Goal: Contribute content

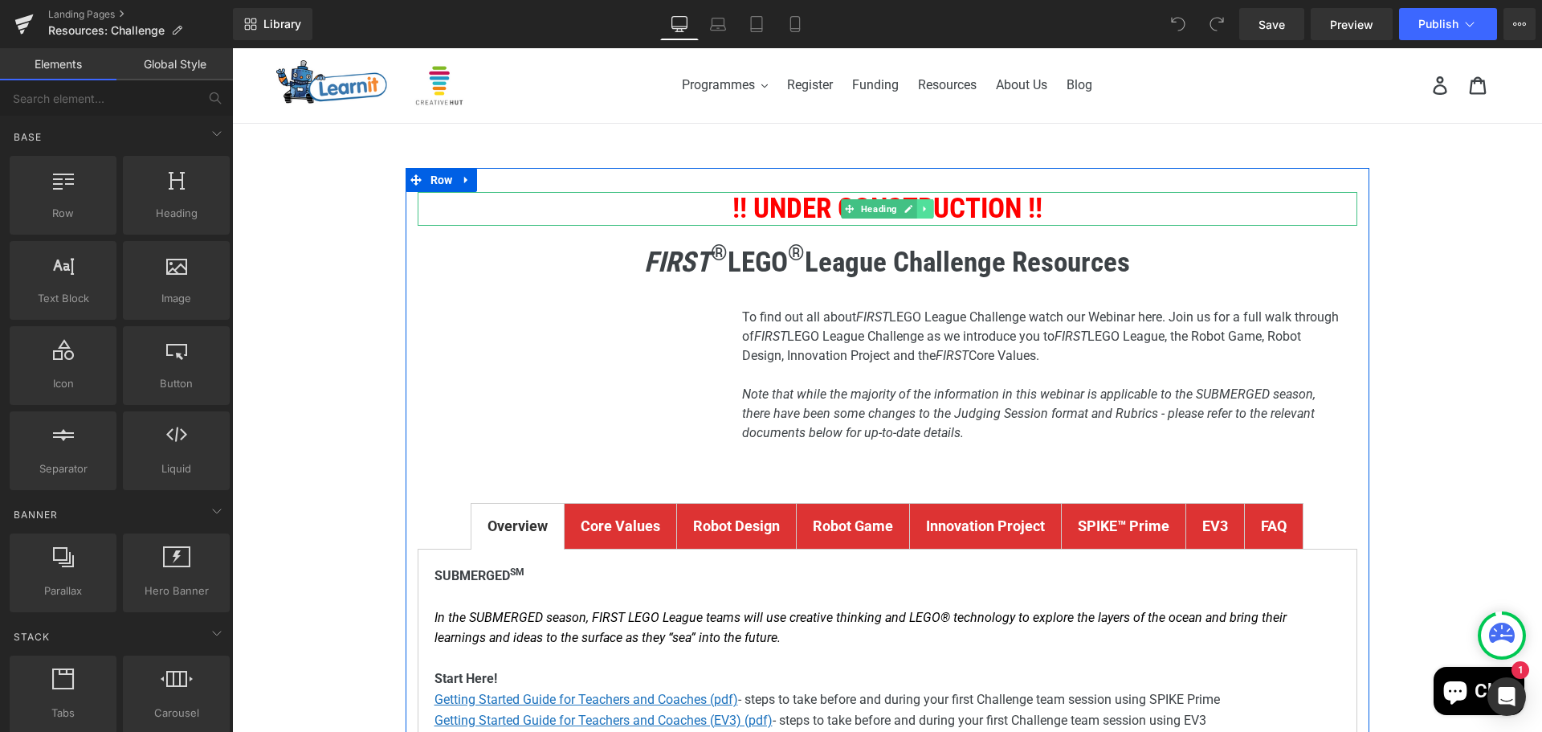
click at [923, 210] on icon at bounding box center [924, 209] width 2 height 6
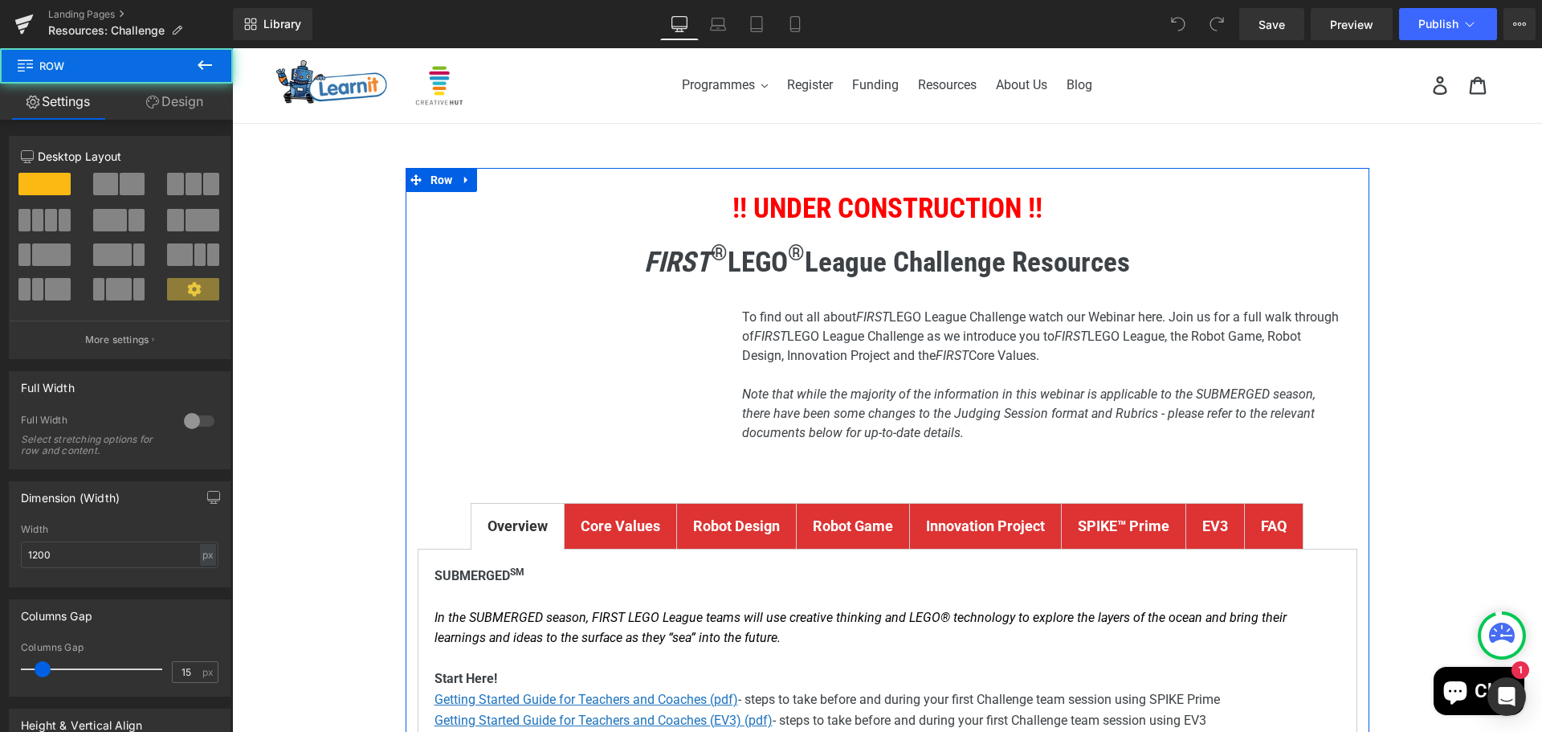
click at [1101, 206] on h1 "!! UNDER CONSTRUCTION !!" at bounding box center [888, 209] width 940 height 34
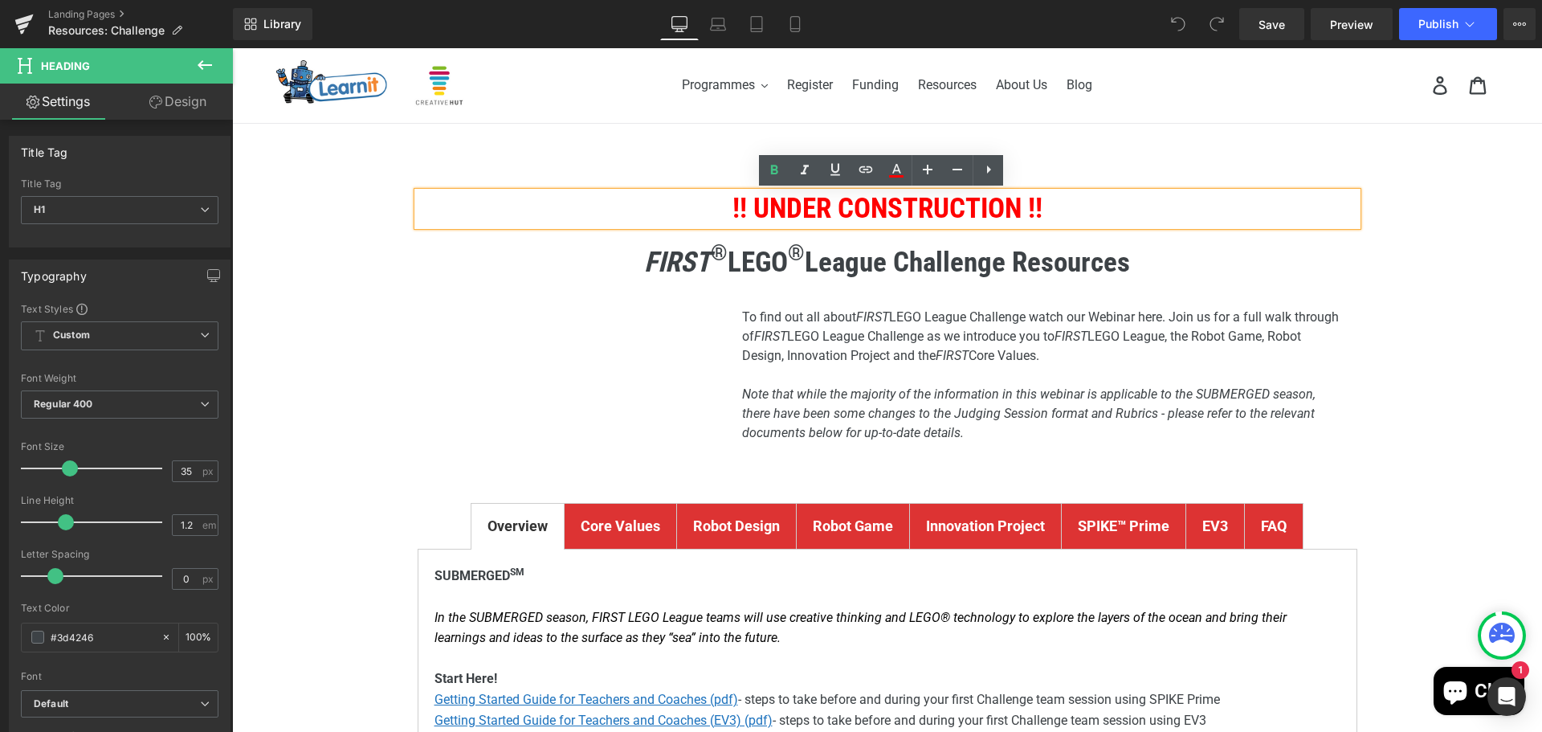
click at [1092, 211] on h1 "!! UNDER CONSTRUCTION !!" at bounding box center [888, 209] width 940 height 34
click at [1007, 211] on span "!! UNDER CONSTRUCTION !!" at bounding box center [888, 208] width 310 height 33
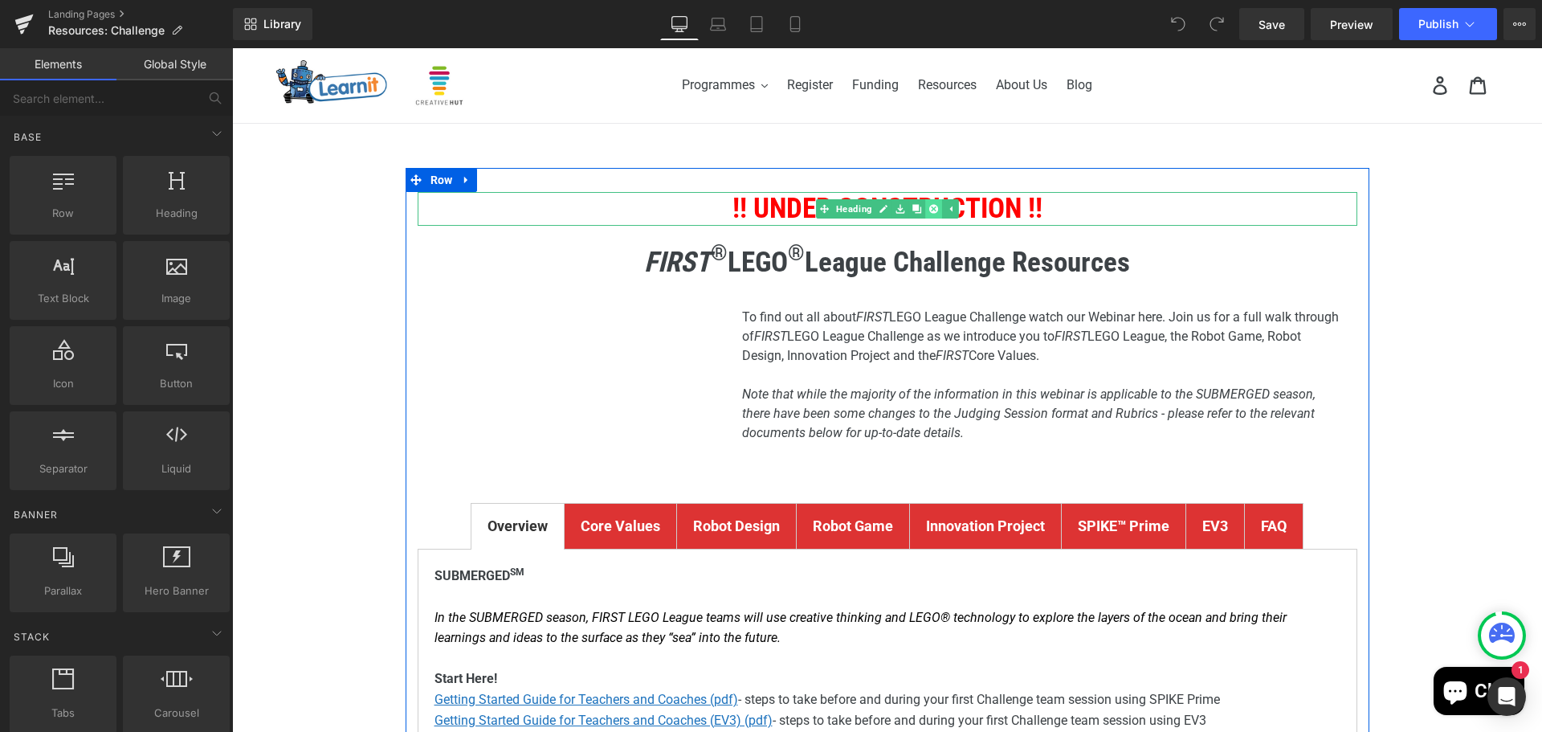
click at [929, 210] on icon at bounding box center [933, 208] width 9 height 9
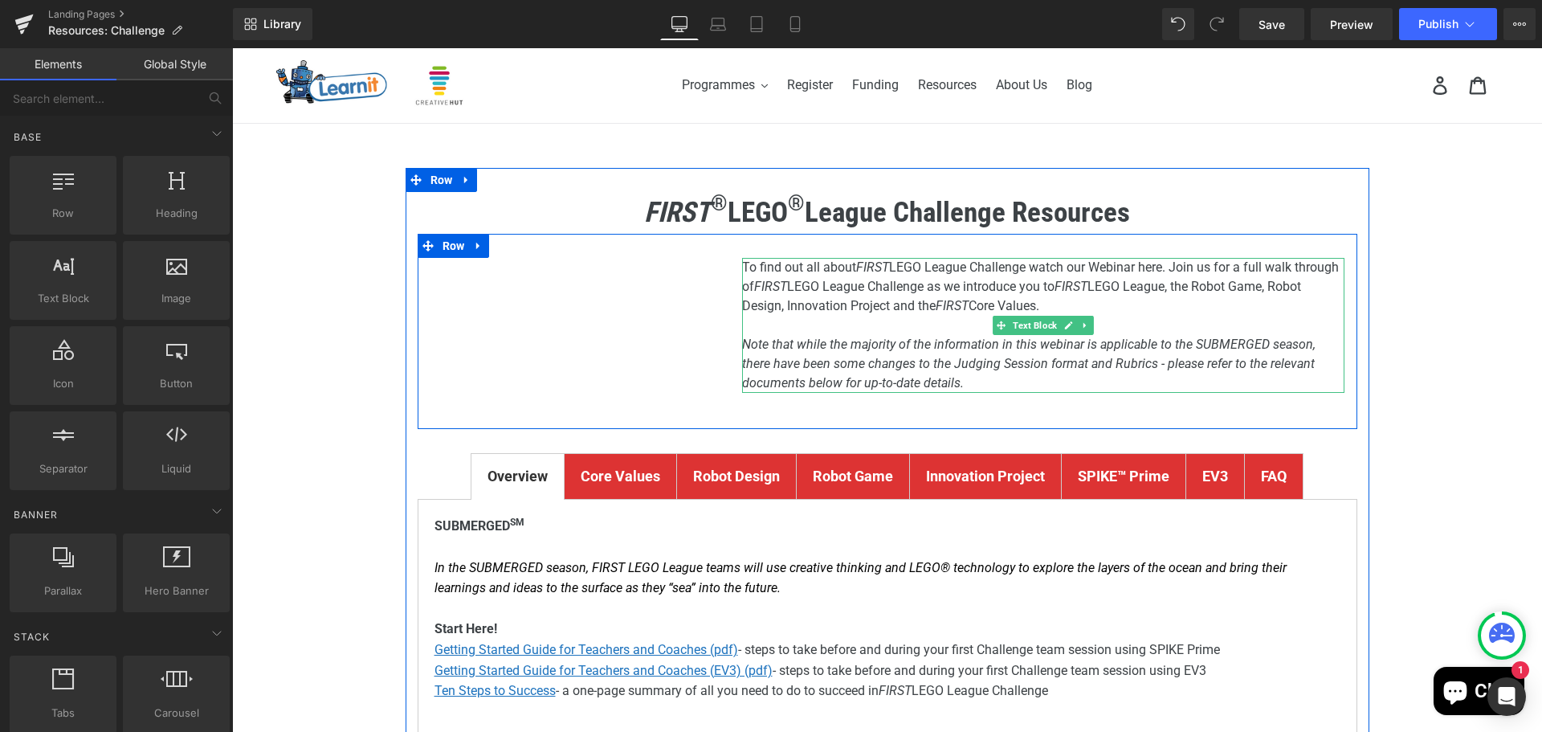
click at [1193, 342] on icon "Note that while the majority of the information in this webinar is applicable t…" at bounding box center [1029, 364] width 574 height 54
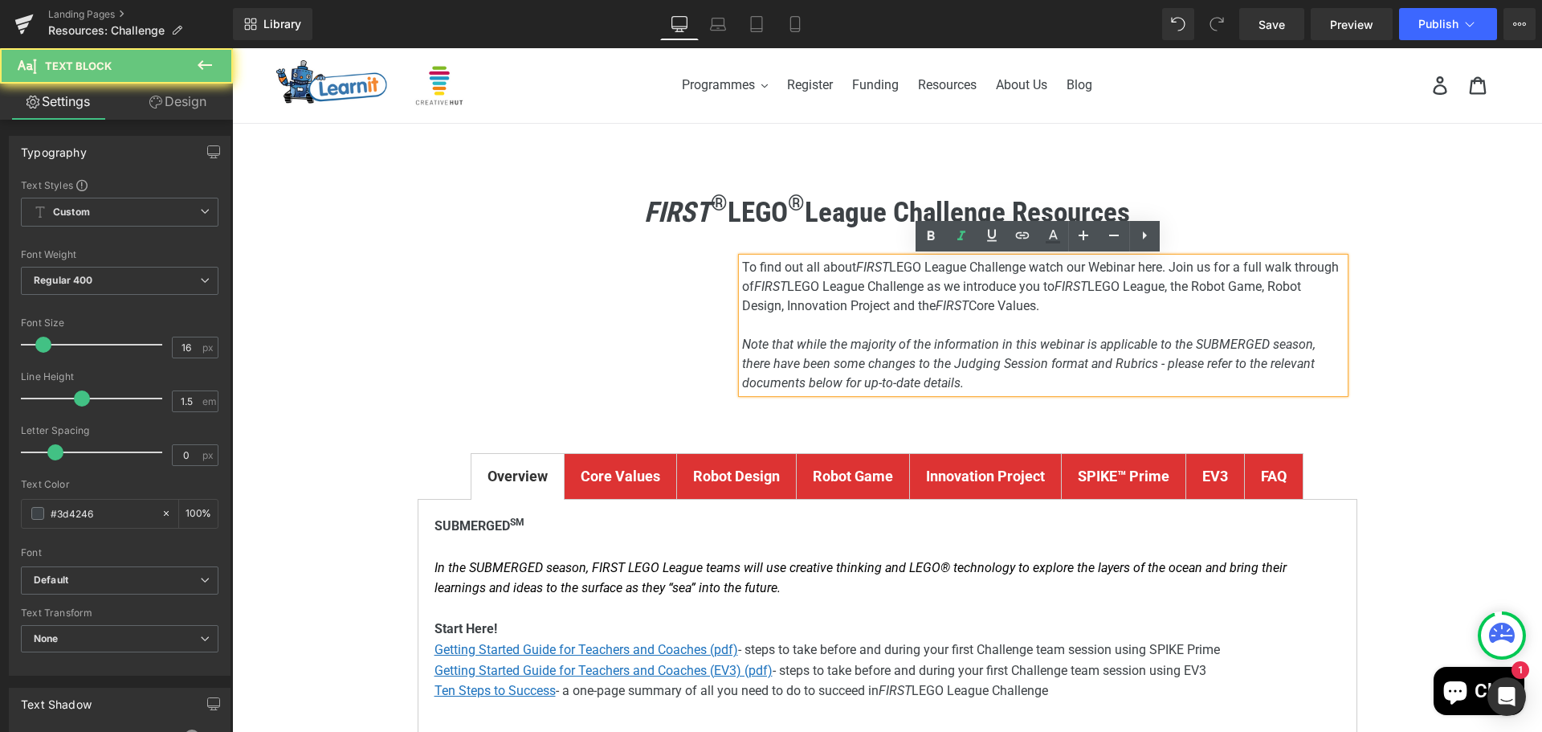
click at [1203, 341] on icon "Note that while the majority of the information in this webinar is applicable t…" at bounding box center [1029, 364] width 574 height 54
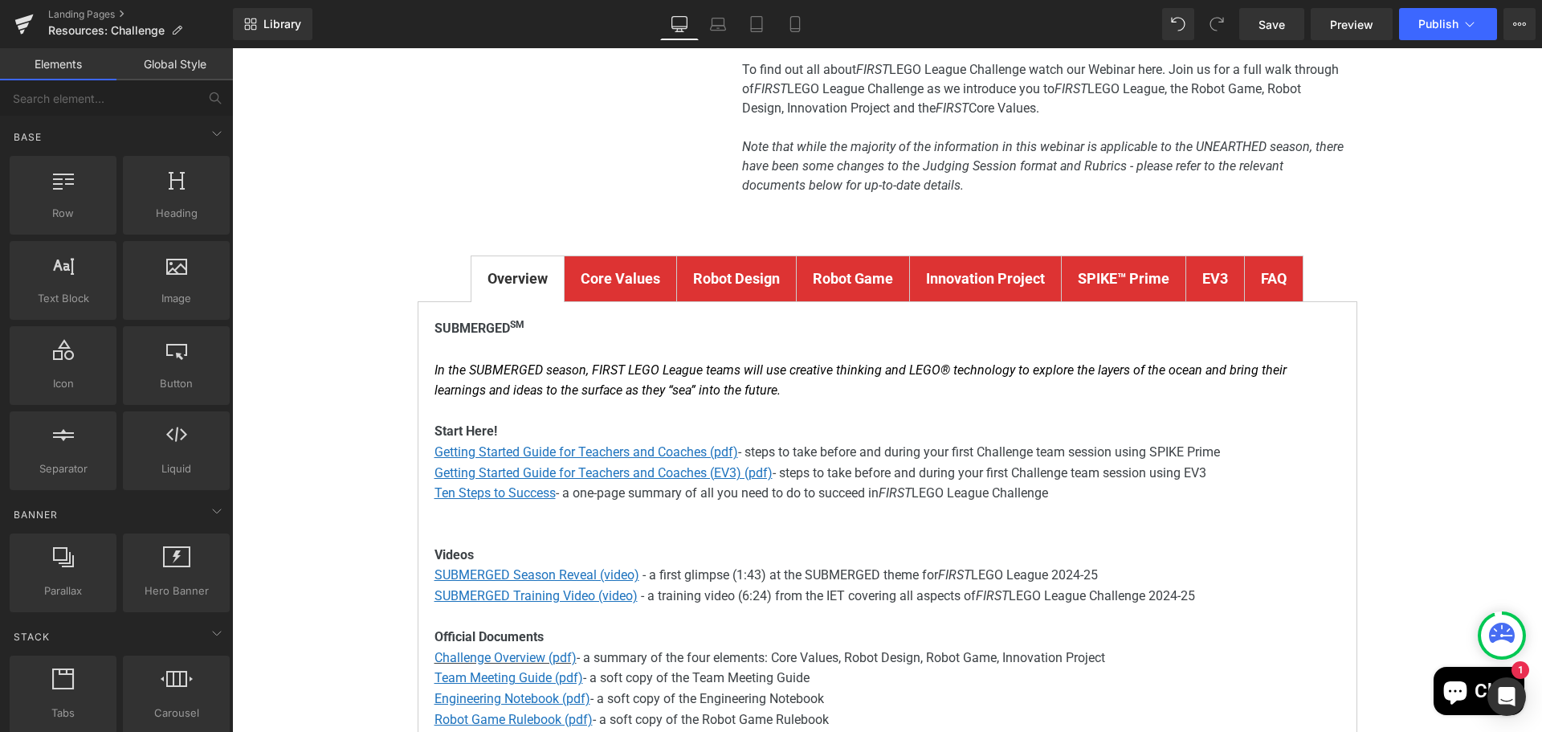
scroll to position [241, 0]
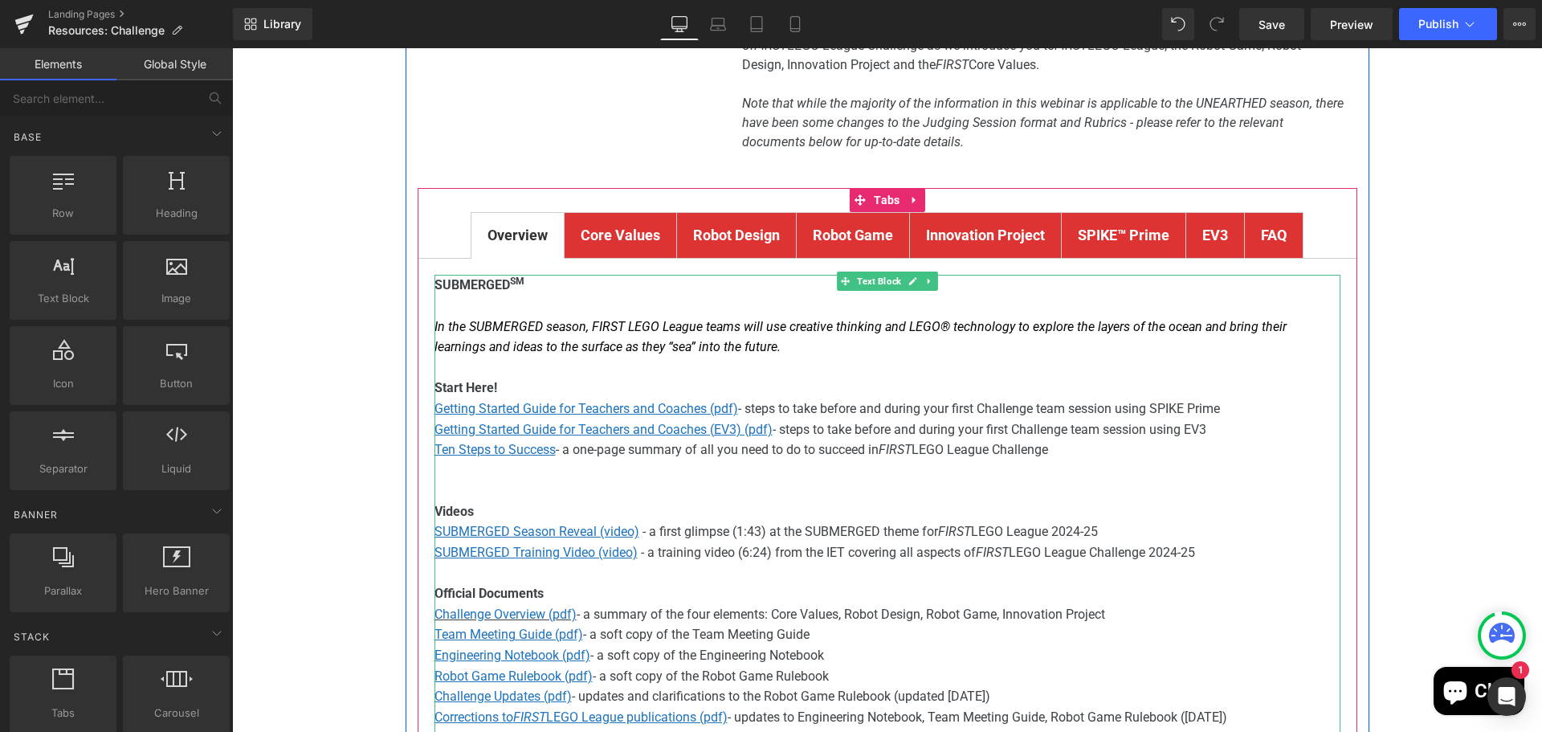
click at [455, 283] on span "SUBMERGED SM" at bounding box center [480, 284] width 90 height 15
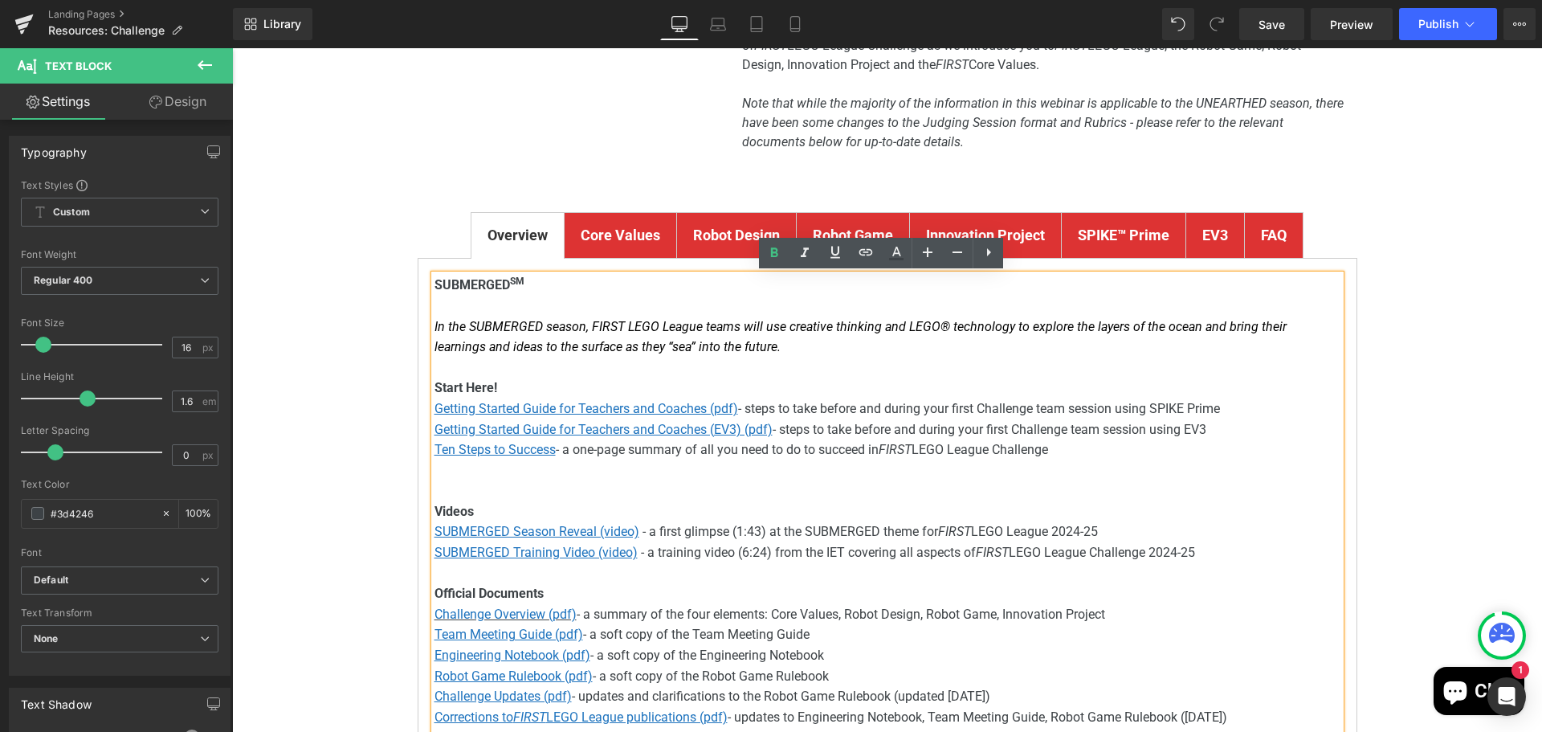
click at [447, 281] on span "SUBMERGED SM" at bounding box center [480, 284] width 90 height 15
click at [765, 346] on p "In the SUBMERGED season, FIRST LEGO League teams will use creative thinking and…" at bounding box center [888, 336] width 906 height 41
click at [481, 326] on font "In the SUBMERGED season, FIRST LEGO League teams will use creative thinking and…" at bounding box center [861, 337] width 852 height 36
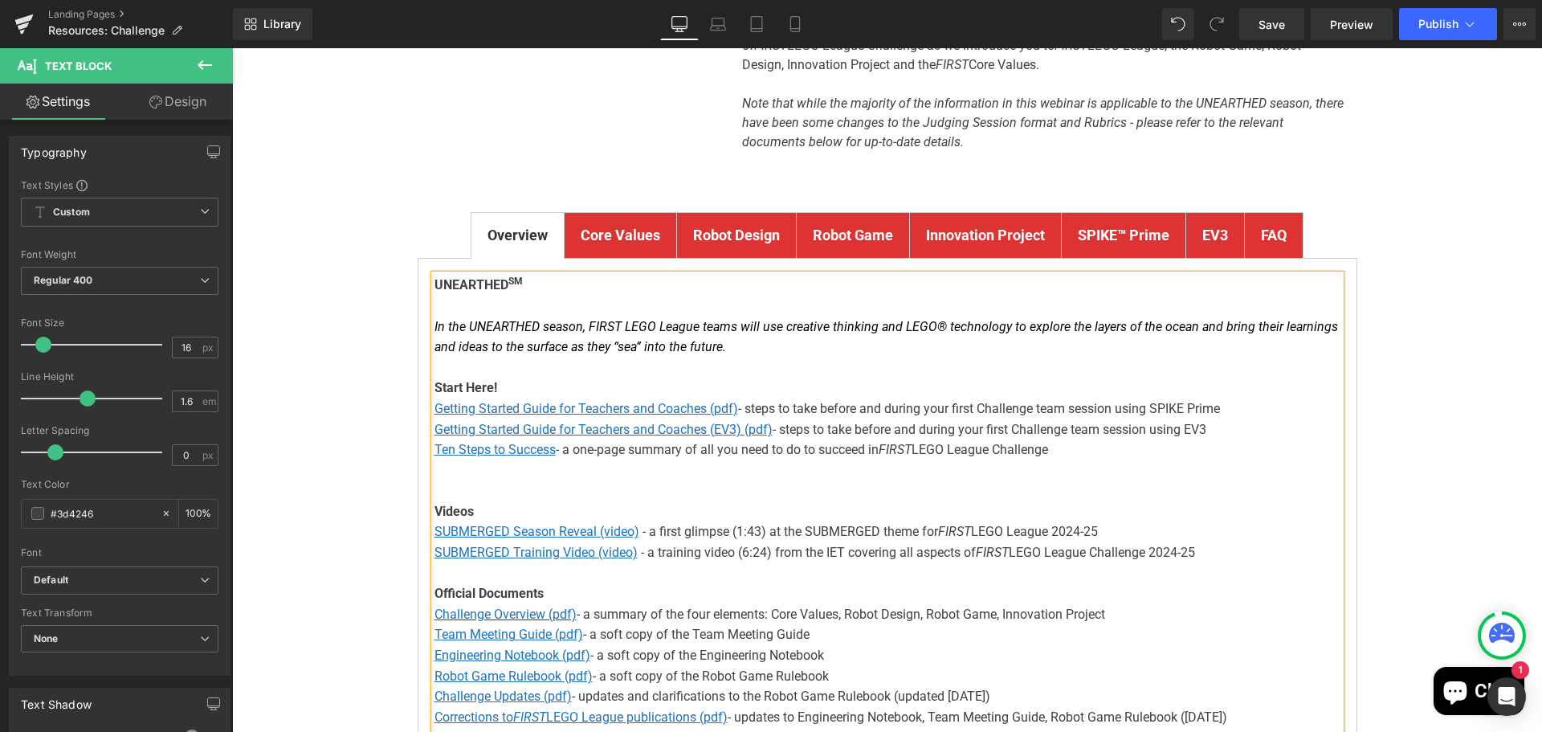
click at [1019, 329] on font "In the UNEARTHED season, FIRST LEGO League teams will use creative thinking and…" at bounding box center [887, 337] width 904 height 36
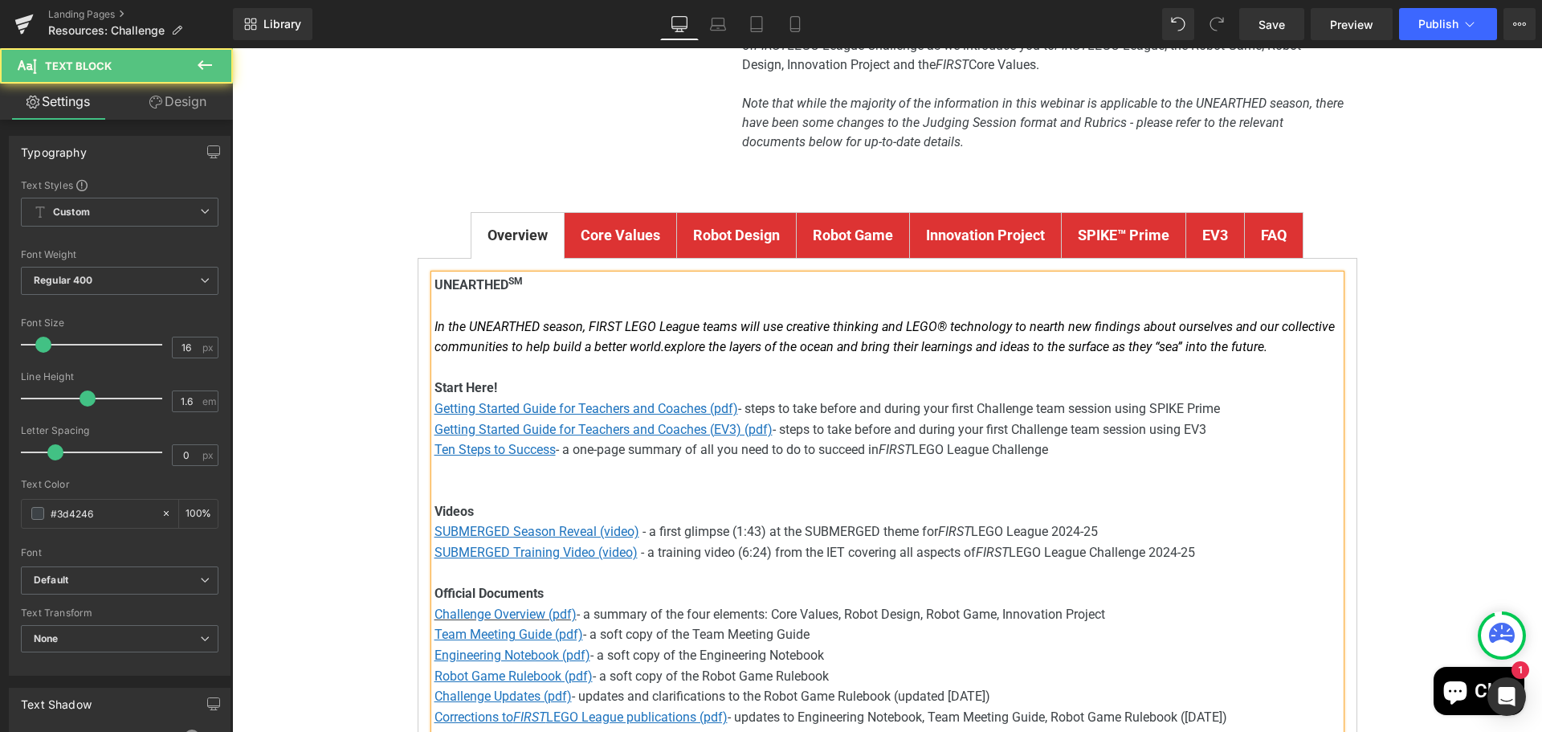
click at [1019, 329] on font "In the UNEARTHED season, FIRST LEGO League teams will use creative thinking and…" at bounding box center [885, 337] width 900 height 36
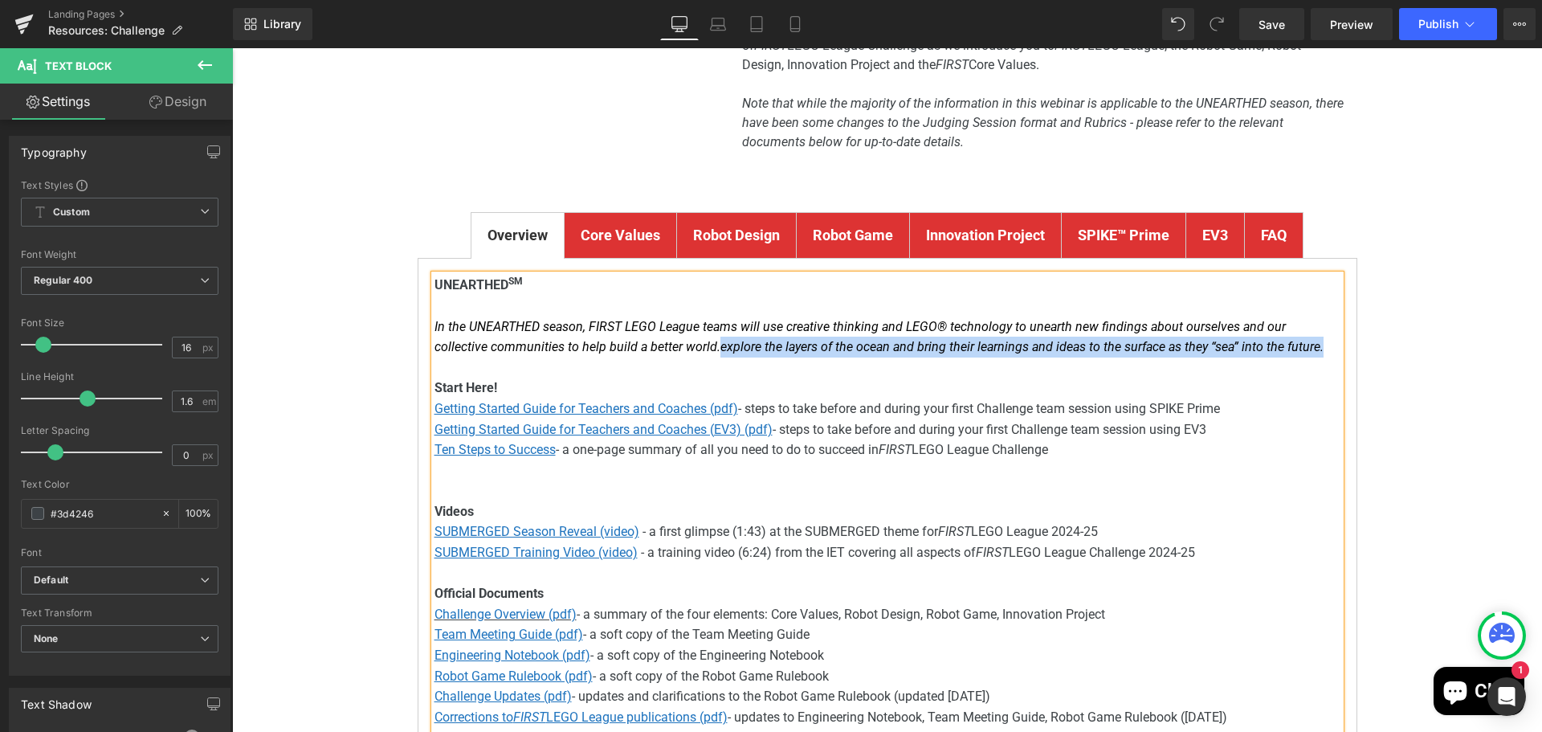
drag, startPoint x: 654, startPoint y: 350, endPoint x: 1256, endPoint y: 343, distance: 602.5
click at [1256, 343] on font "In the UNEARTHED season, FIRST LEGO League teams will use creative thinking and…" at bounding box center [879, 337] width 889 height 36
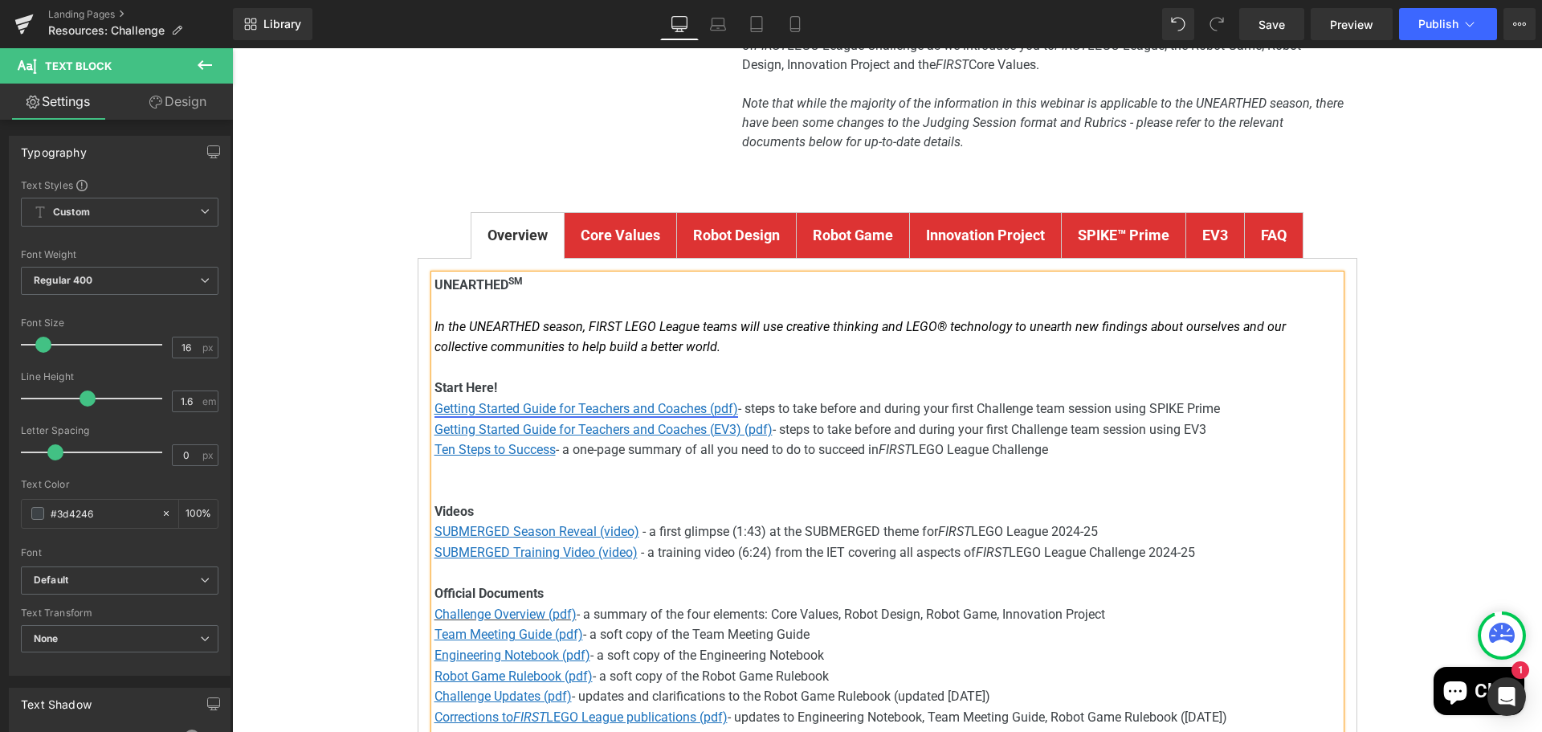
click at [541, 410] on u "Getting Started Guide for Teachers and Coaches (pdf)" at bounding box center [587, 408] width 304 height 15
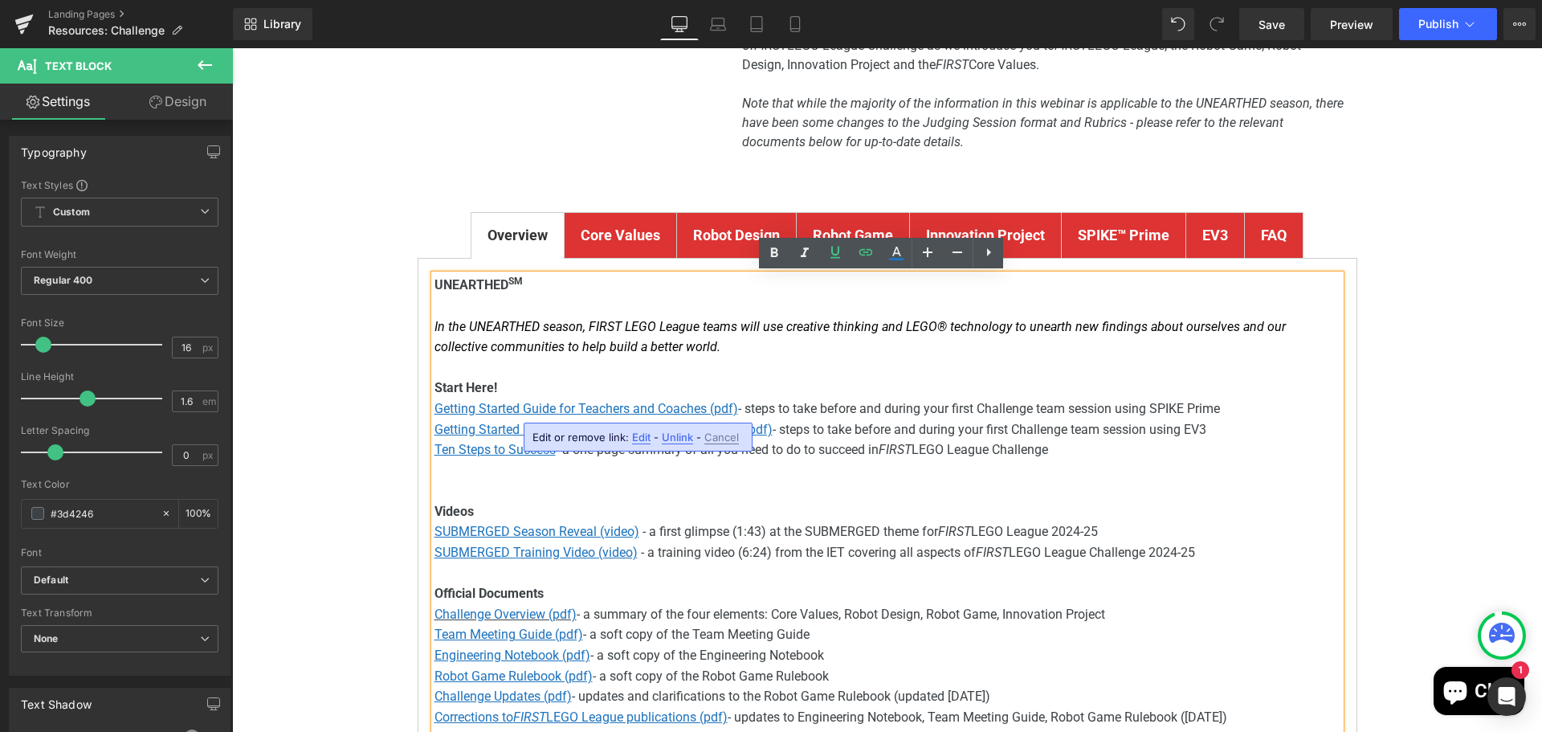
click at [637, 437] on span "Edit" at bounding box center [641, 438] width 18 height 14
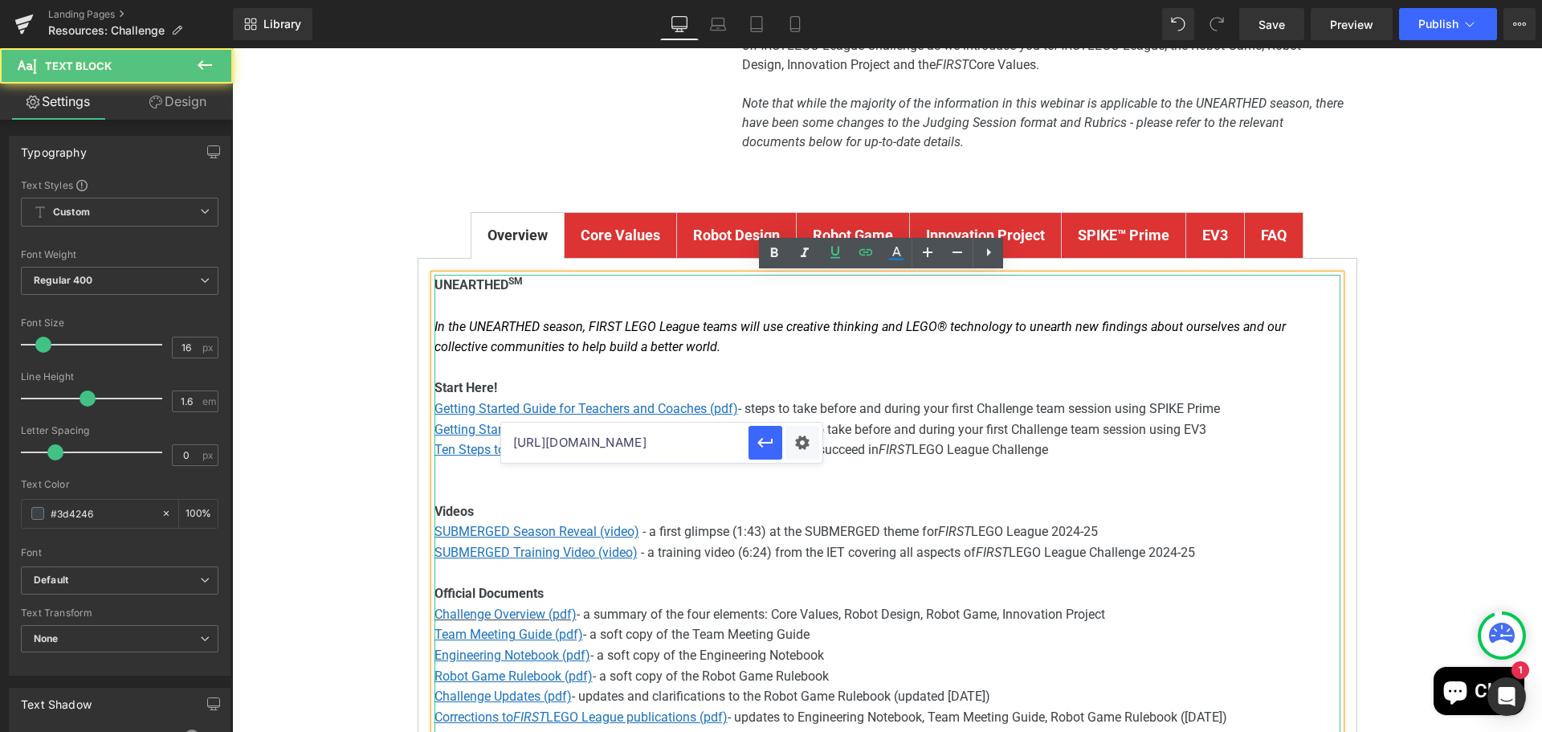
click at [862, 401] on span "- steps to take before and during your first Challenge team session using SPIKE…" at bounding box center [979, 408] width 482 height 15
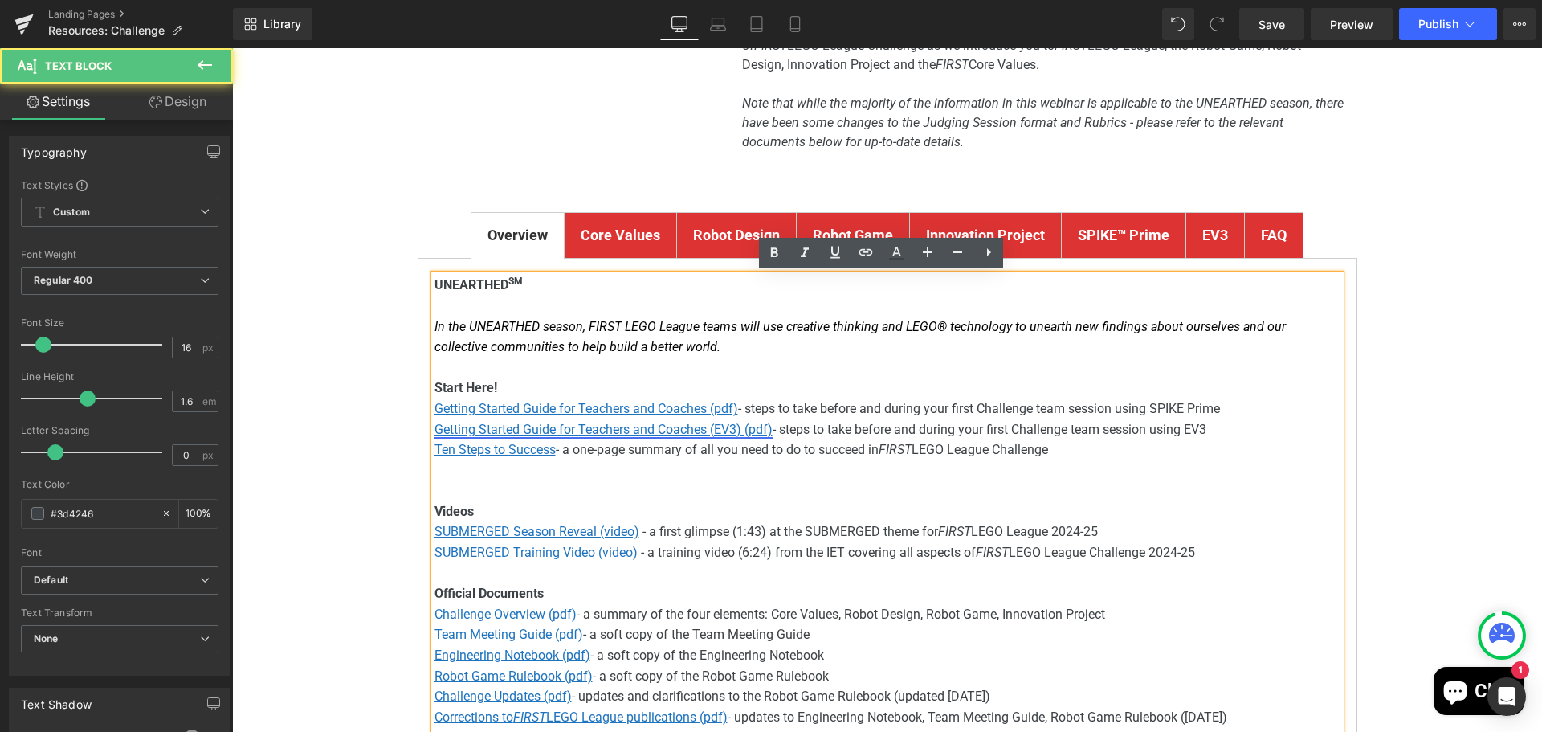
click at [670, 432] on u "Getting Started Guide for Teachers and Coaches (EV3) (pdf)" at bounding box center [604, 429] width 338 height 15
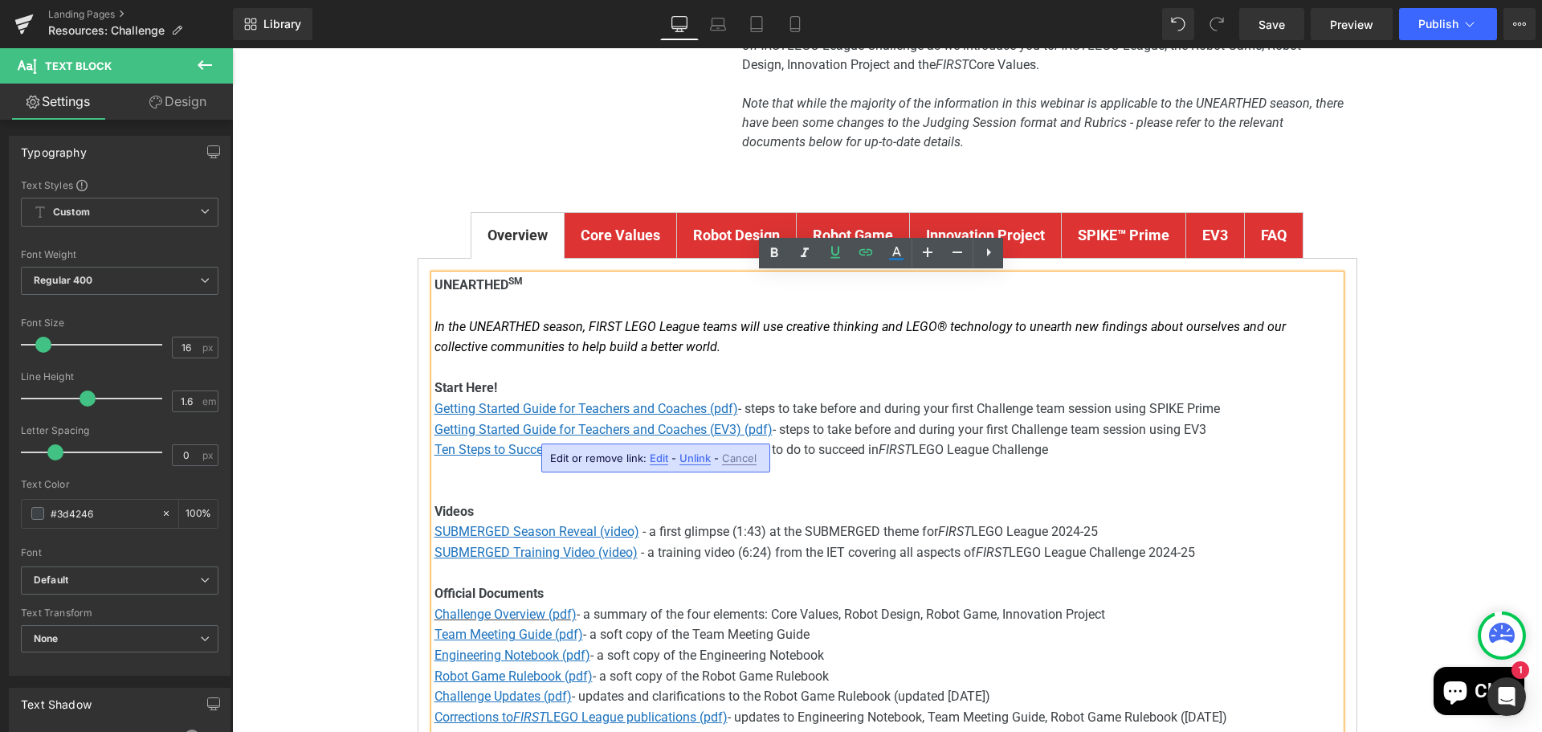
click at [655, 461] on span "Edit" at bounding box center [659, 458] width 18 height 14
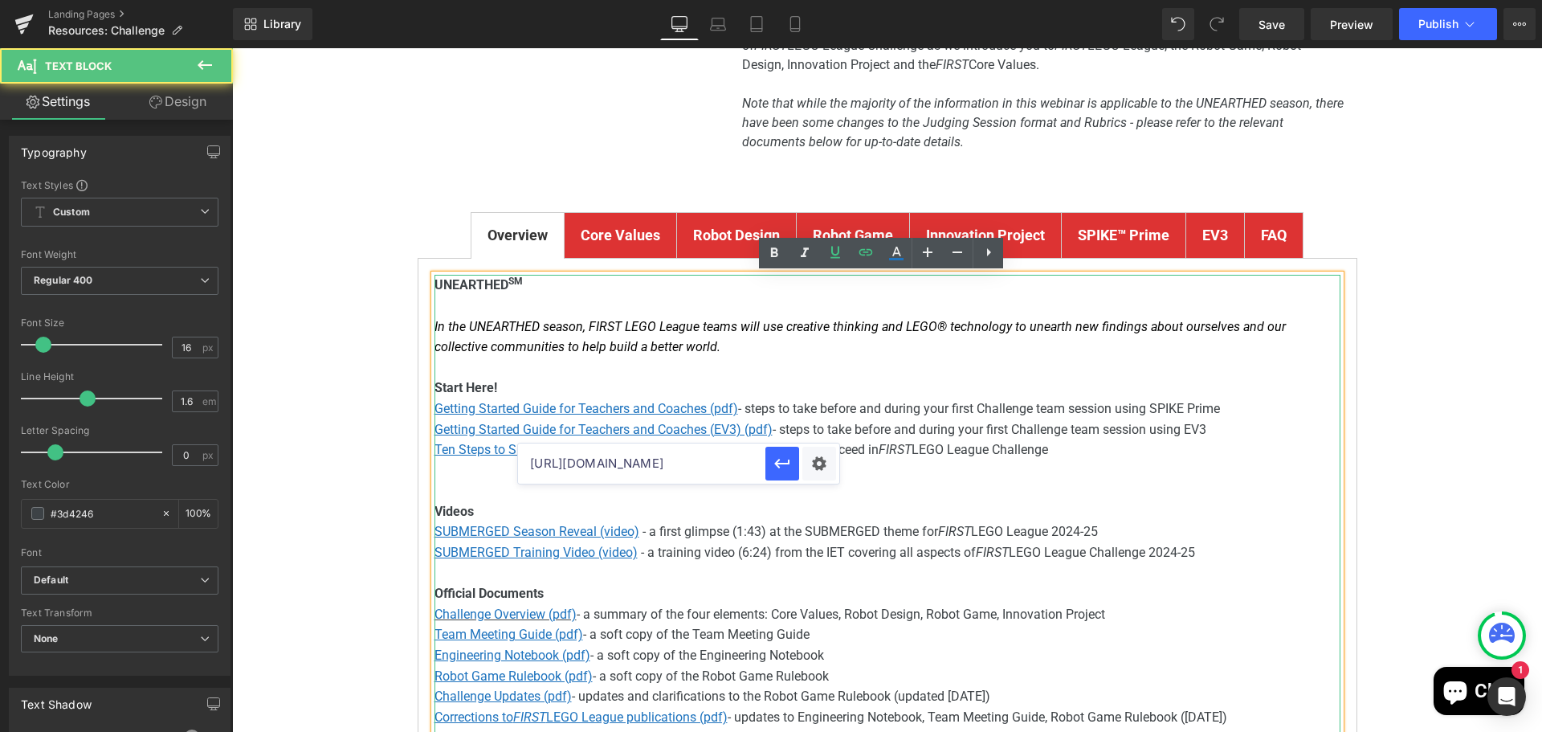
click at [920, 423] on span "- steps to take before and during your first Challenge team session using EV3" at bounding box center [990, 429] width 434 height 15
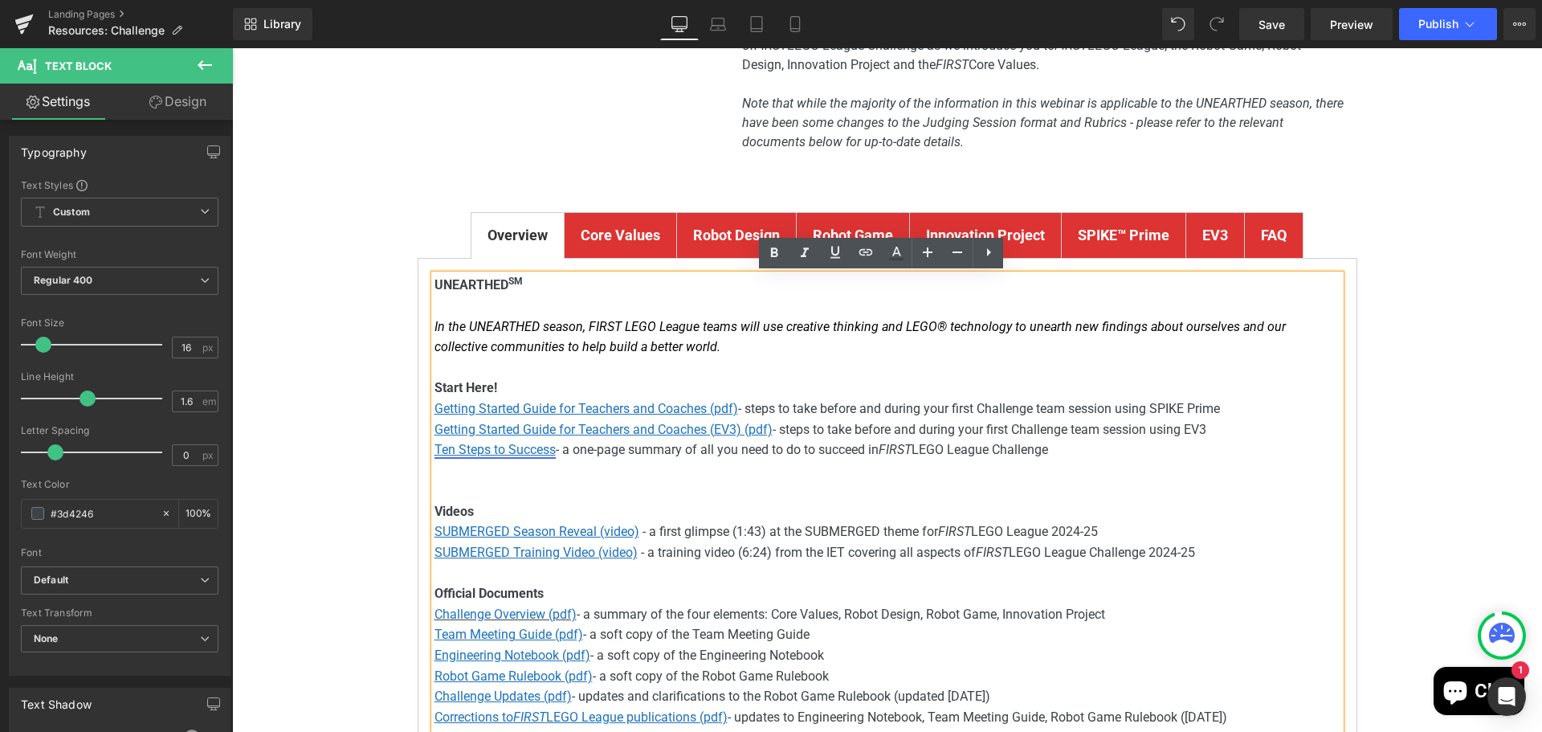
click at [479, 456] on u "Ten Steps to Success" at bounding box center [495, 449] width 121 height 15
click at [549, 476] on span "Edit" at bounding box center [550, 479] width 18 height 14
click at [588, 491] on input "[URL][DOMAIN_NAME]" at bounding box center [545, 483] width 247 height 40
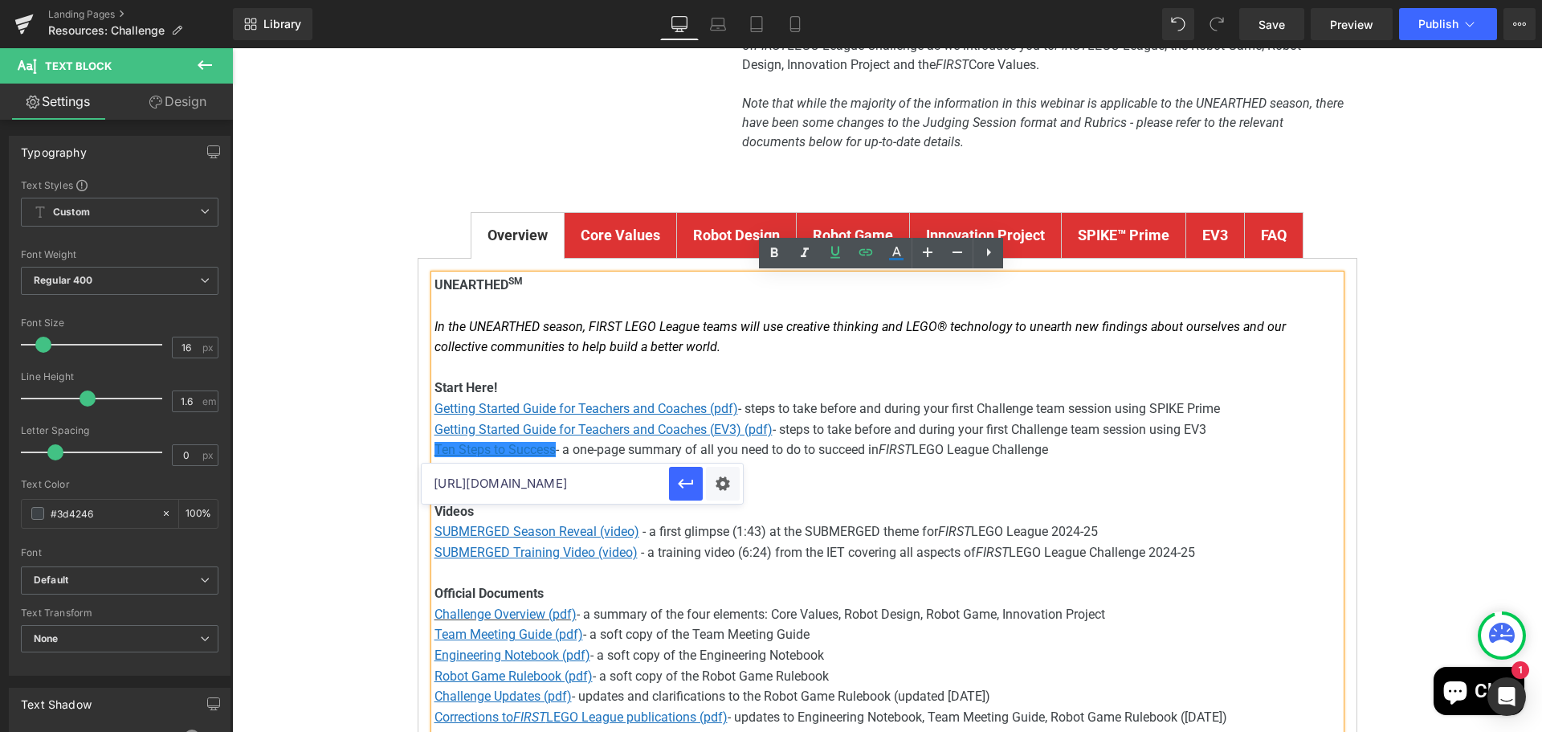
paste input "bxYKdUQ-nZ6YaIXhoA6LlDHO1Za3GuJq"
click at [695, 479] on icon "button" at bounding box center [685, 483] width 19 height 19
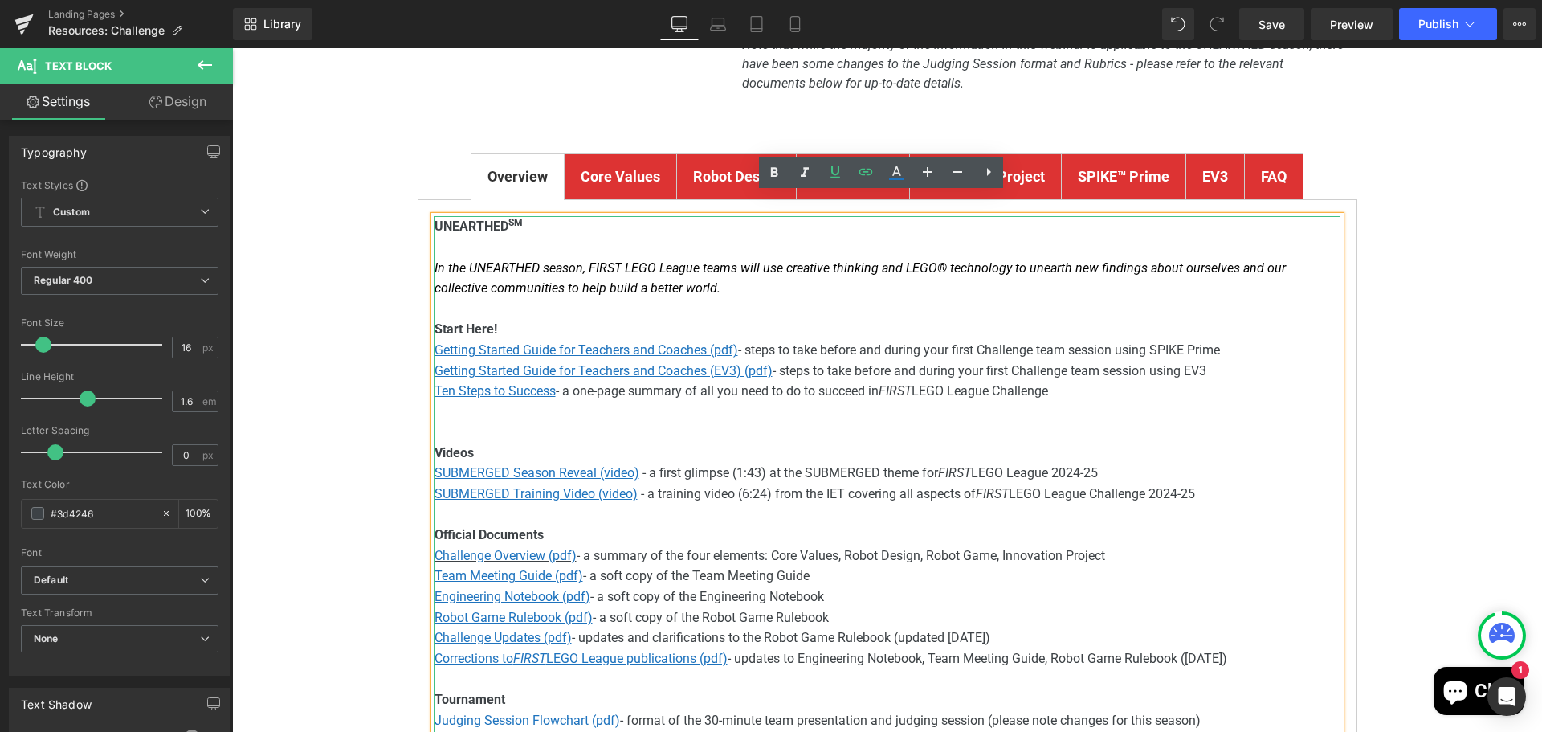
scroll to position [321, 0]
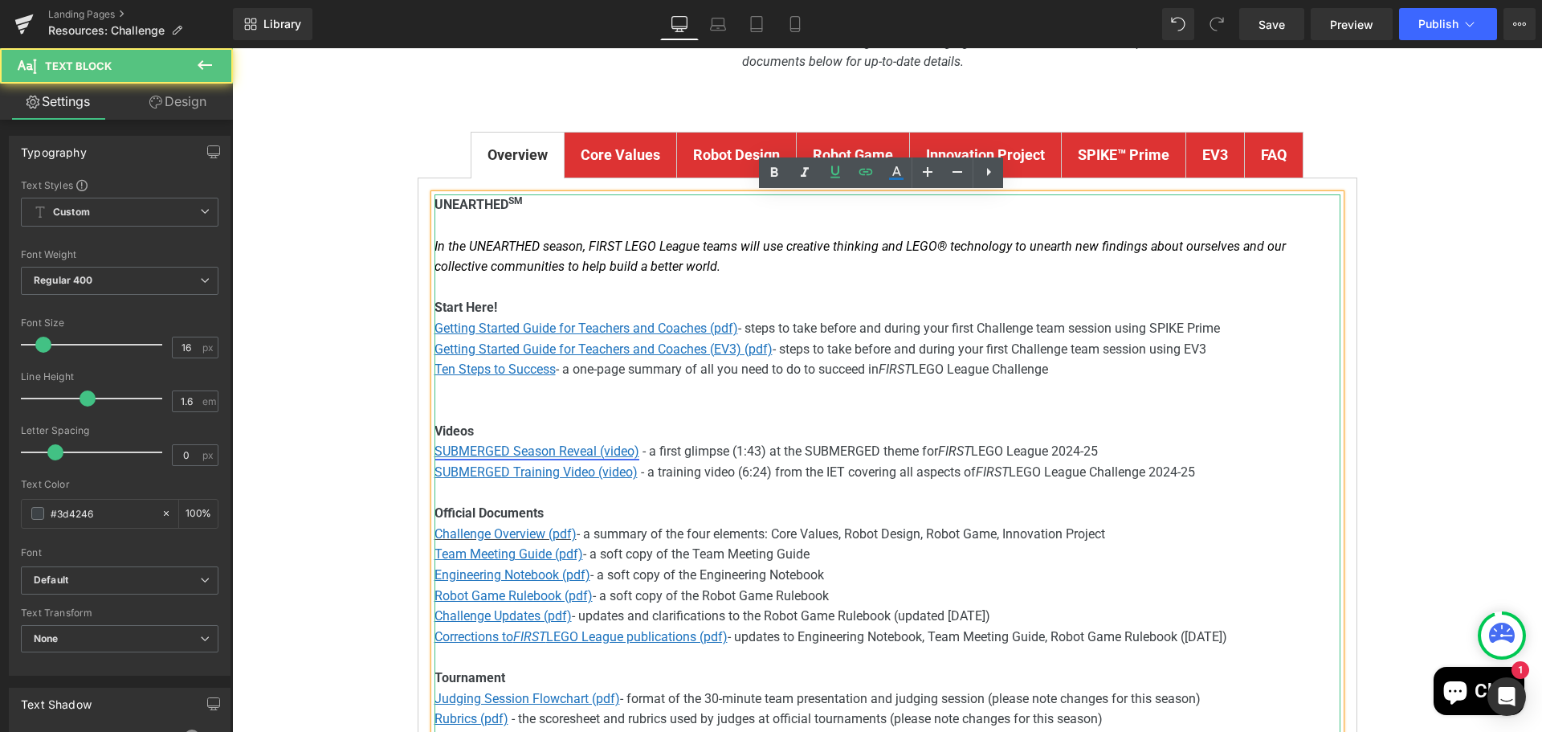
click at [446, 451] on u "SUBMERGED Season Reveal (video)" at bounding box center [537, 450] width 205 height 15
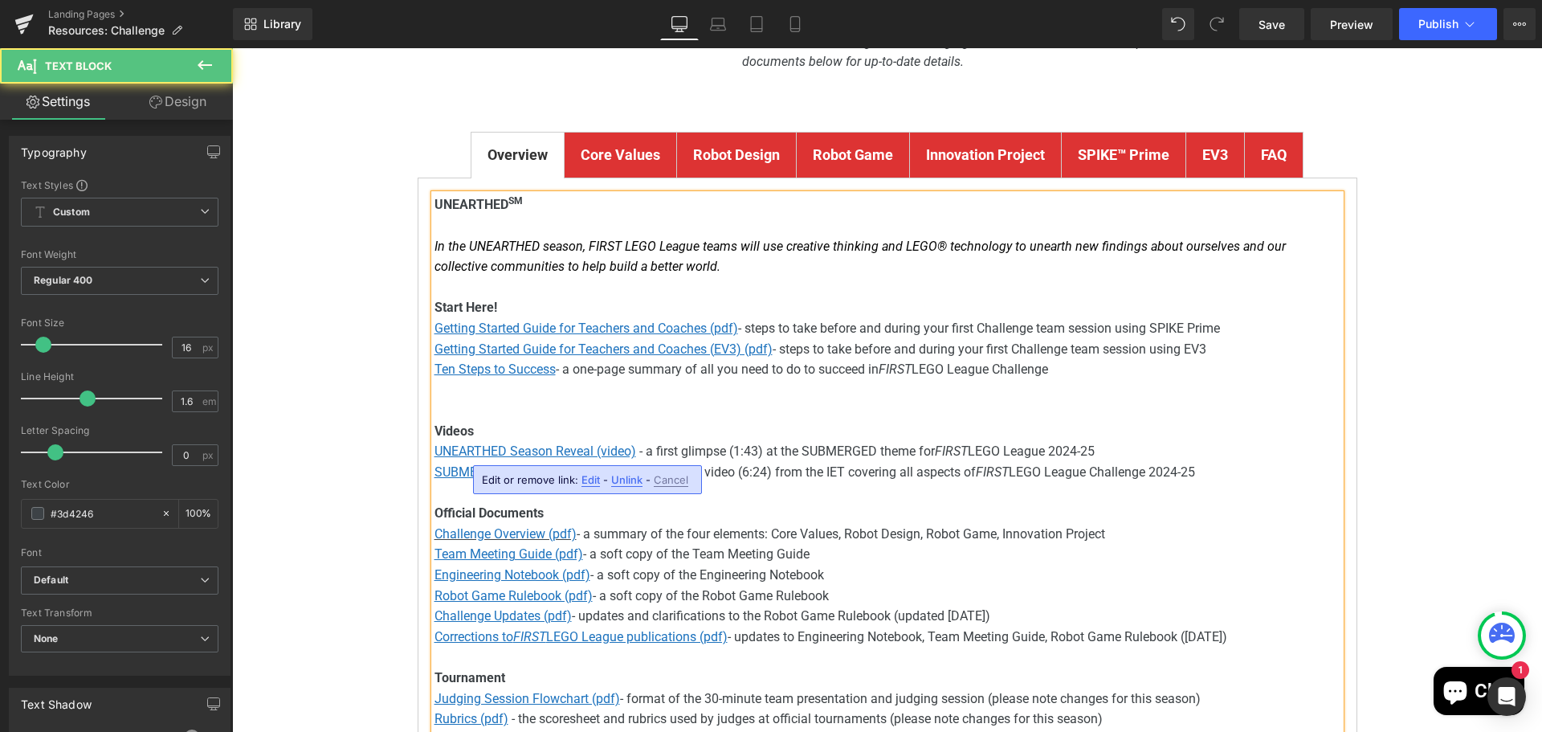
click at [814, 450] on span "- a first glimpse (1:43) at the SUBMERGED theme for" at bounding box center [787, 450] width 296 height 15
click at [1073, 451] on span "LEGO League 2024-25" at bounding box center [1028, 450] width 127 height 15
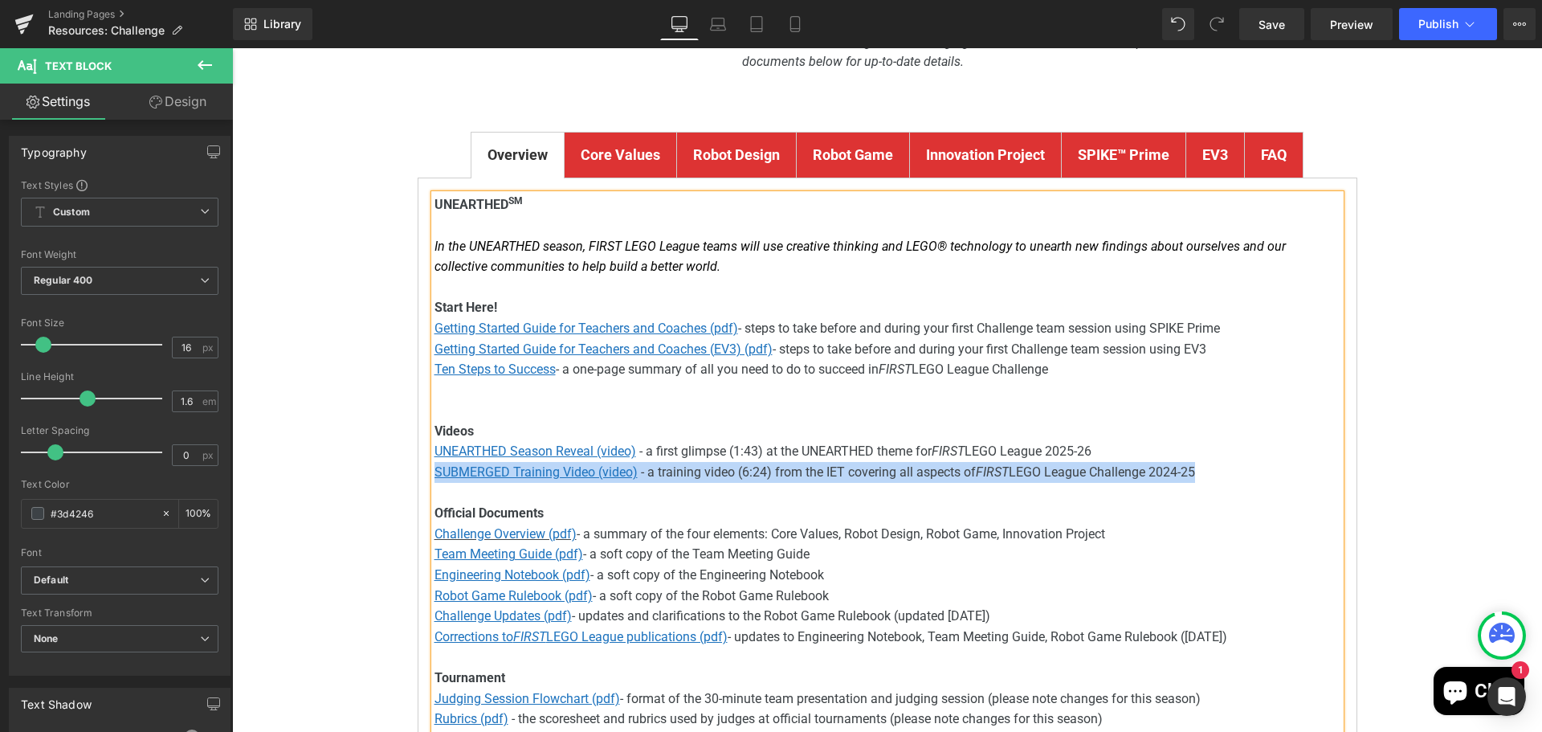
drag, startPoint x: 1207, startPoint y: 472, endPoint x: 373, endPoint y: 476, distance: 834.6
click at [373, 476] on div "FIRST ® LEGO ® League Challenge Resources Heading Youtube To find out all about…" at bounding box center [887, 573] width 1310 height 1453
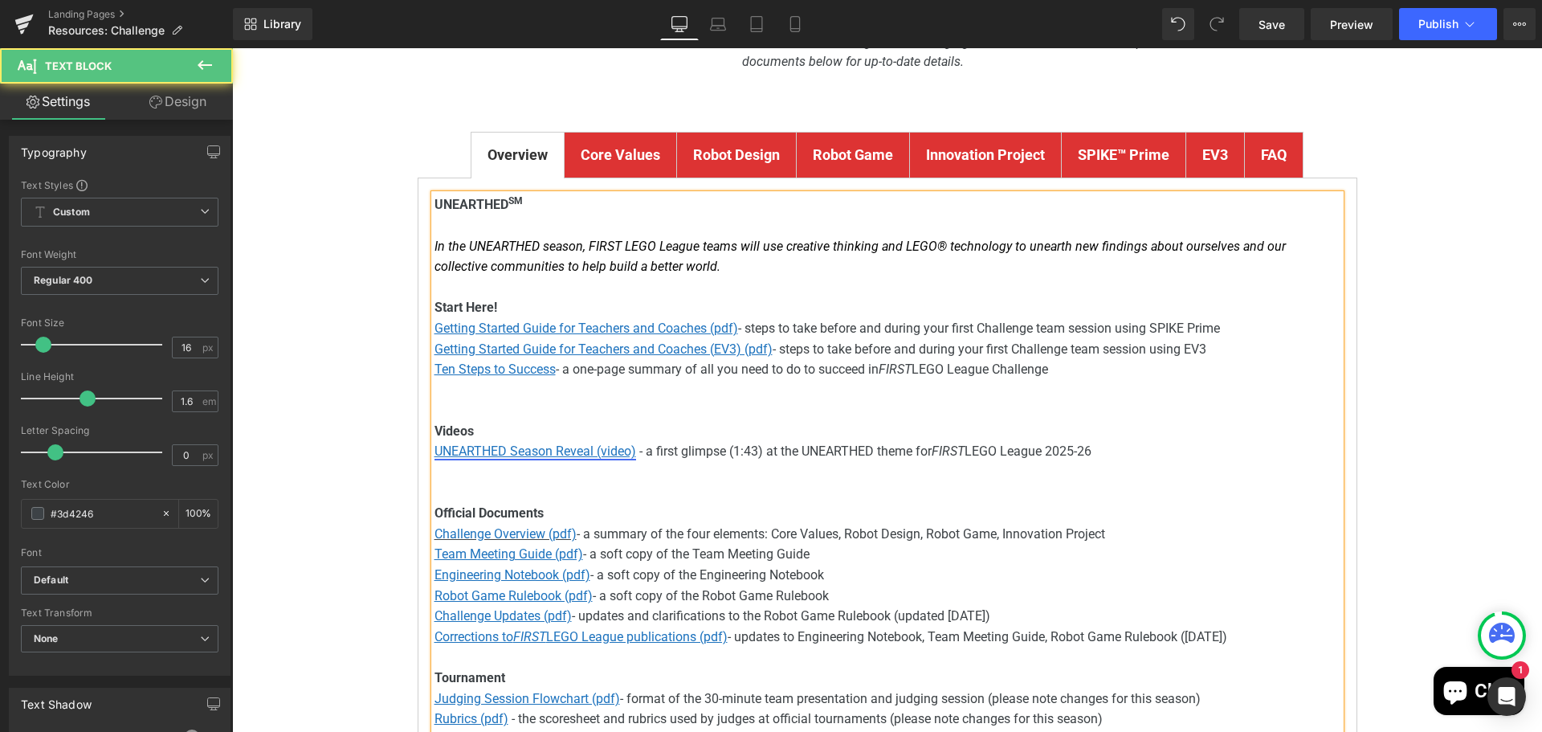
click at [541, 452] on u "UNEARTHED Season Reveal (video)" at bounding box center [536, 450] width 202 height 15
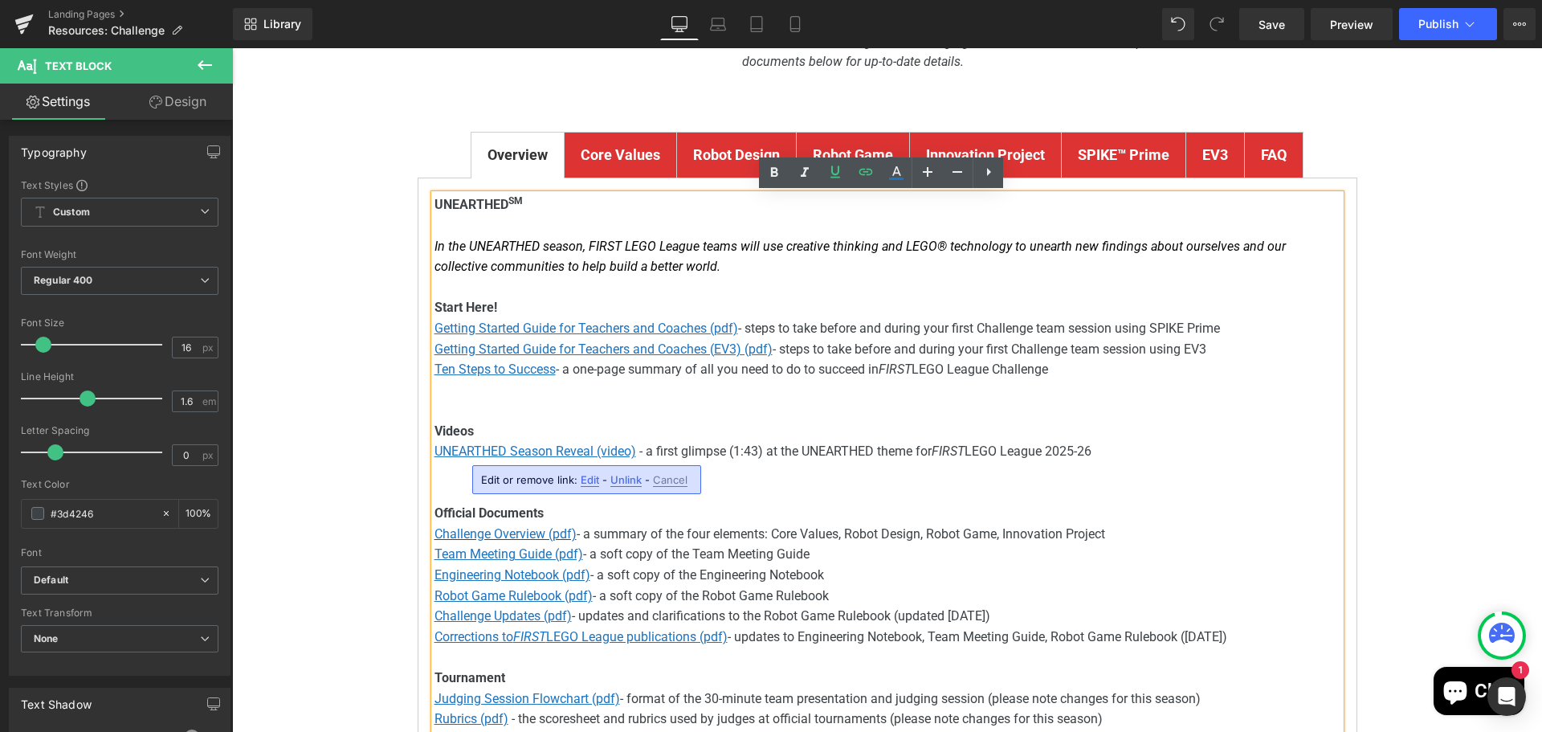
click at [587, 479] on span "Edit" at bounding box center [590, 480] width 18 height 14
click at [582, 490] on input "[URL][DOMAIN_NAME]" at bounding box center [572, 485] width 247 height 40
paste input "exWkcUBS0j8"
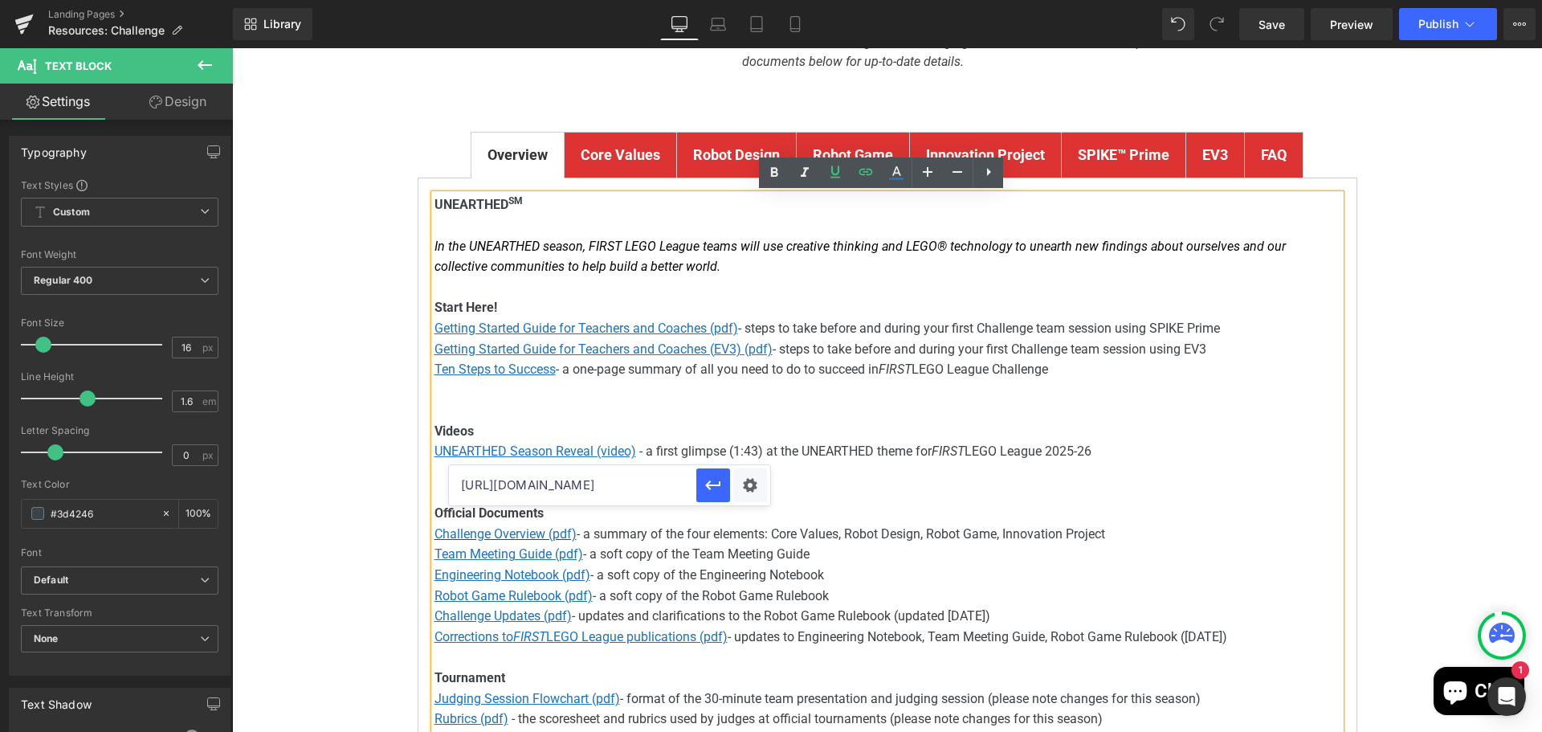
scroll to position [0, 76]
click at [802, 449] on span "- a first glimpse (1:43) at the UNEARTHED theme for" at bounding box center [785, 450] width 292 height 15
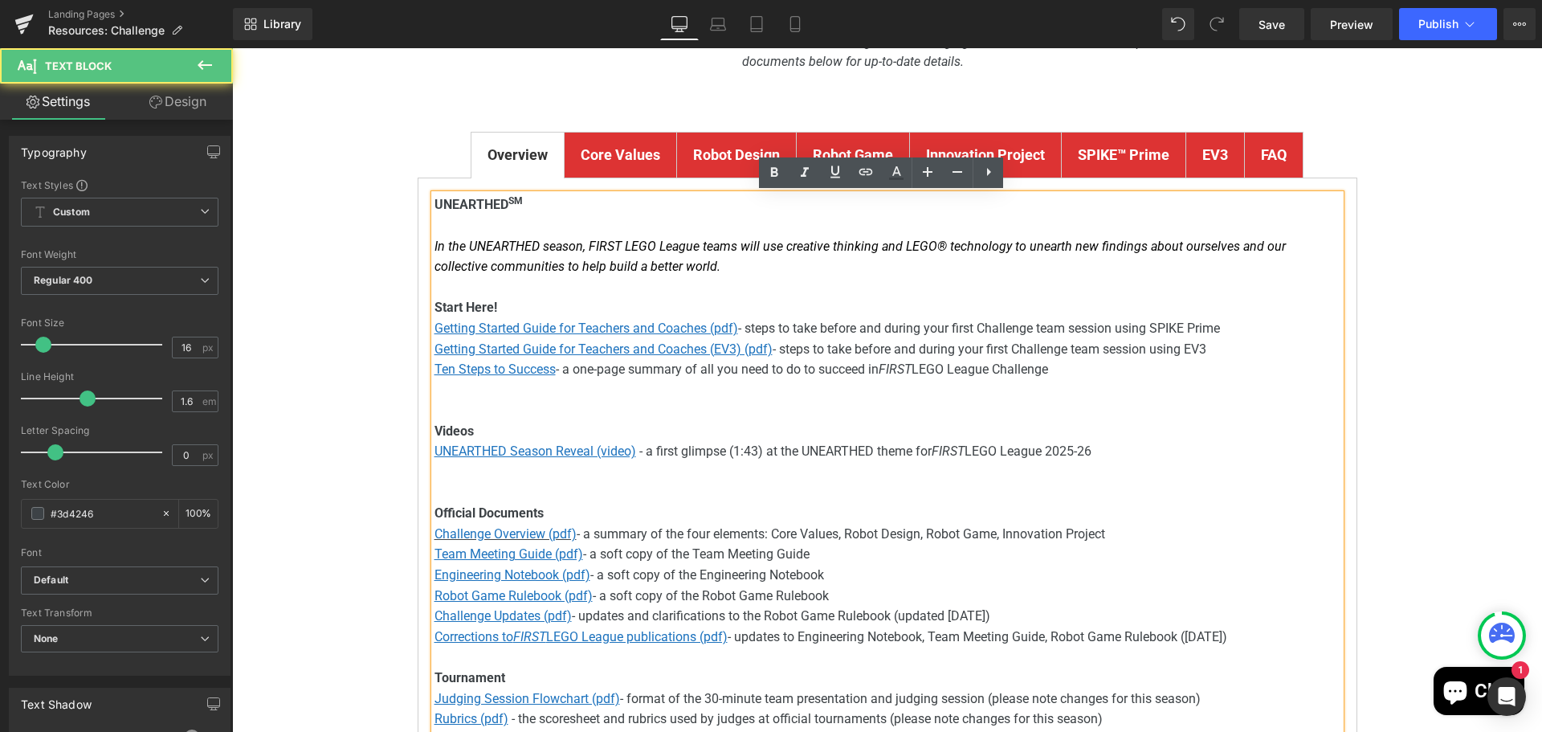
click at [741, 449] on span "- a first glimpse (1:43) at the UNEARTHED theme for" at bounding box center [785, 450] width 292 height 15
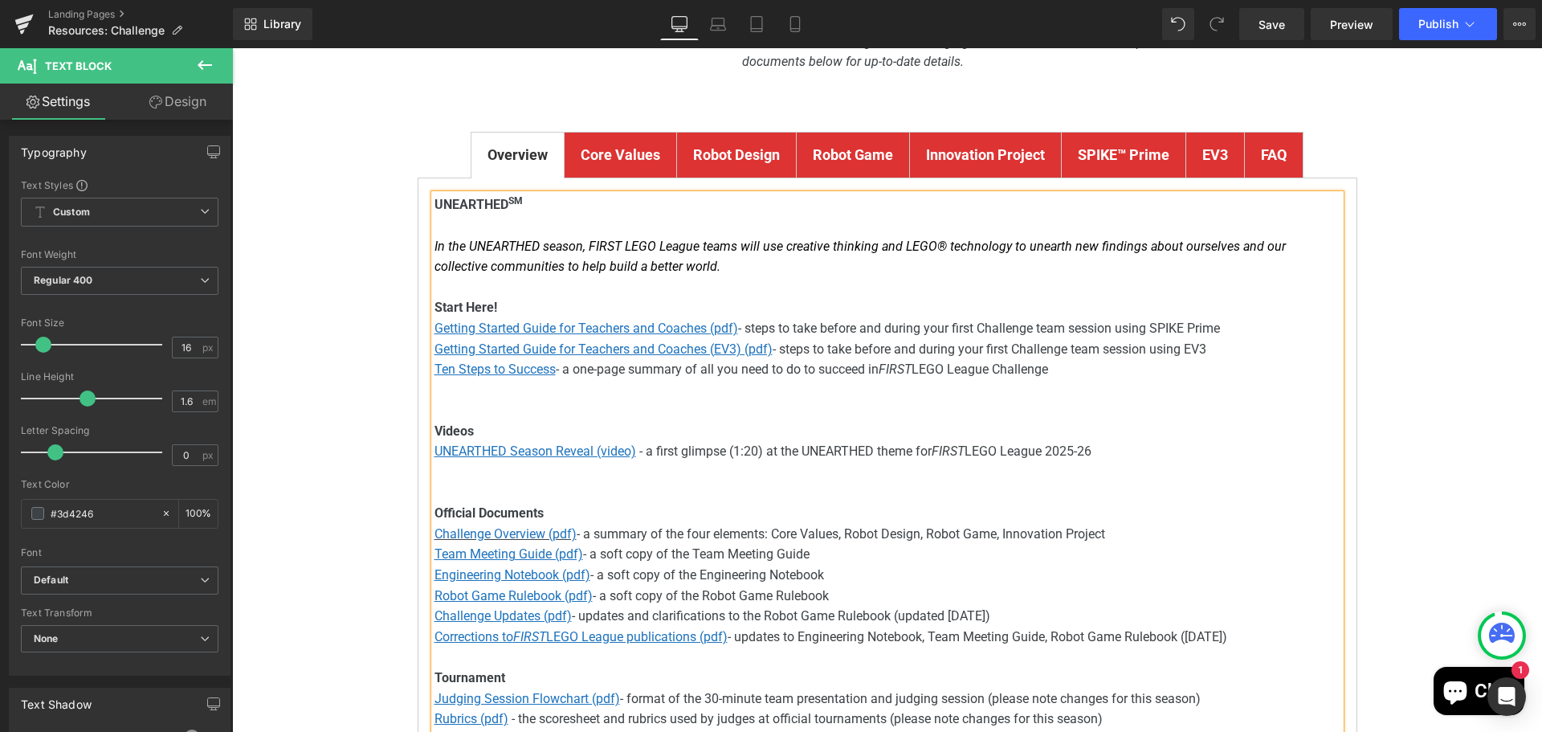
click at [723, 476] on p at bounding box center [888, 472] width 906 height 21
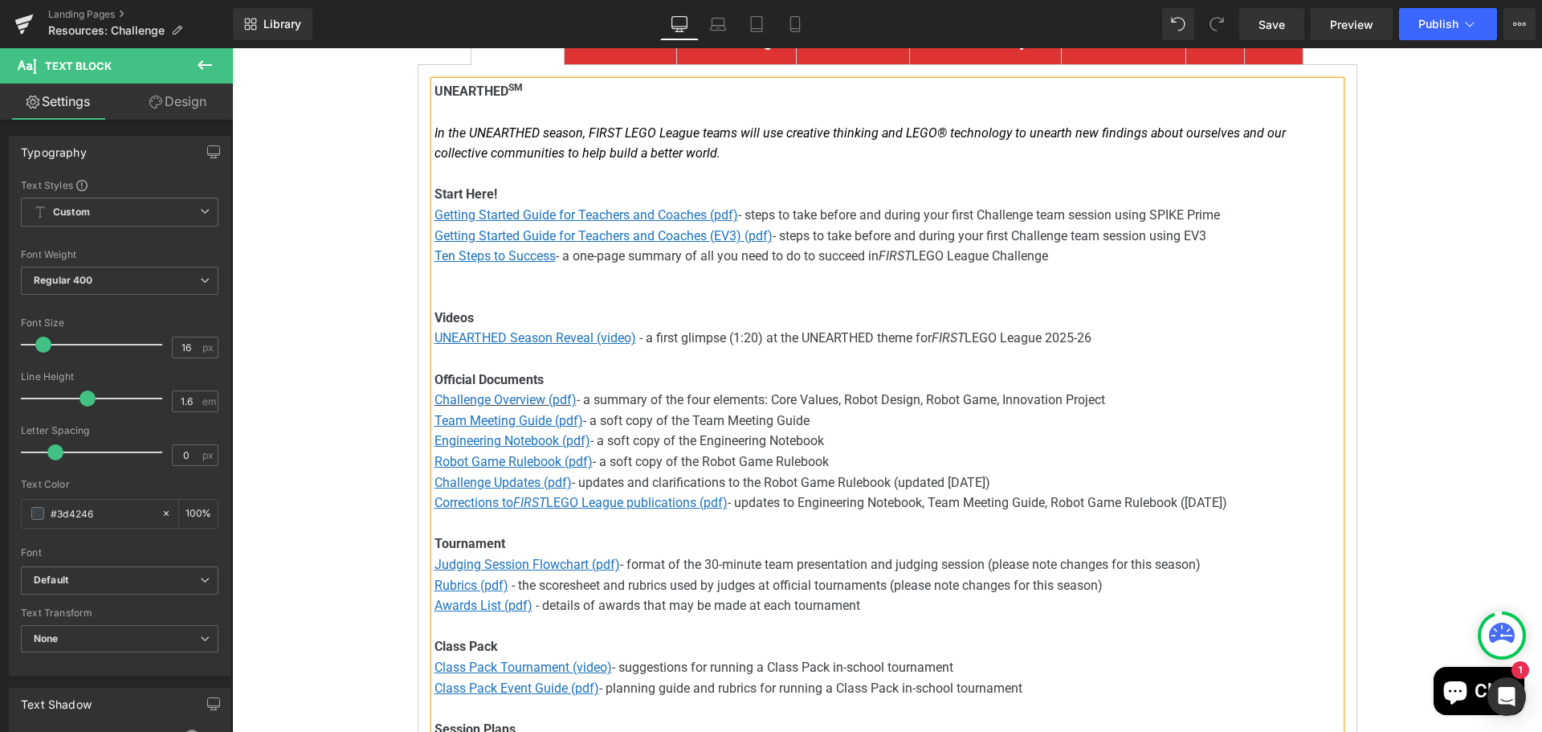
scroll to position [482, 0]
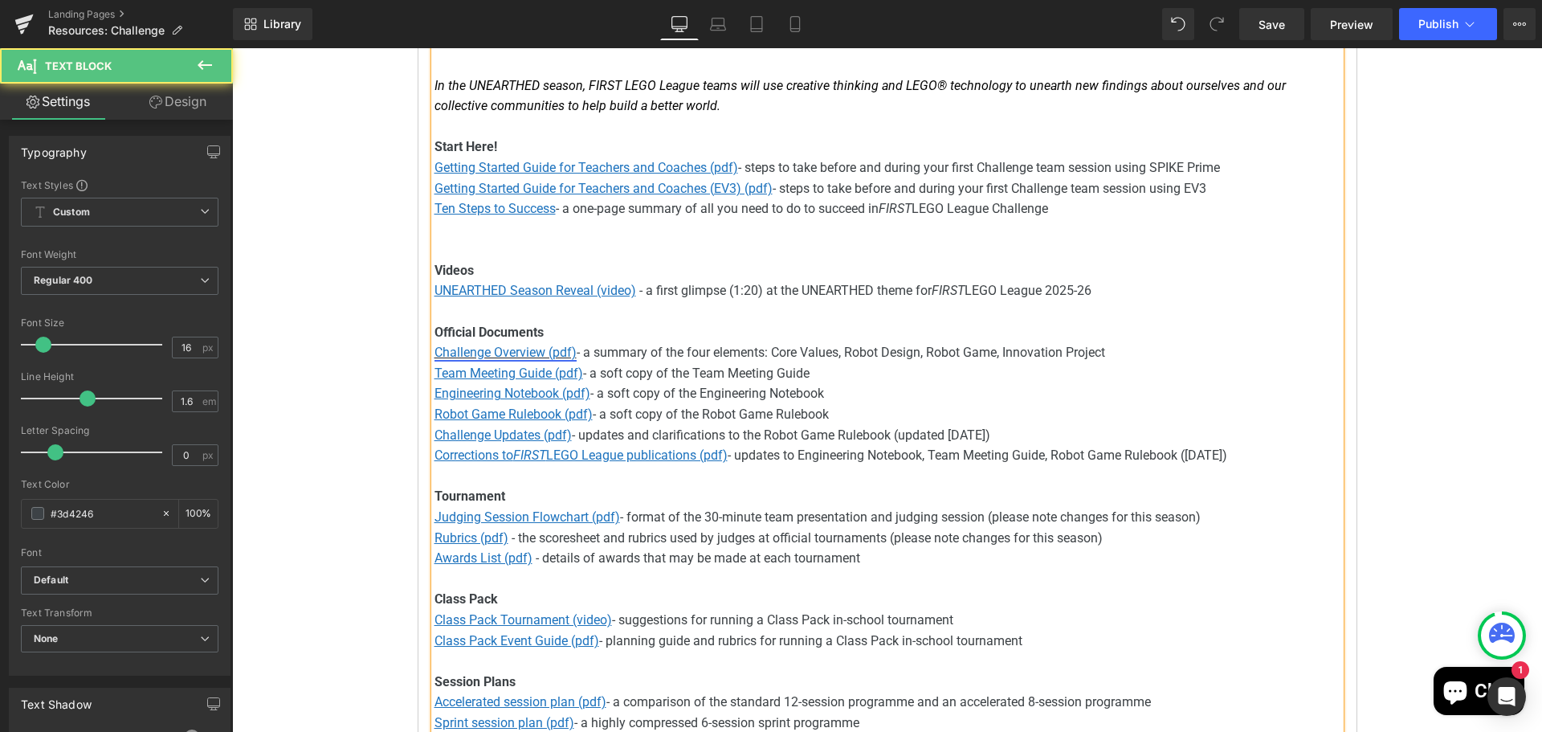
click at [496, 347] on font "Challenge Overview (pdf)" at bounding box center [506, 352] width 142 height 15
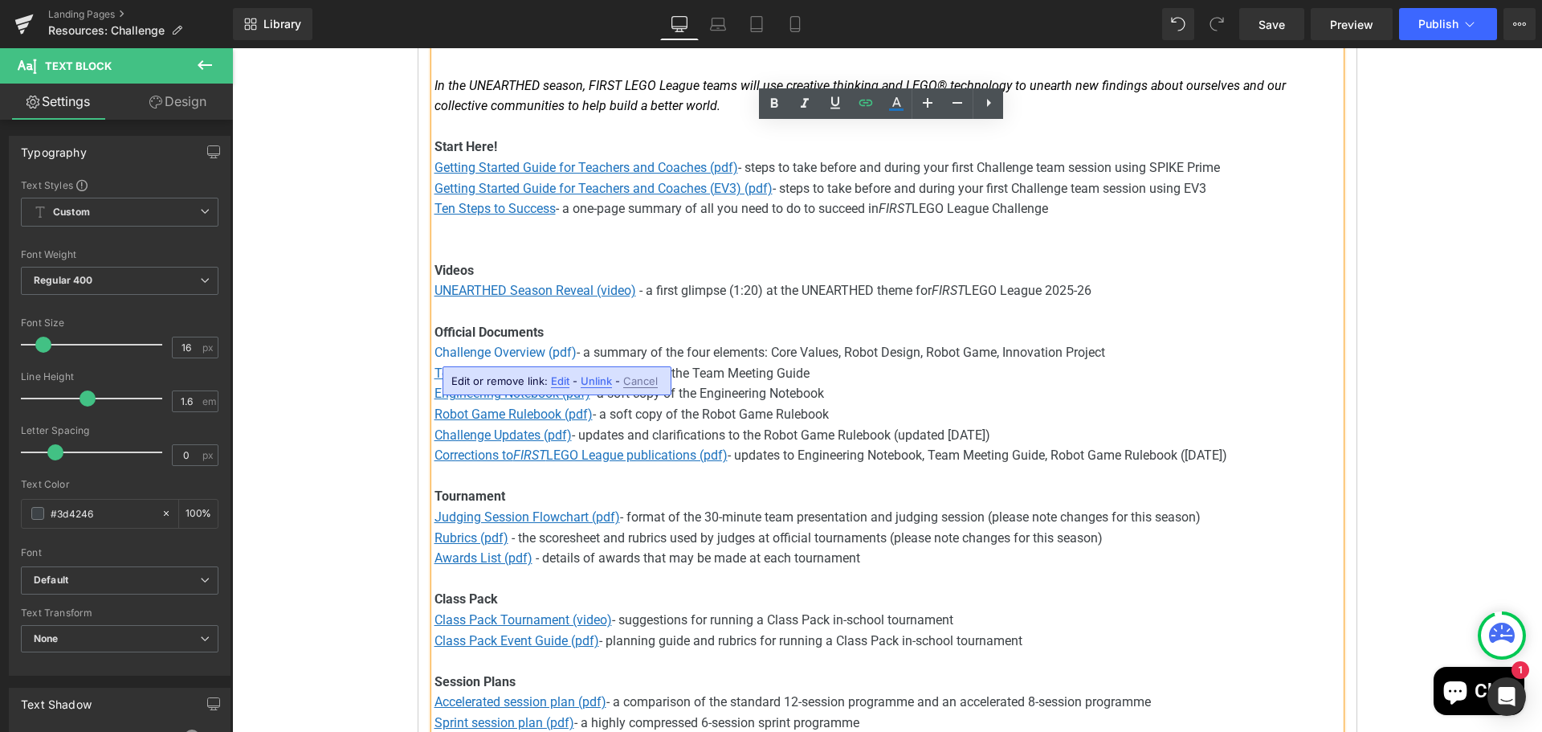
click at [565, 378] on span "Edit" at bounding box center [560, 381] width 18 height 14
click at [592, 391] on input "[URL][DOMAIN_NAME]" at bounding box center [545, 386] width 247 height 40
click at [593, 391] on input "[URL][DOMAIN_NAME]" at bounding box center [545, 386] width 247 height 40
paste input "5-26/fll-challenge-unearthed-season"
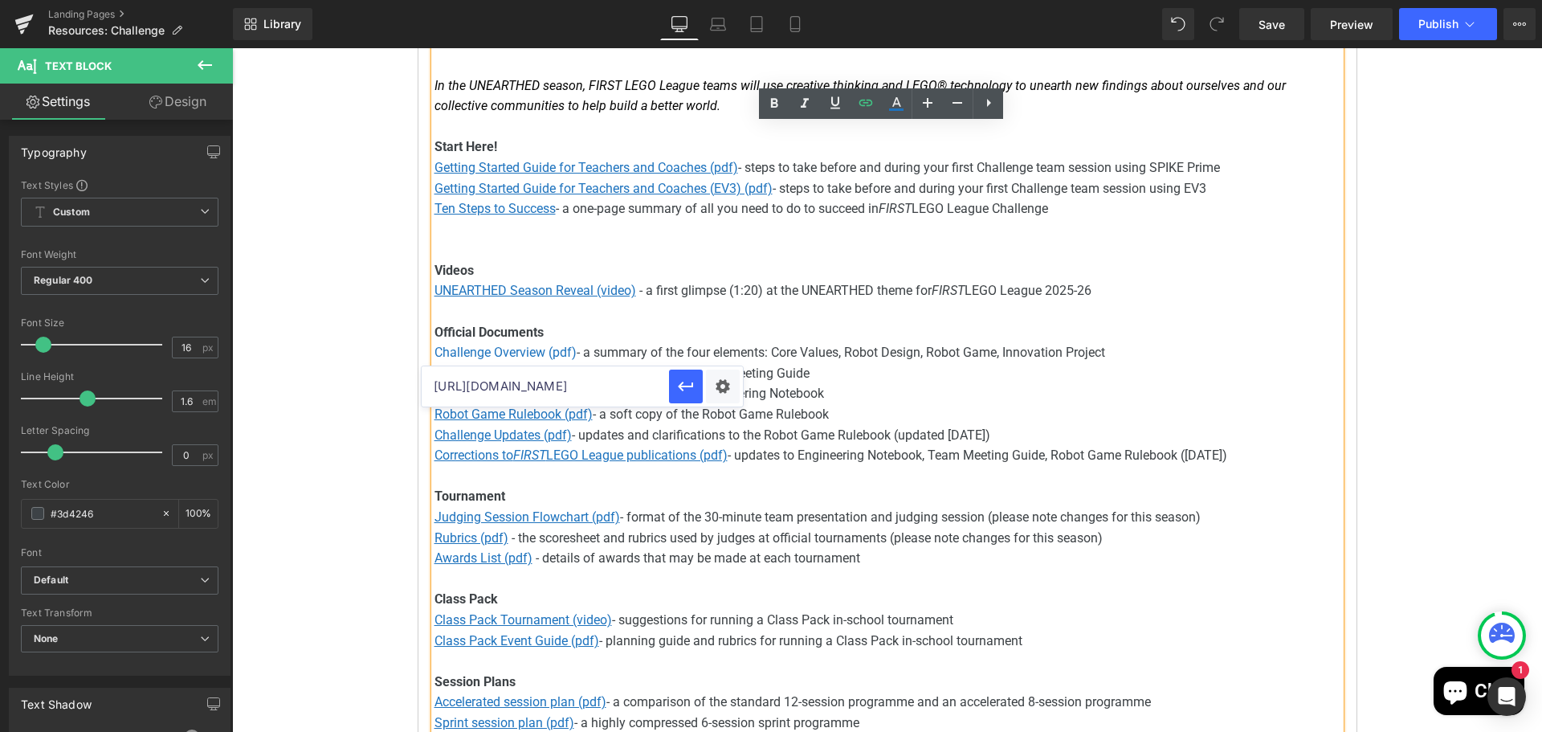
scroll to position [0, 437]
click at [894, 348] on p "Challenge Overview (pdf) - a summary of the four elements: Core Values, Robot D…" at bounding box center [888, 352] width 906 height 21
click at [509, 378] on u "Team Meeting Guide (pdf)" at bounding box center [509, 372] width 149 height 15
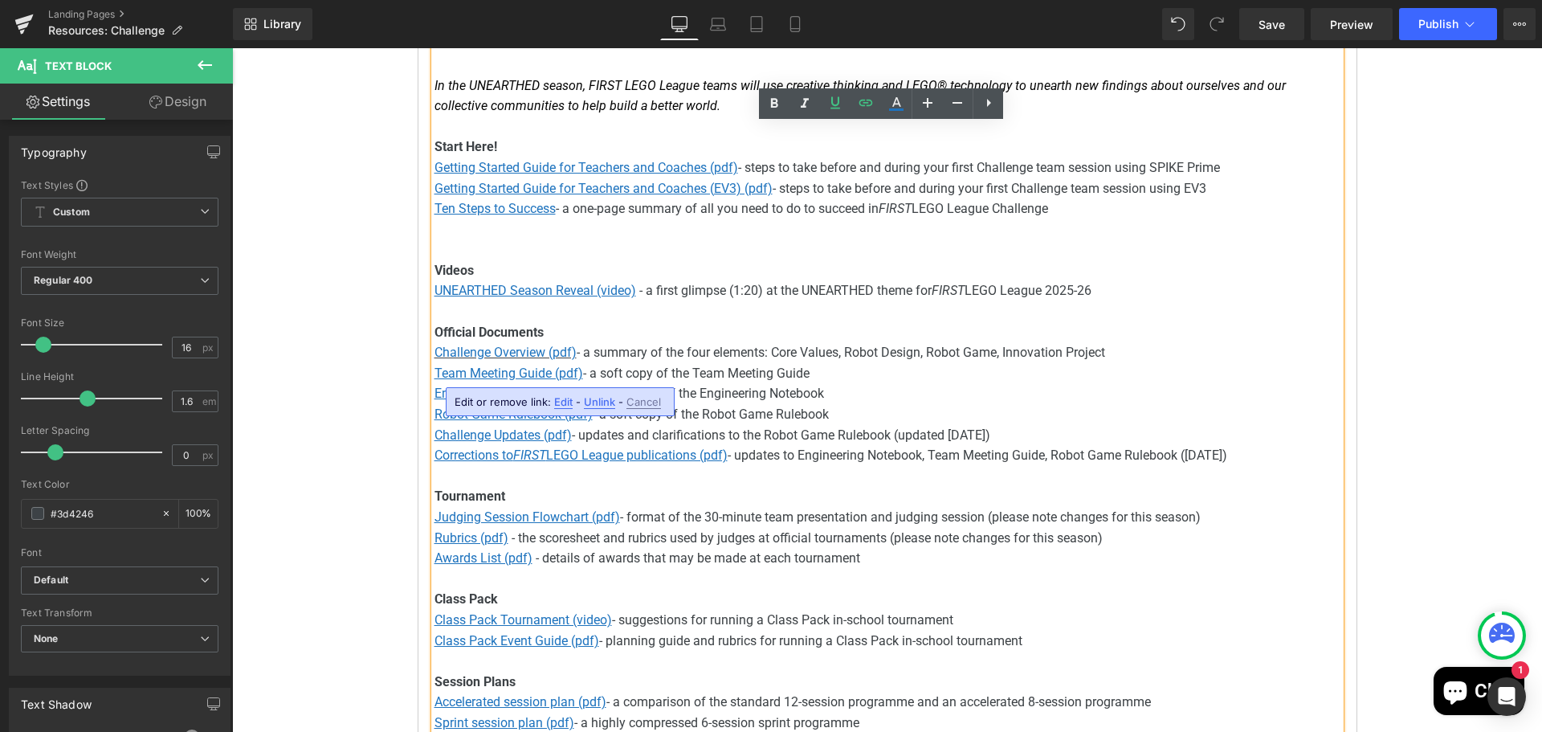
click at [561, 402] on span "Edit" at bounding box center [563, 402] width 18 height 14
click at [556, 412] on input "[URL][DOMAIN_NAME]" at bounding box center [545, 407] width 247 height 40
paste input "5-26/fll-challenge-unearthed-tm"
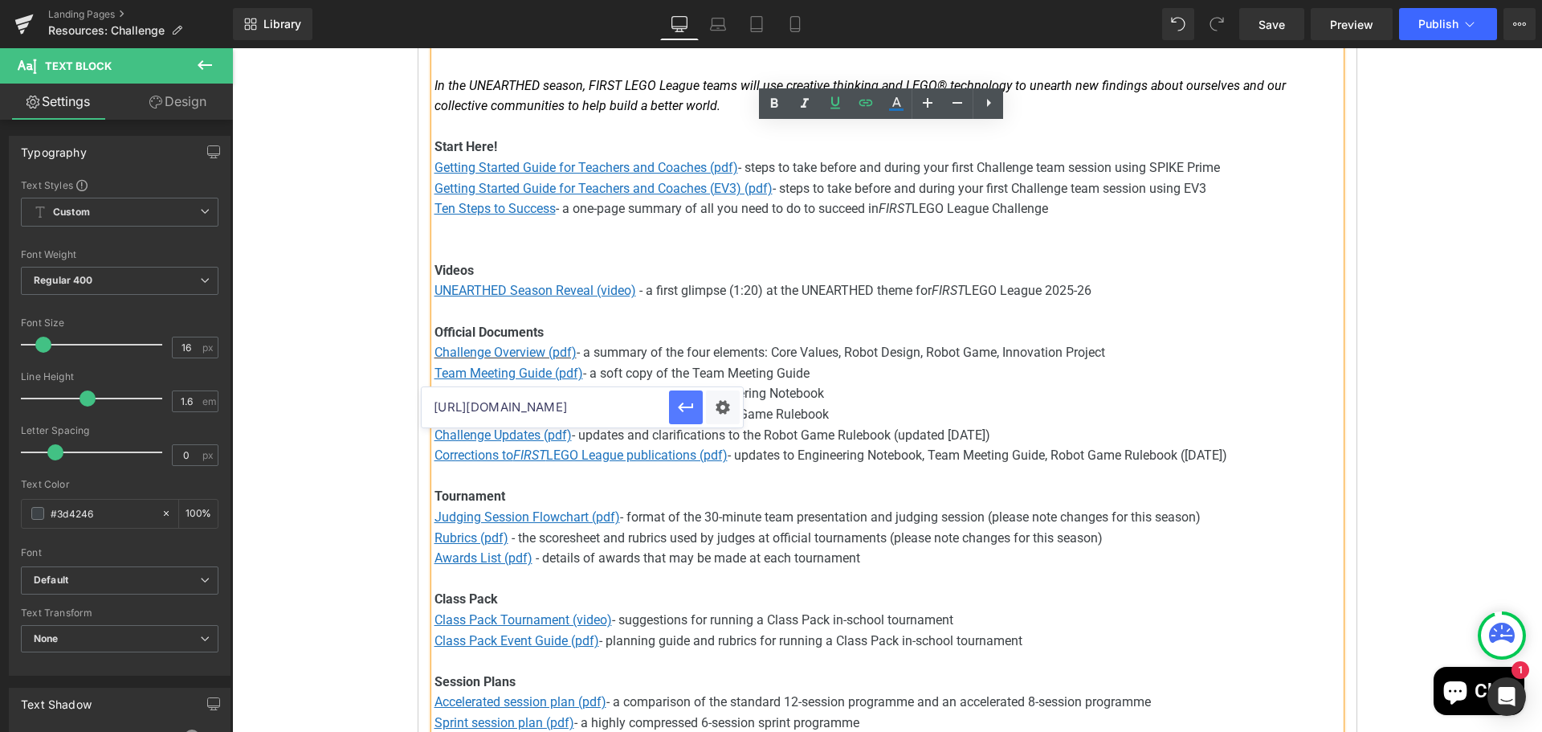
click at [694, 403] on icon "button" at bounding box center [685, 407] width 19 height 19
click at [481, 394] on u "Engineering Notebook (pdf)" at bounding box center [513, 393] width 156 height 15
click at [566, 421] on span "Edit" at bounding box center [567, 422] width 18 height 14
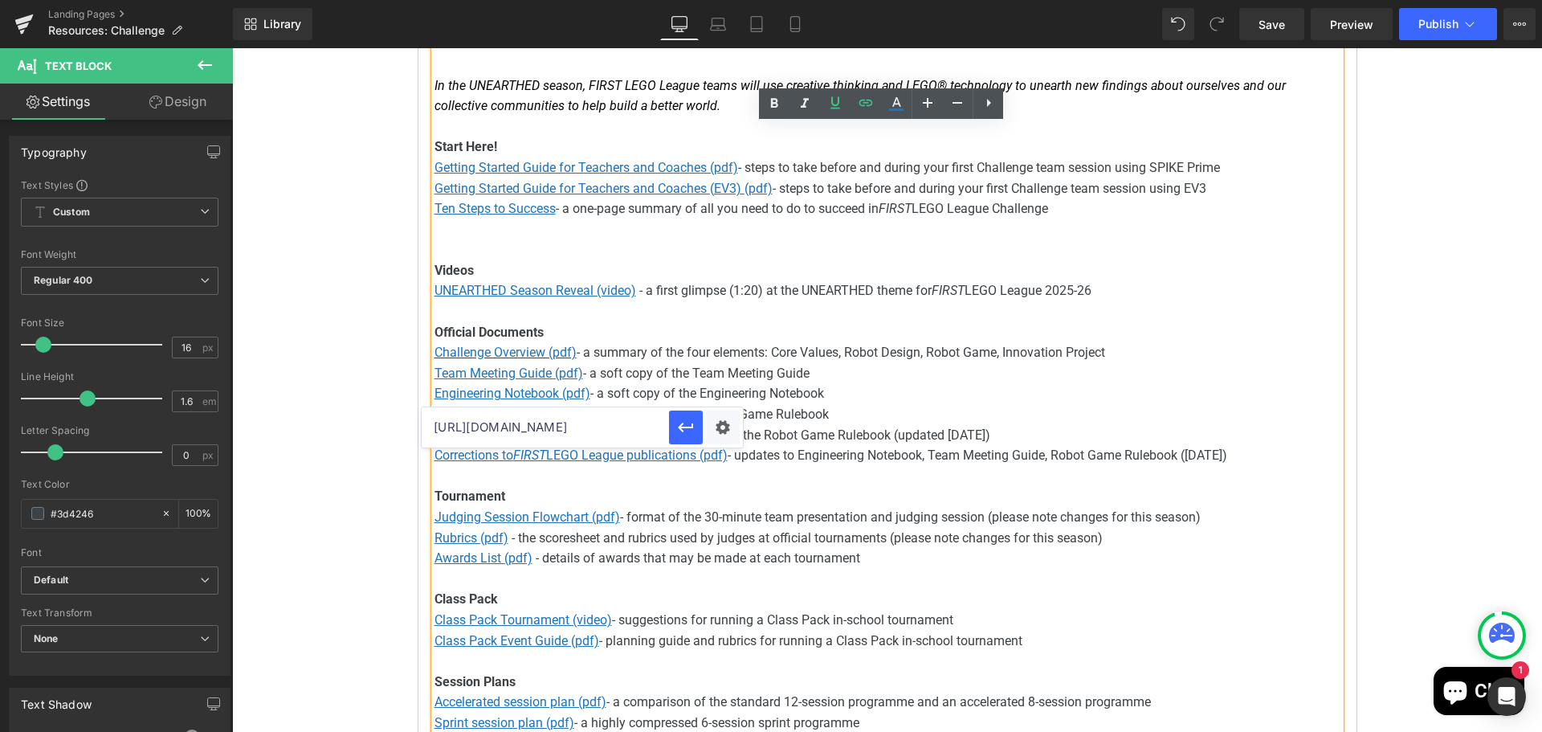
click at [594, 422] on input "[URL][DOMAIN_NAME]" at bounding box center [545, 427] width 247 height 40
paste input "5-26/fll-challenge-unearthed-en"
click at [684, 423] on icon "button" at bounding box center [685, 427] width 19 height 19
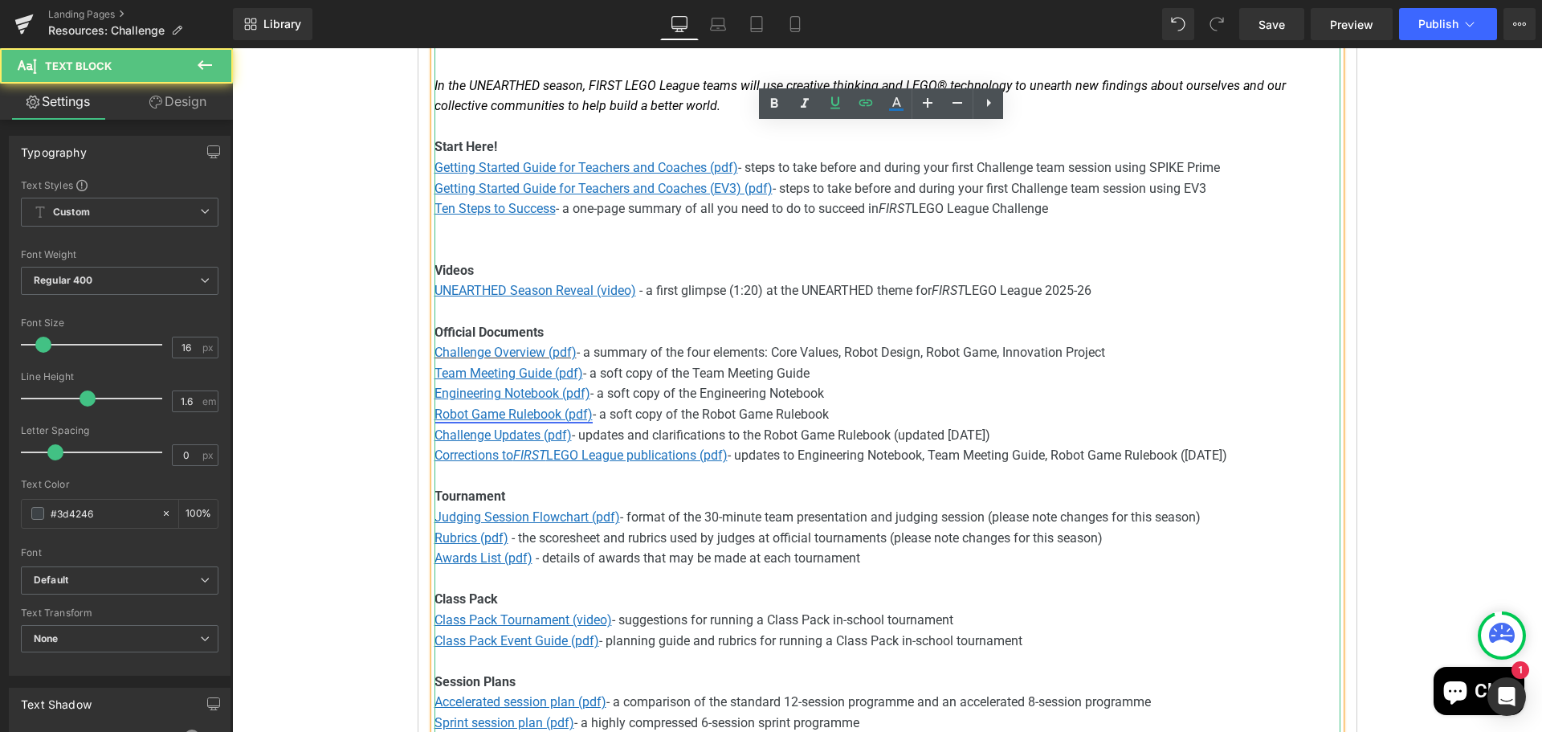
click at [505, 411] on u "Robot Game Rulebook (pdf)" at bounding box center [514, 413] width 158 height 15
click at [574, 446] on span "Edit" at bounding box center [568, 443] width 18 height 14
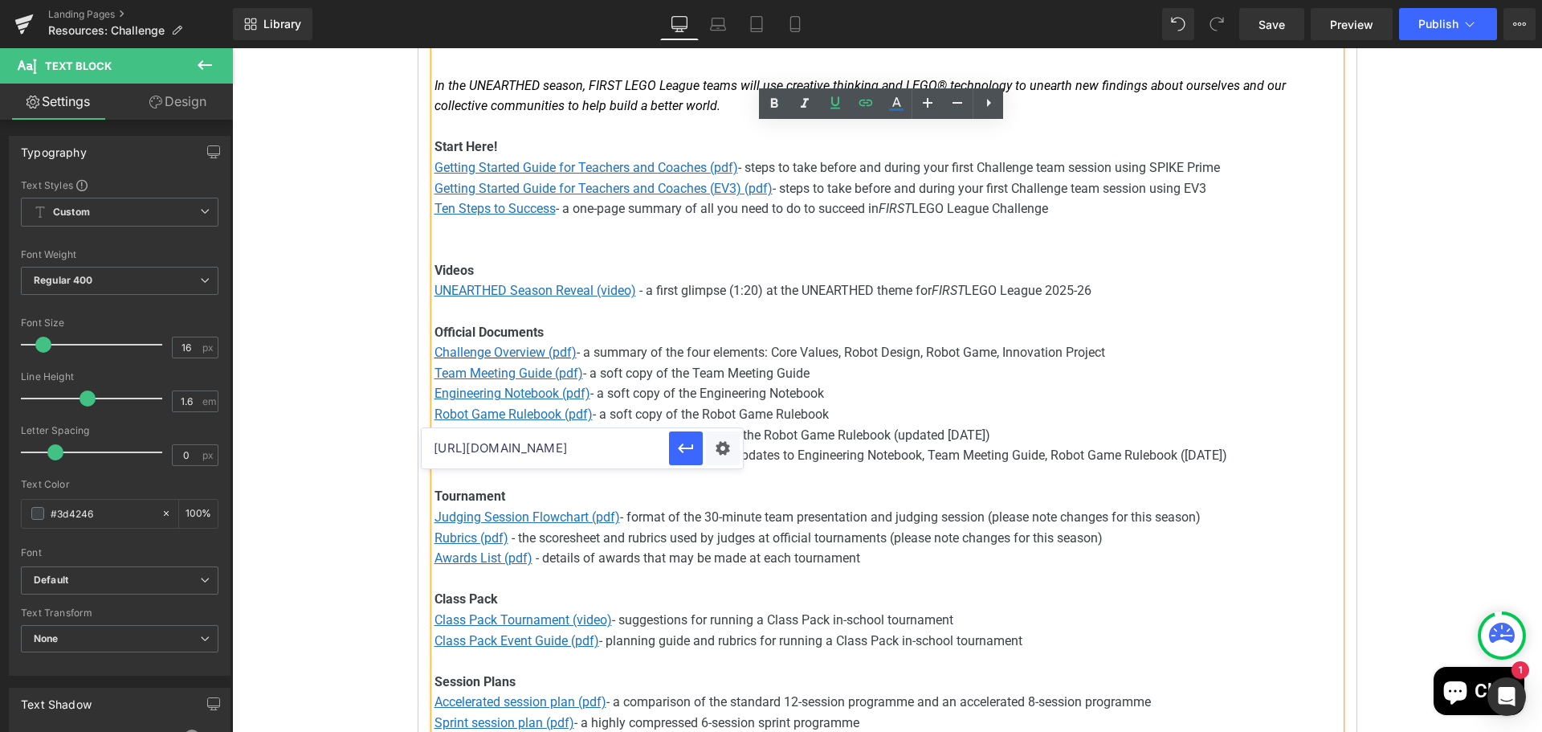
click at [635, 448] on input "[URL][DOMAIN_NAME]" at bounding box center [545, 448] width 247 height 40
paste input "5-26/fll-challenge-unearthed-rgr"
click at [687, 446] on icon "button" at bounding box center [685, 448] width 19 height 19
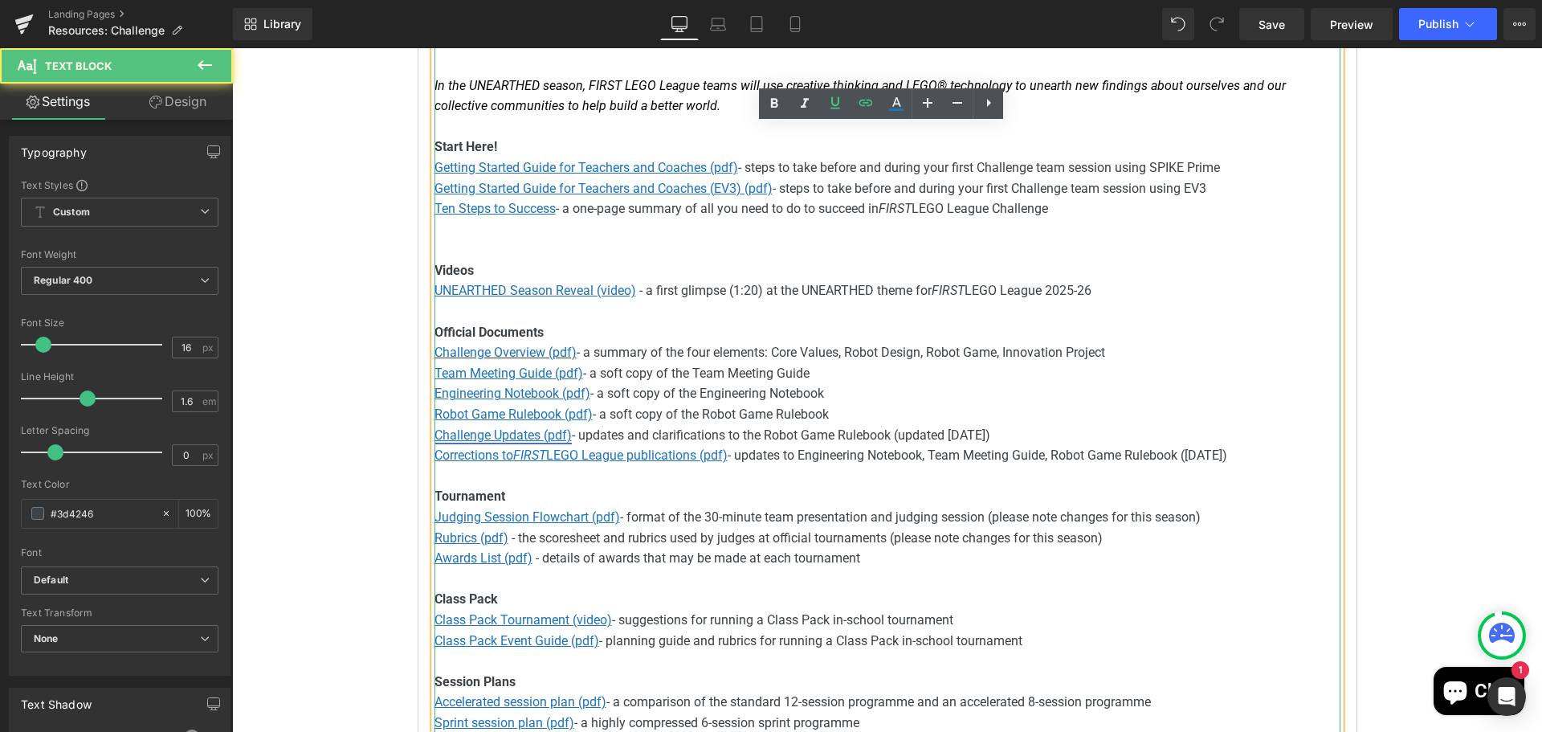
click at [495, 439] on link "Challenge Updates (pdf)" at bounding box center [503, 434] width 137 height 15
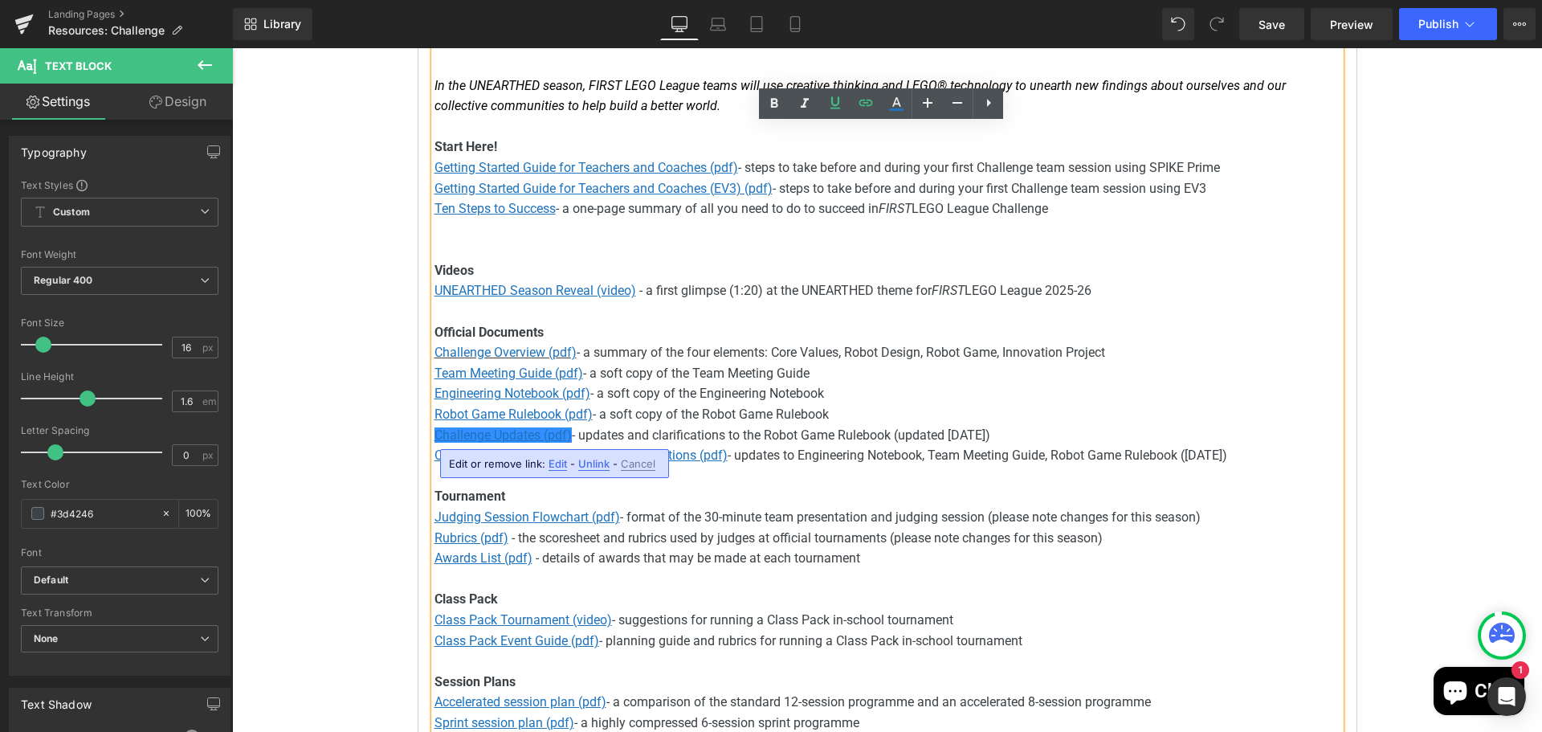
click at [557, 460] on span "Edit" at bounding box center [558, 464] width 18 height 14
click at [557, 461] on input "[URL][DOMAIN_NAME]" at bounding box center [545, 469] width 247 height 40
paste input "5-26/fll-challenge-unearthed-challenge-update"
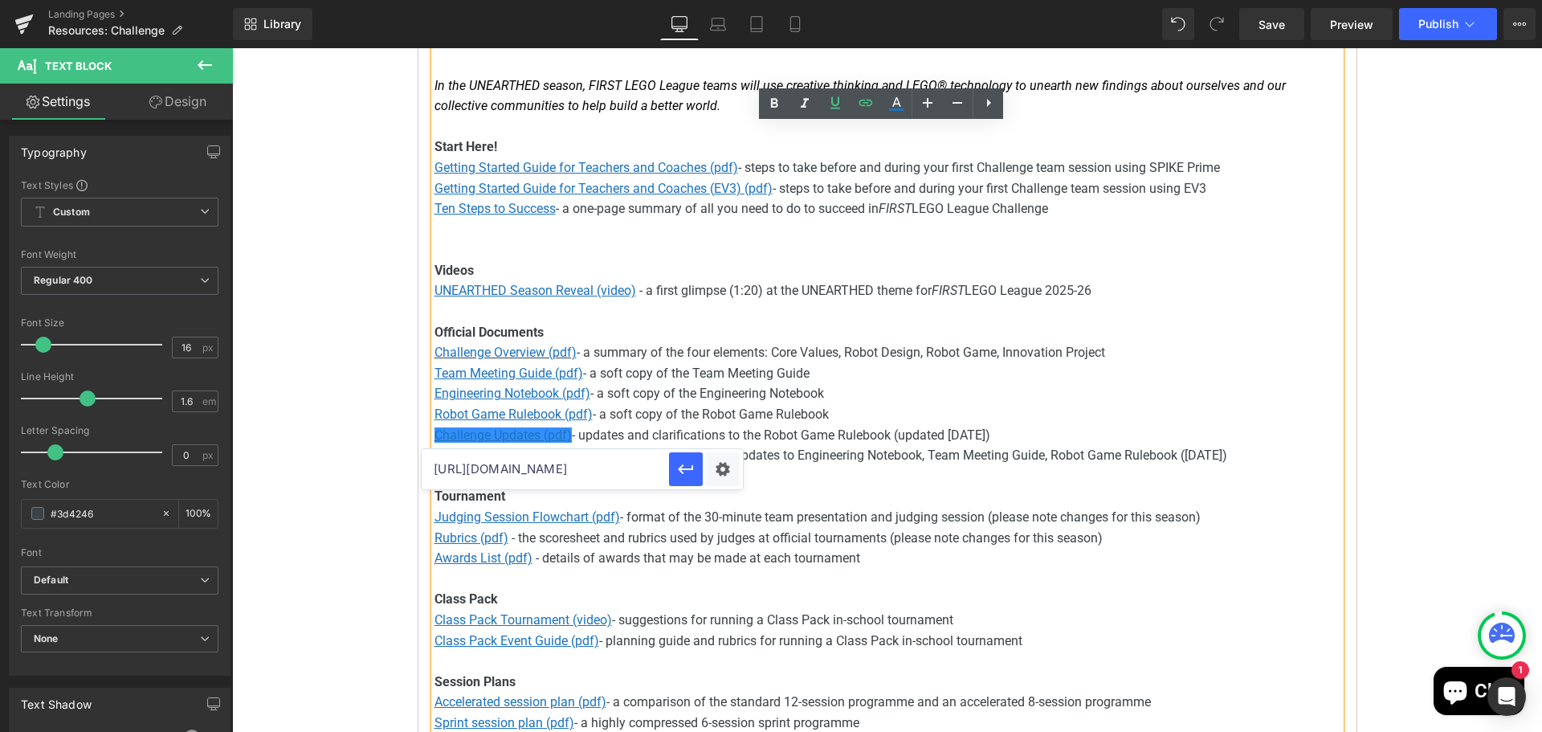
scroll to position [0, 446]
click at [687, 468] on icon "button" at bounding box center [685, 469] width 15 height 10
drag, startPoint x: 945, startPoint y: 430, endPoint x: 957, endPoint y: 431, distance: 12.2
click at [945, 429] on span "- updates and clarifications to the Robot Game Rulebook (updated [DATE])" at bounding box center [781, 434] width 418 height 15
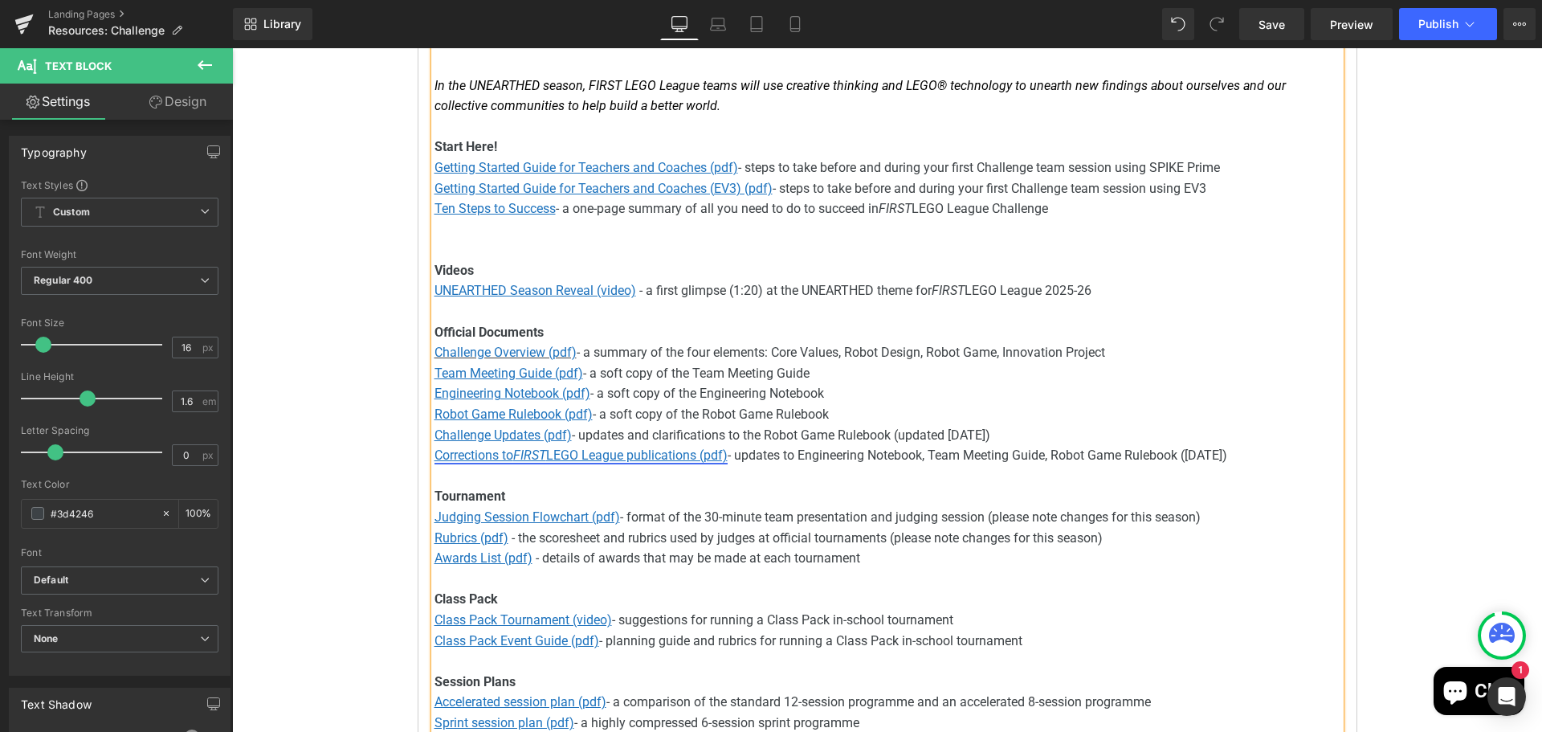
click at [625, 459] on u "Corrections to FIRST LEGO League publications (pdf)" at bounding box center [581, 454] width 293 height 15
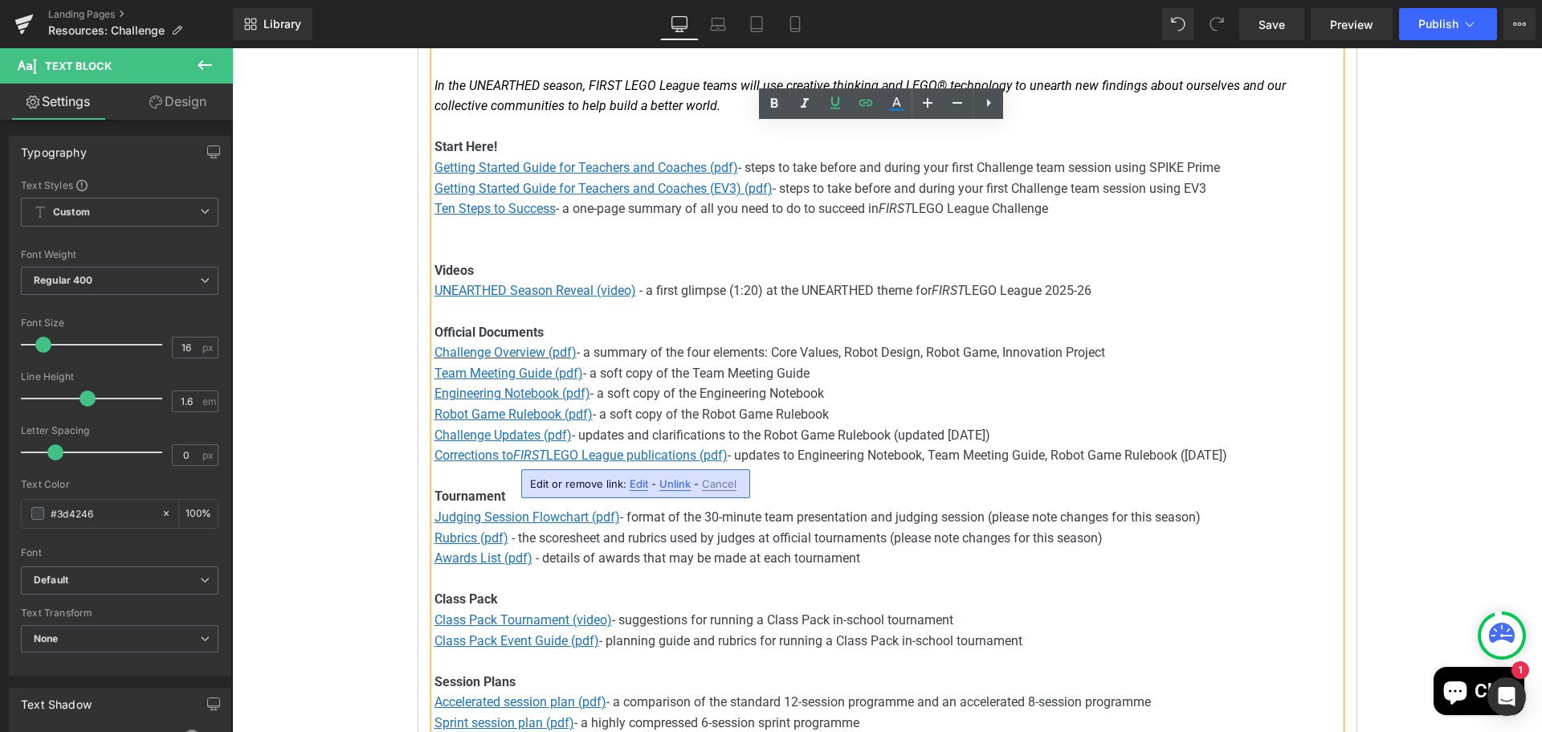
click at [643, 482] on span "Edit" at bounding box center [639, 484] width 18 height 14
click at [629, 490] on input "[URL][DOMAIN_NAME]" at bounding box center [622, 489] width 247 height 40
click at [631, 489] on input "[URL][DOMAIN_NAME]" at bounding box center [622, 489] width 247 height 40
click at [631, 488] on input "[URL][DOMAIN_NAME]" at bounding box center [622, 489] width 247 height 40
paste input "-uM2GrMRTQOE8t8ZhzrEsnlmEUiQXCDH/view?usp=sharing"
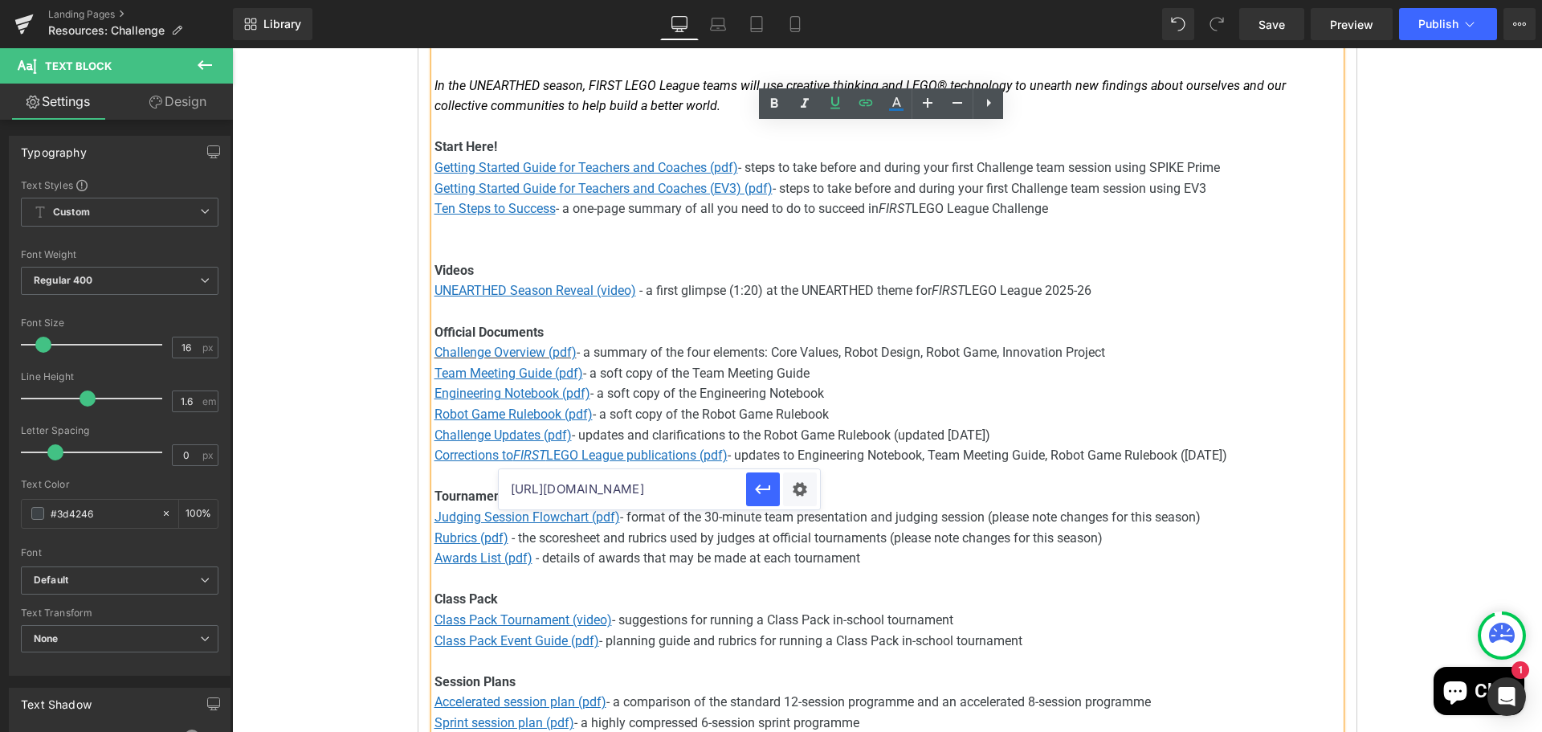
scroll to position [0, 325]
type input "[URL][DOMAIN_NAME]"
click at [758, 488] on icon "button" at bounding box center [762, 489] width 15 height 10
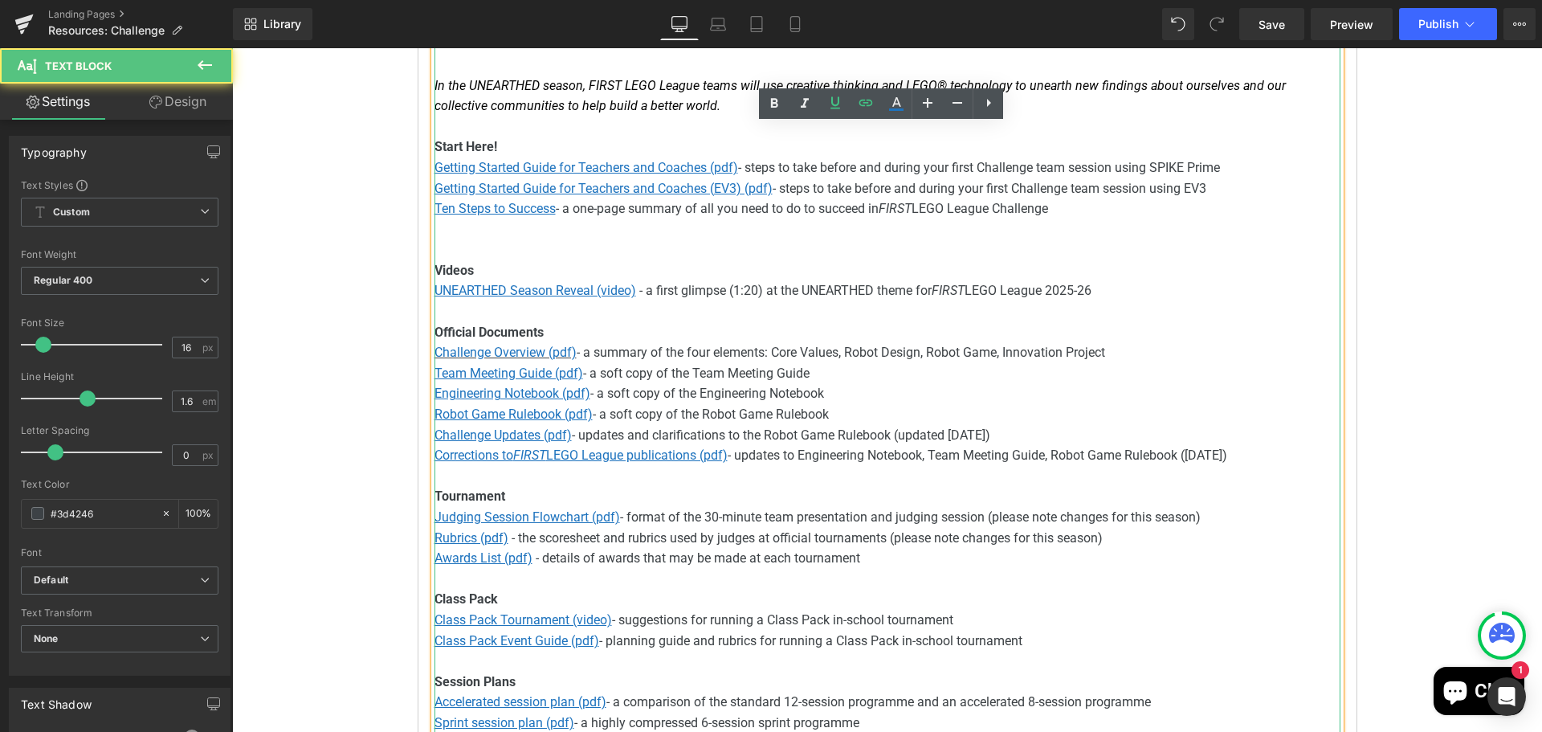
click at [1066, 453] on span "- updates to Engineering Notebook, Team Meeting Guide, Robot Game Rulebook ([DA…" at bounding box center [978, 454] width 500 height 15
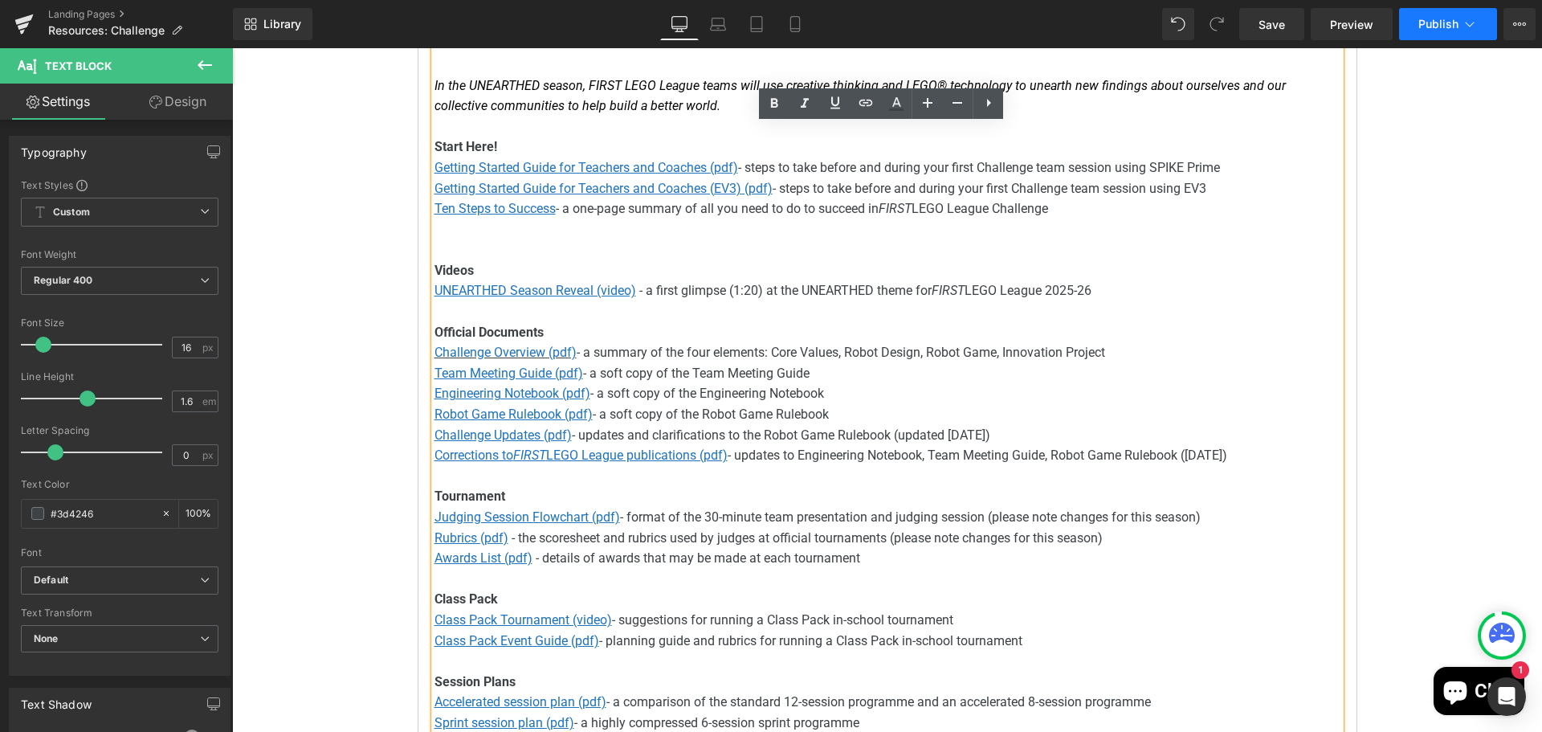
click at [1436, 25] on span "Publish" at bounding box center [1439, 24] width 40 height 13
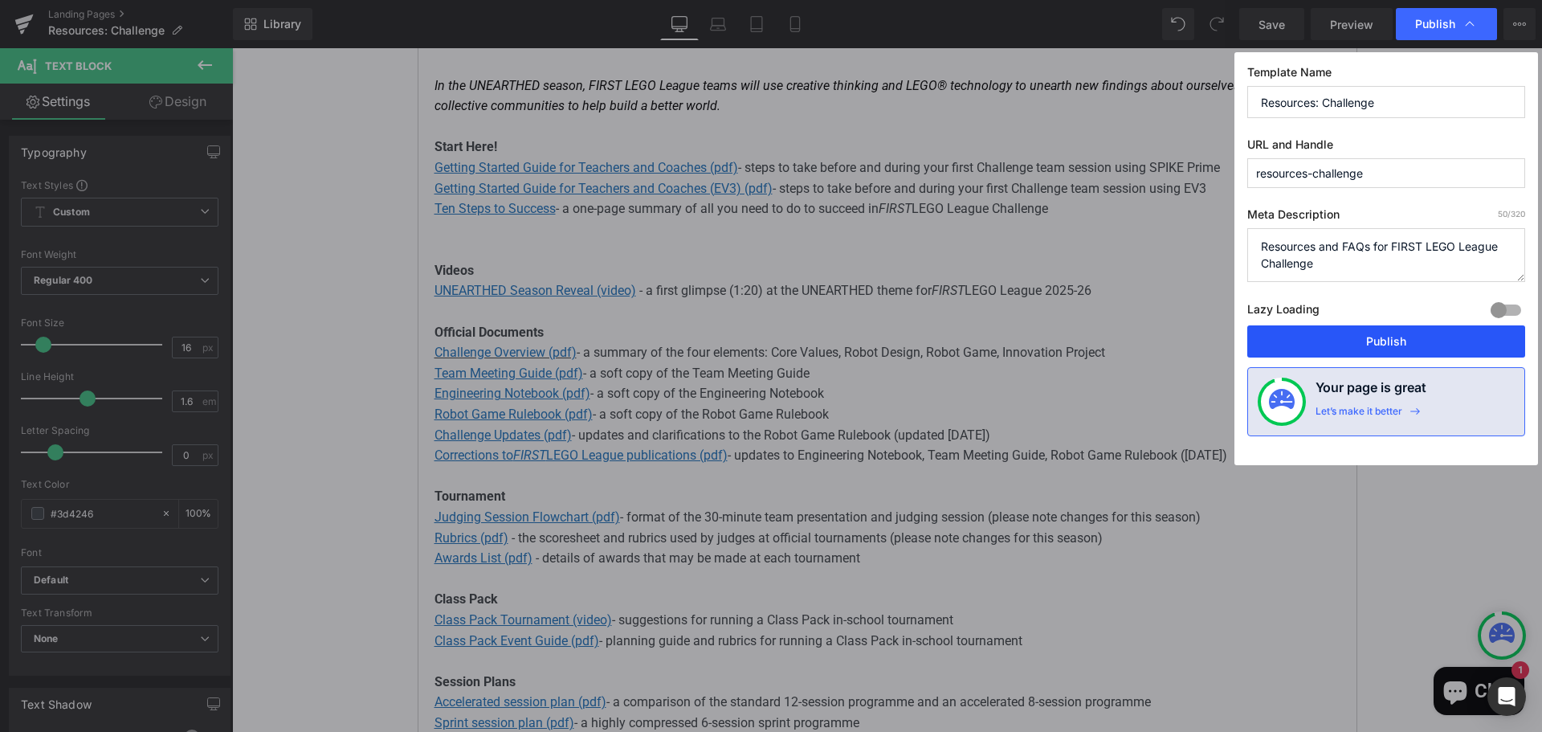
click at [1401, 343] on button "Publish" at bounding box center [1386, 341] width 278 height 32
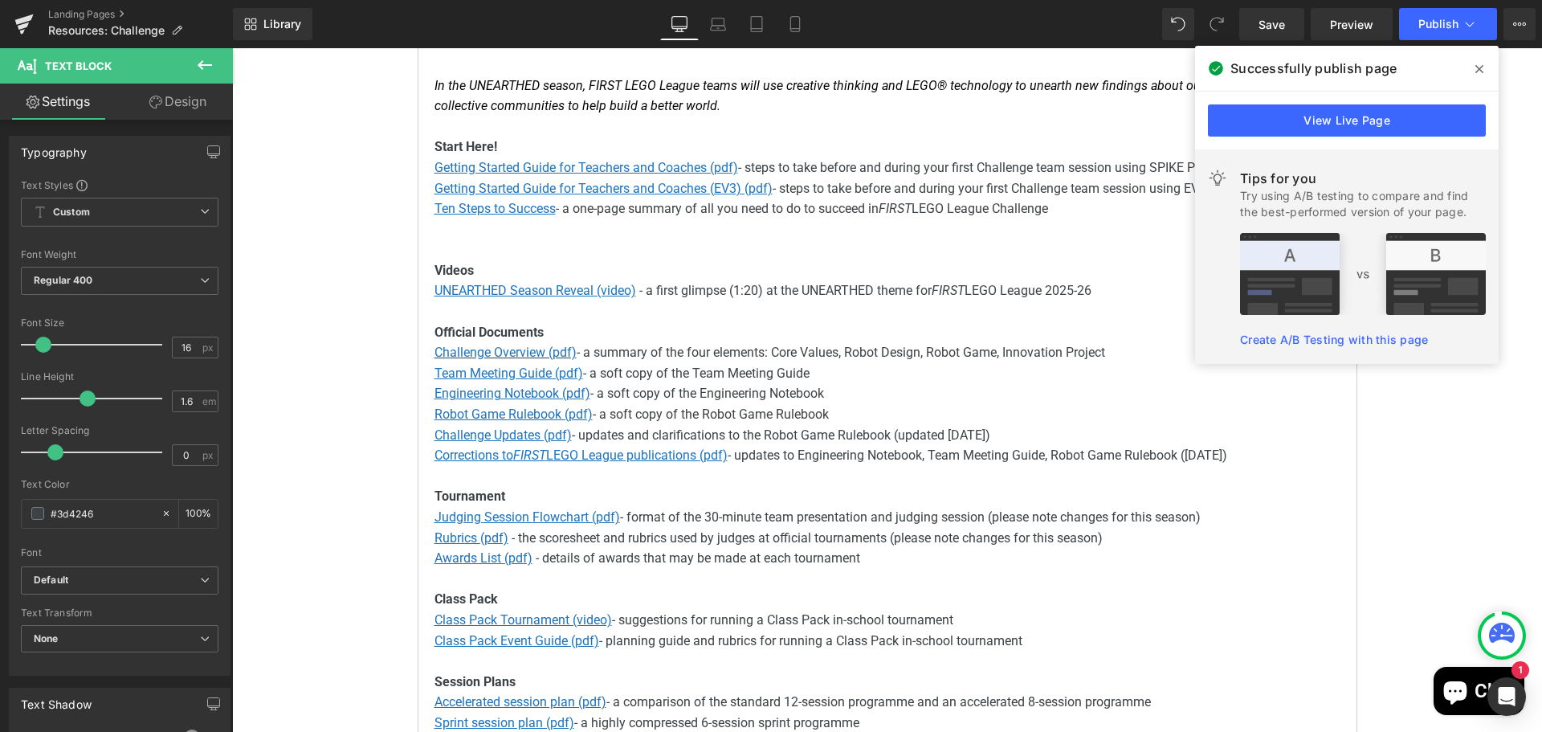
click at [1477, 61] on span at bounding box center [1480, 69] width 26 height 26
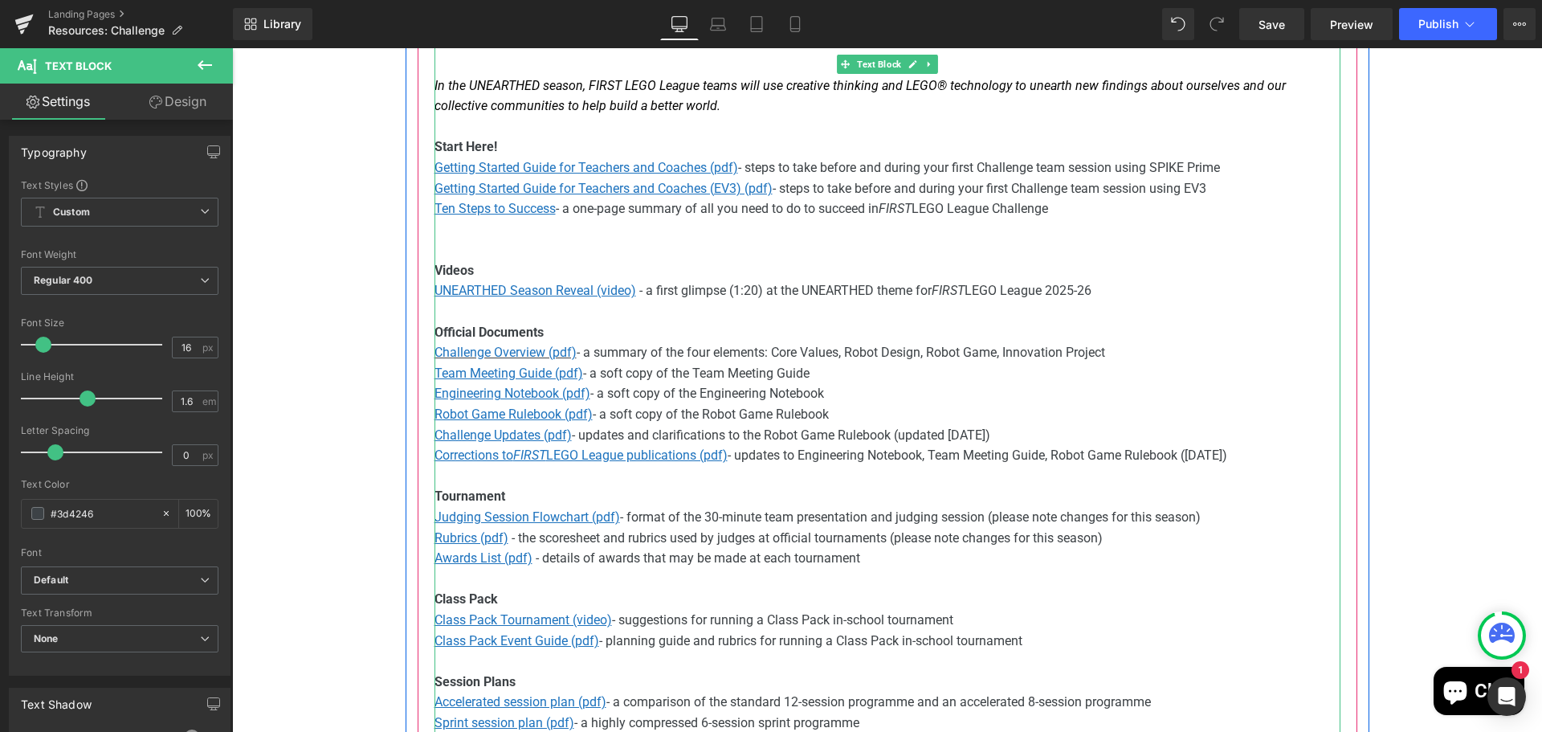
click at [1195, 456] on span "- updates to Engineering Notebook, Team Meeting Guide, Robot Game Rulebook ([DA…" at bounding box center [978, 454] width 500 height 15
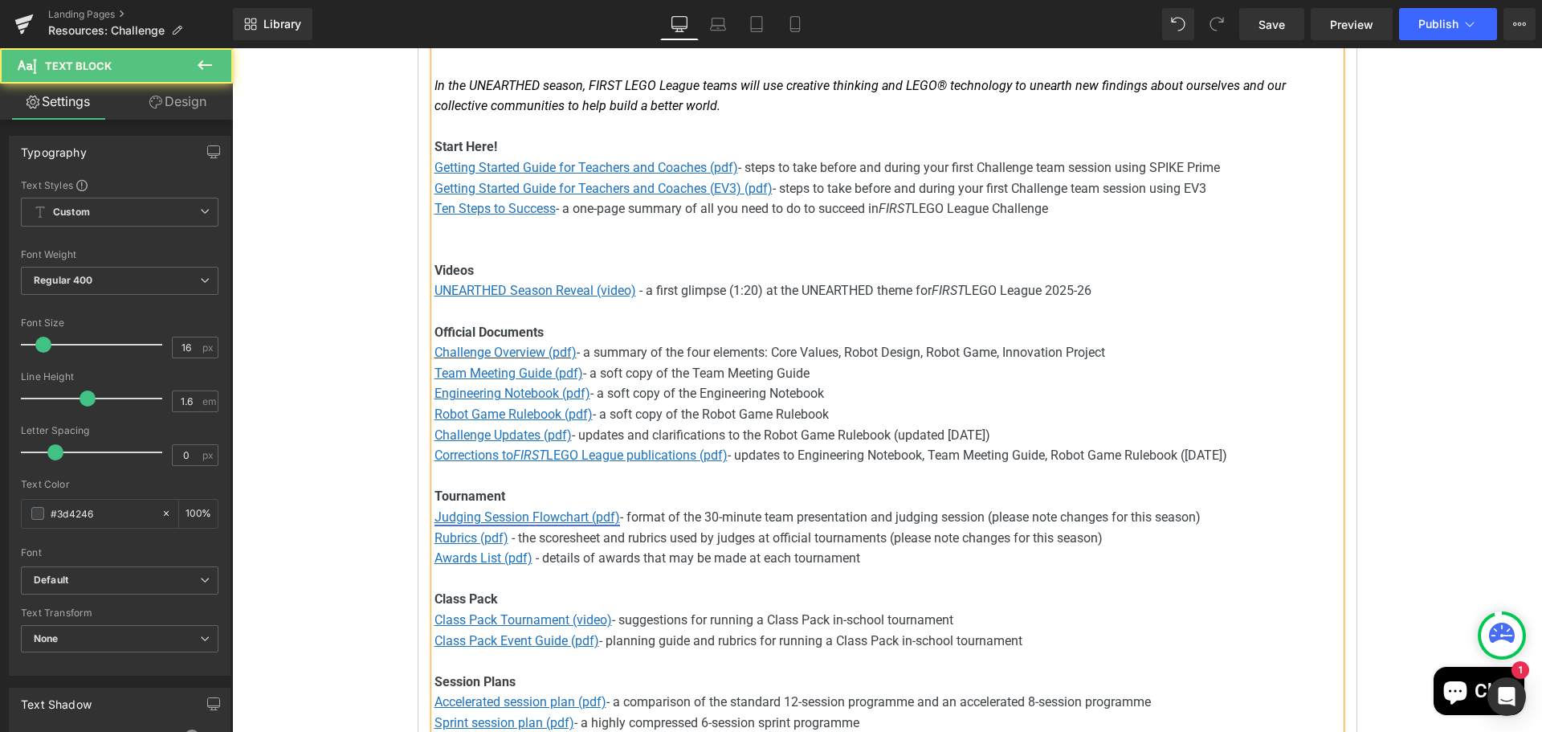
click at [566, 523] on u "Judging Session Flowchart (pdf)" at bounding box center [528, 516] width 186 height 15
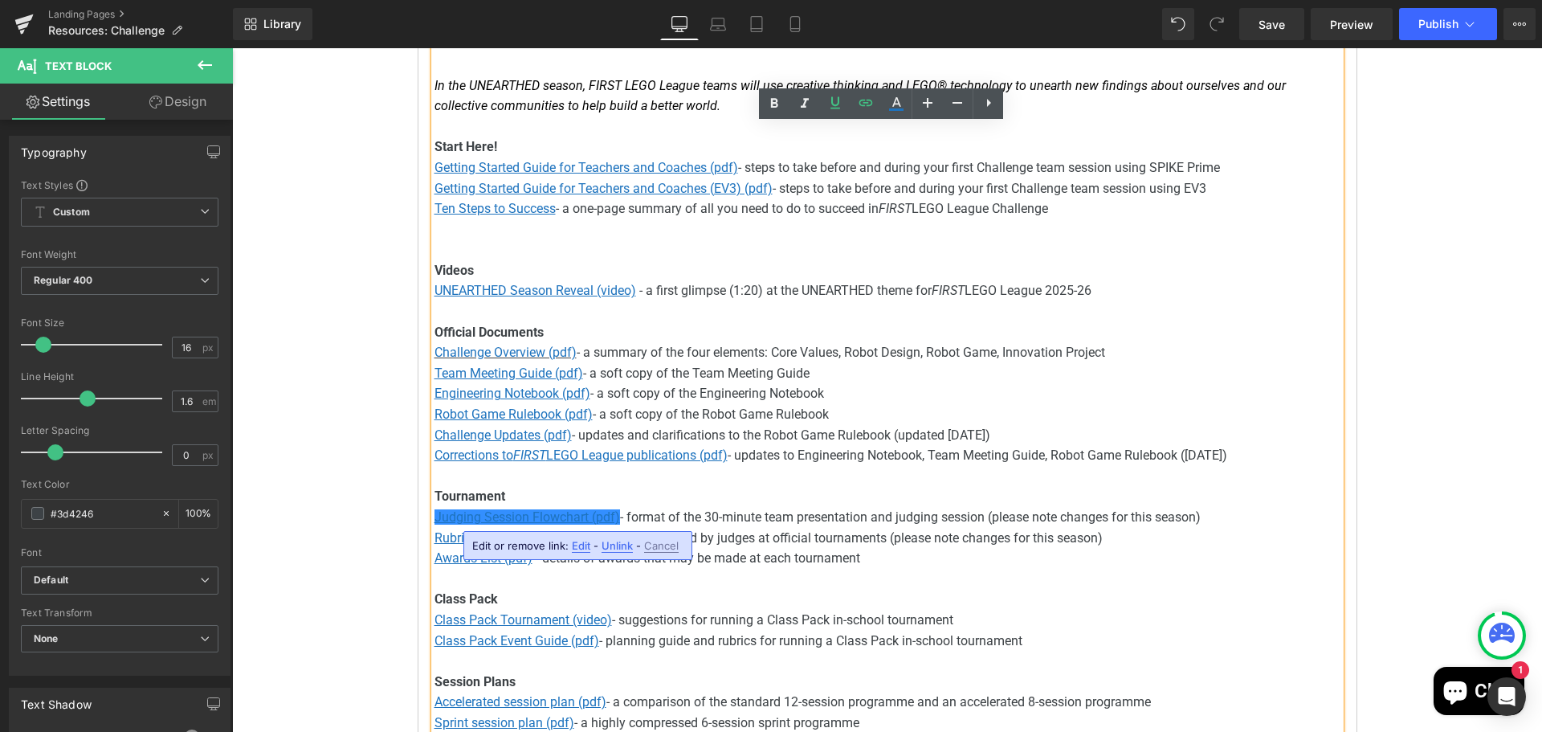
click at [580, 549] on span "Edit" at bounding box center [581, 546] width 18 height 14
click at [635, 554] on input "[URL][DOMAIN_NAME]" at bounding box center [564, 551] width 247 height 40
paste input "5-26/fll-challenge-unearth"
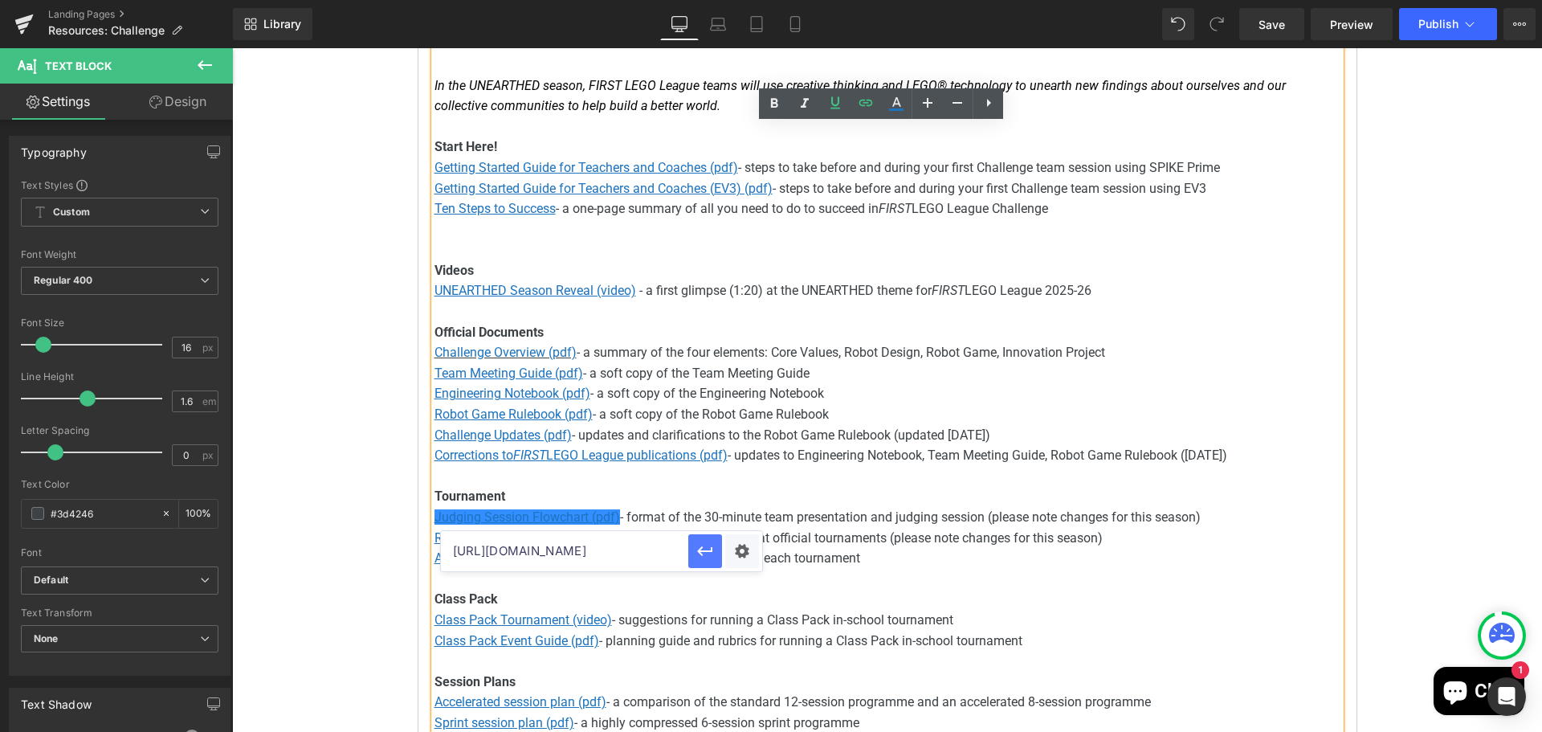
click at [703, 554] on icon "button" at bounding box center [705, 550] width 19 height 19
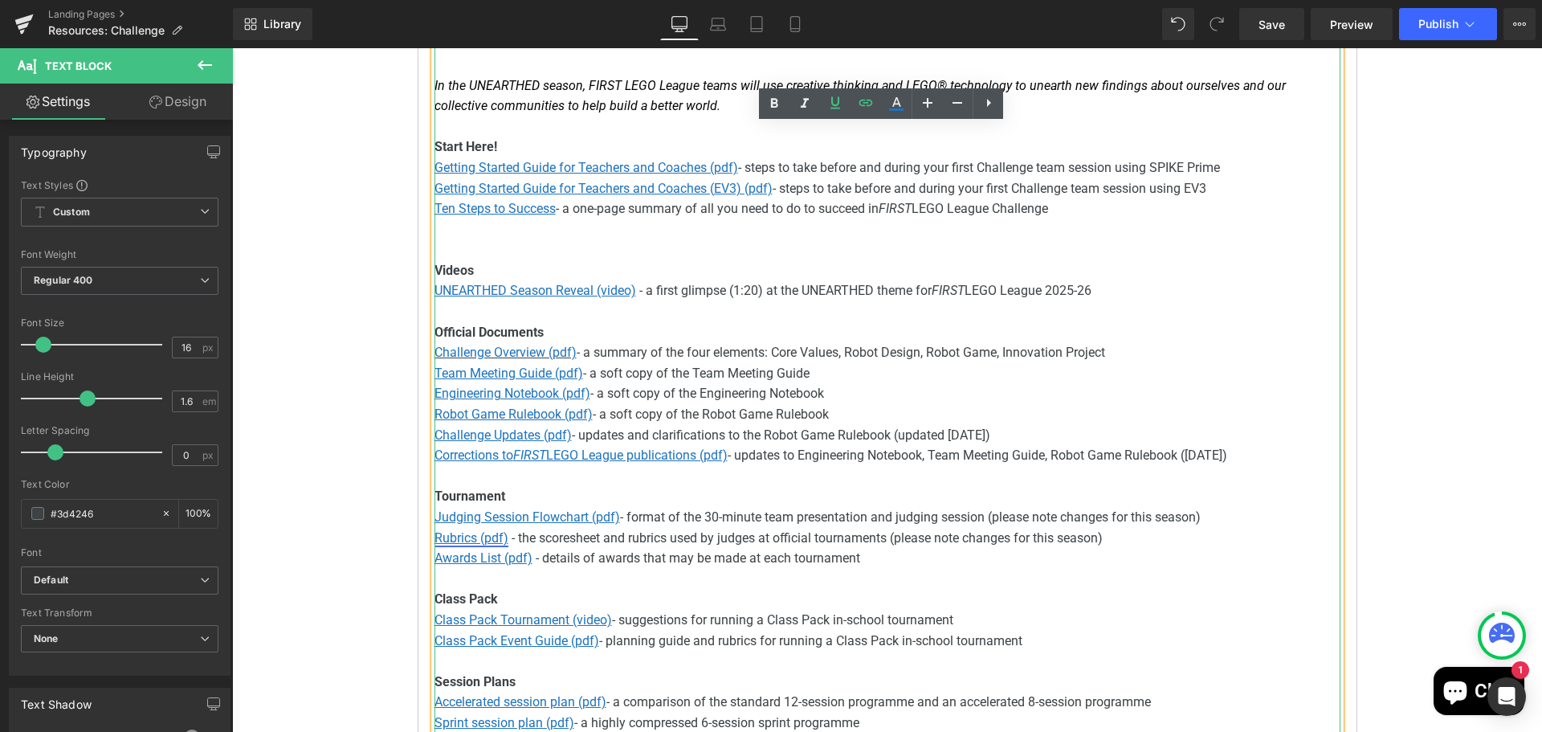
click at [472, 542] on u "Rubrics (pdf)" at bounding box center [472, 537] width 74 height 15
click at [521, 568] on span "Edit" at bounding box center [525, 567] width 18 height 14
click at [528, 575] on input "[URL][DOMAIN_NAME]" at bounding box center [545, 572] width 247 height 40
click at [528, 574] on input "[URL][DOMAIN_NAME]" at bounding box center [545, 572] width 247 height 40
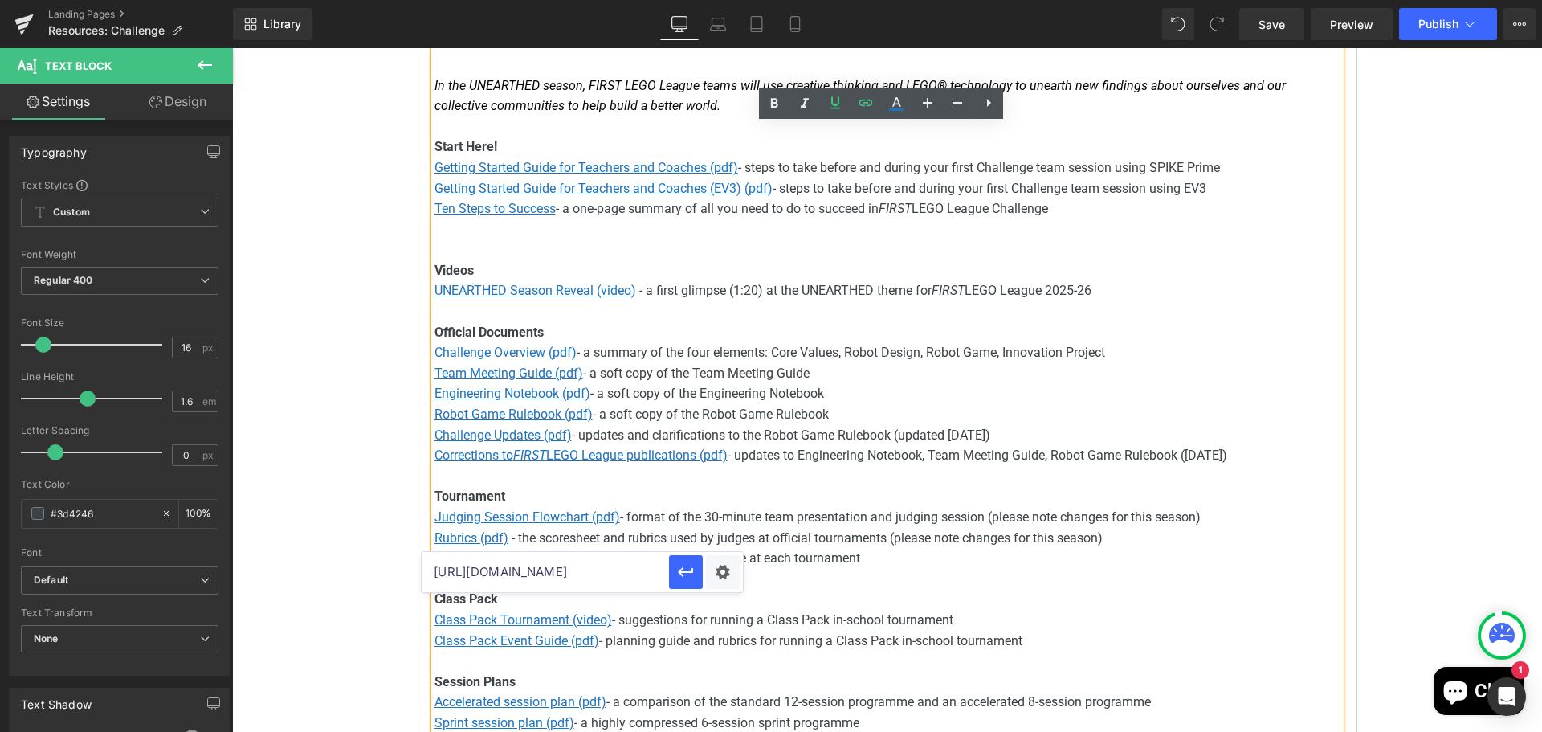
paste input "5-26/fll-challenge-unearth"
click at [684, 574] on icon "button" at bounding box center [685, 571] width 19 height 19
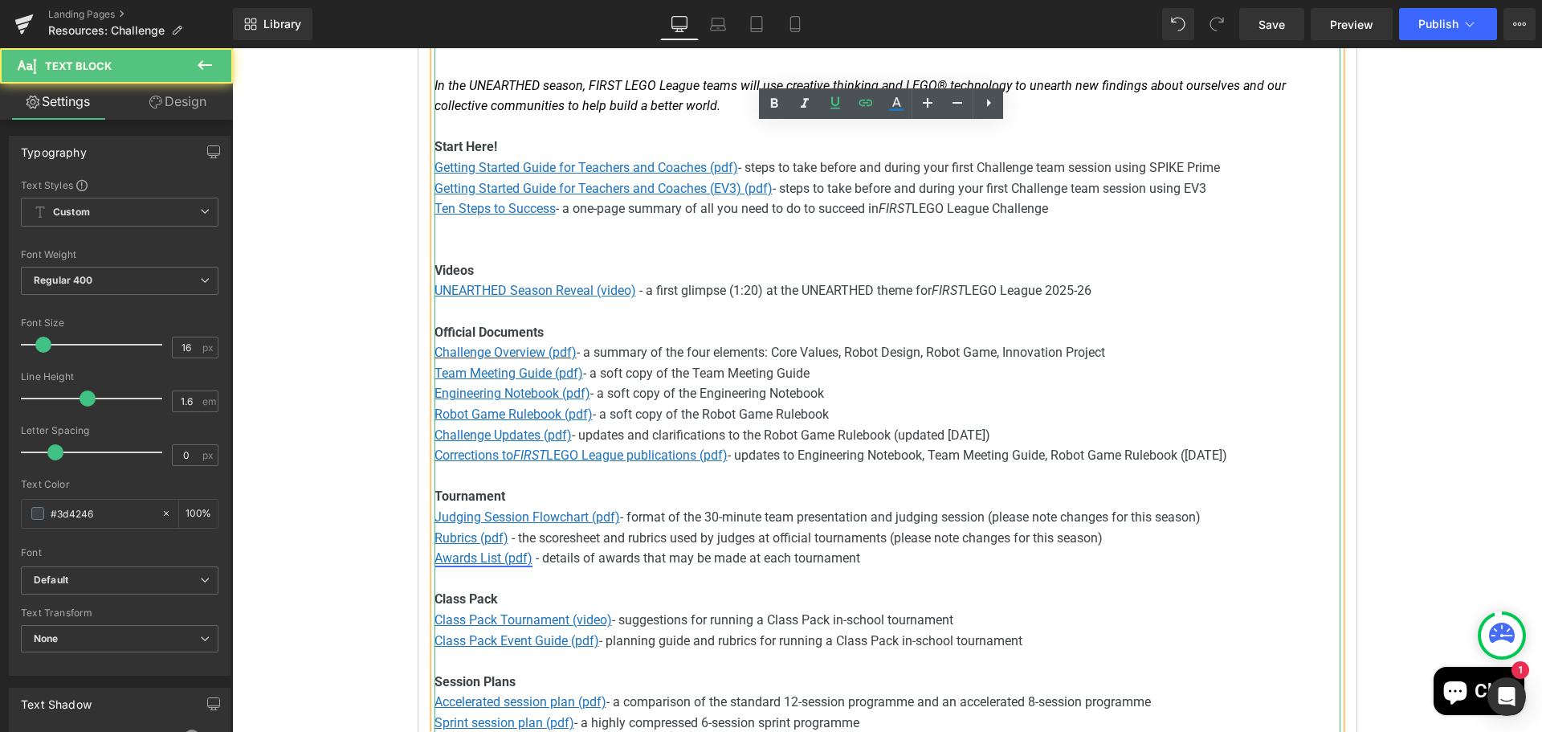
click at [490, 560] on u "Awards List (pdf)" at bounding box center [484, 557] width 98 height 15
click at [540, 585] on span "Edit" at bounding box center [538, 587] width 18 height 14
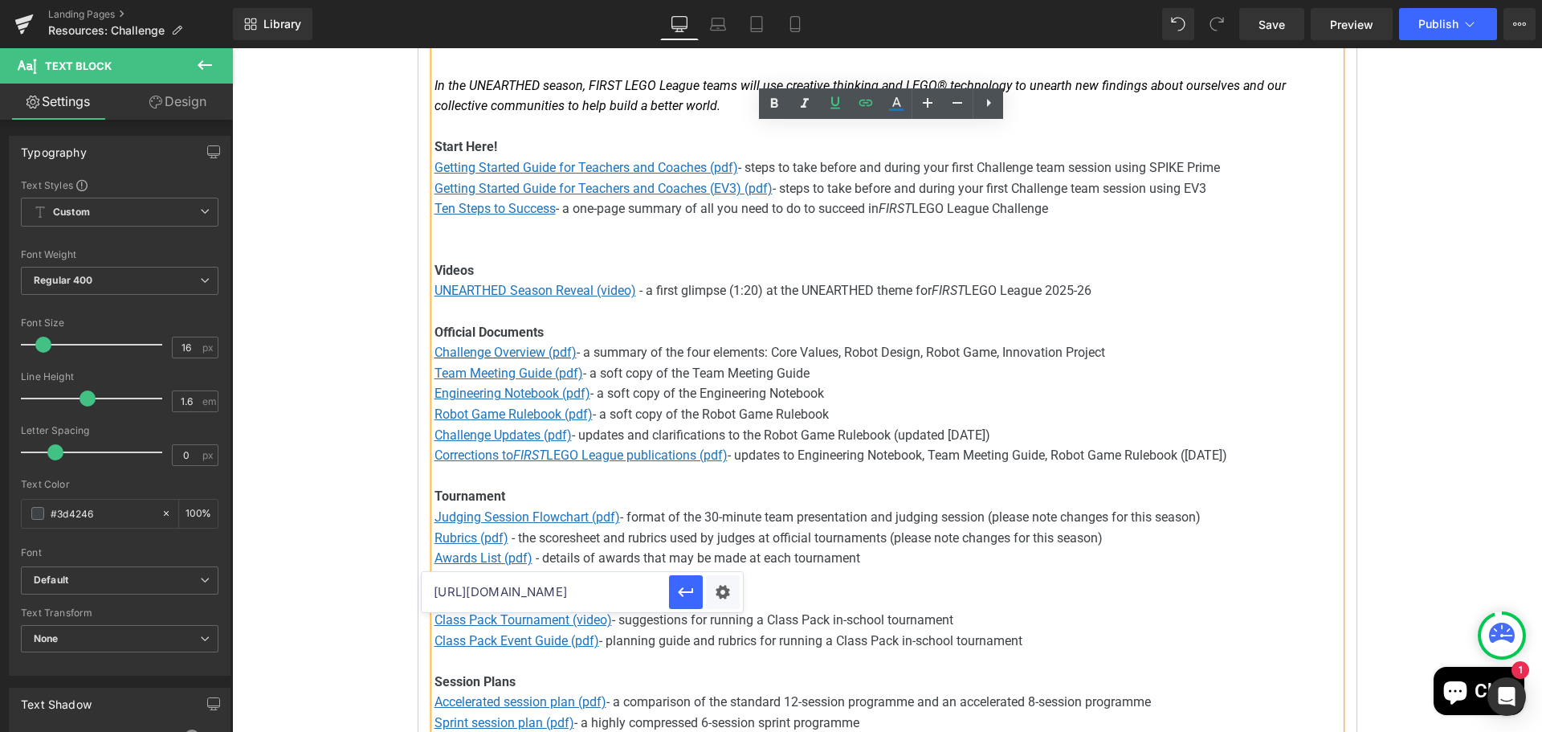
click at [601, 594] on input "[URL][DOMAIN_NAME]" at bounding box center [545, 592] width 247 height 40
click at [602, 593] on input "[URL][DOMAIN_NAME]" at bounding box center [545, 592] width 247 height 40
click at [582, 590] on input "[URL][DOMAIN_NAME]" at bounding box center [545, 592] width 247 height 40
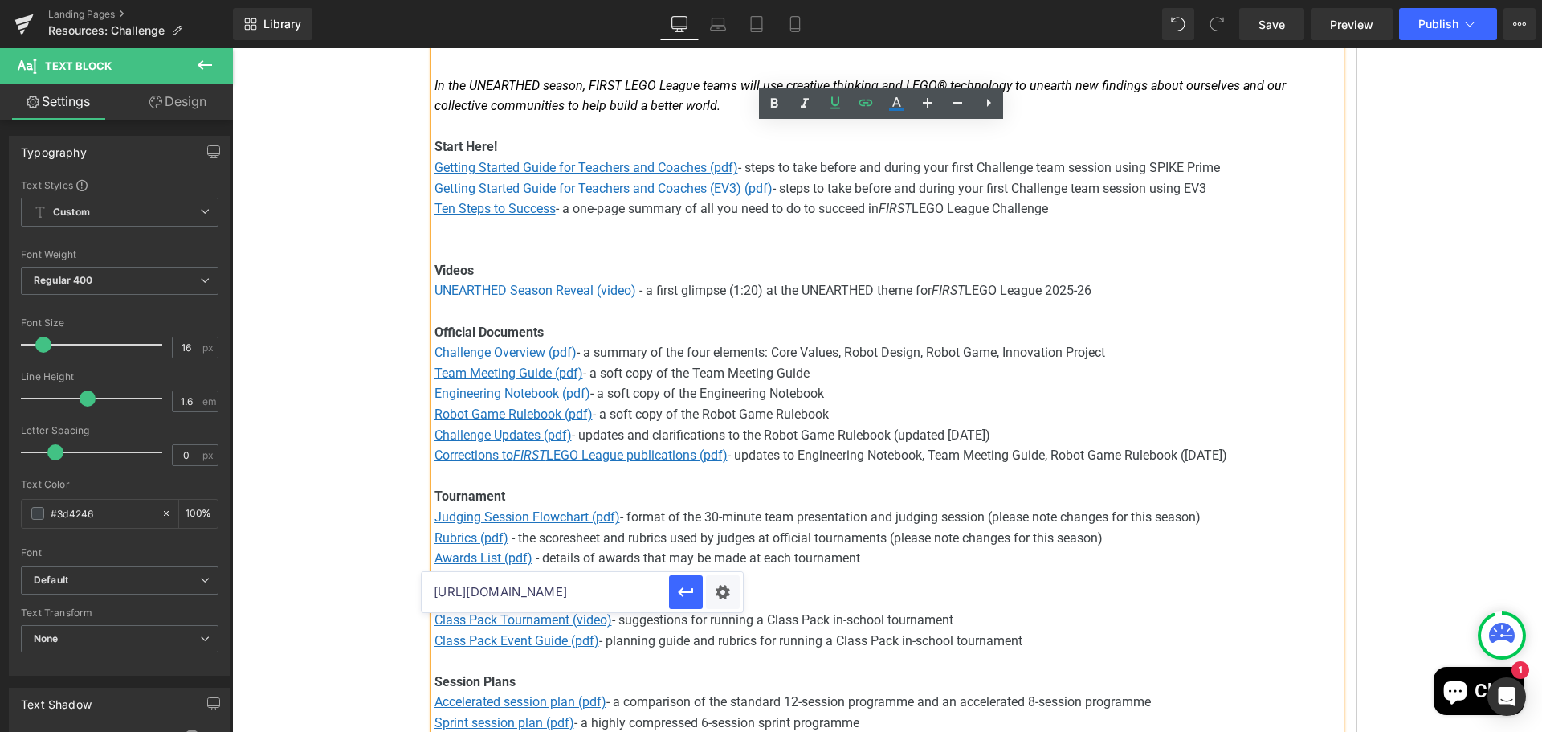
click at [582, 590] on input "[URL][DOMAIN_NAME]" at bounding box center [545, 592] width 247 height 40
paste input "5-26/fll-challenge-unearth"
click at [691, 593] on icon "button" at bounding box center [685, 592] width 15 height 10
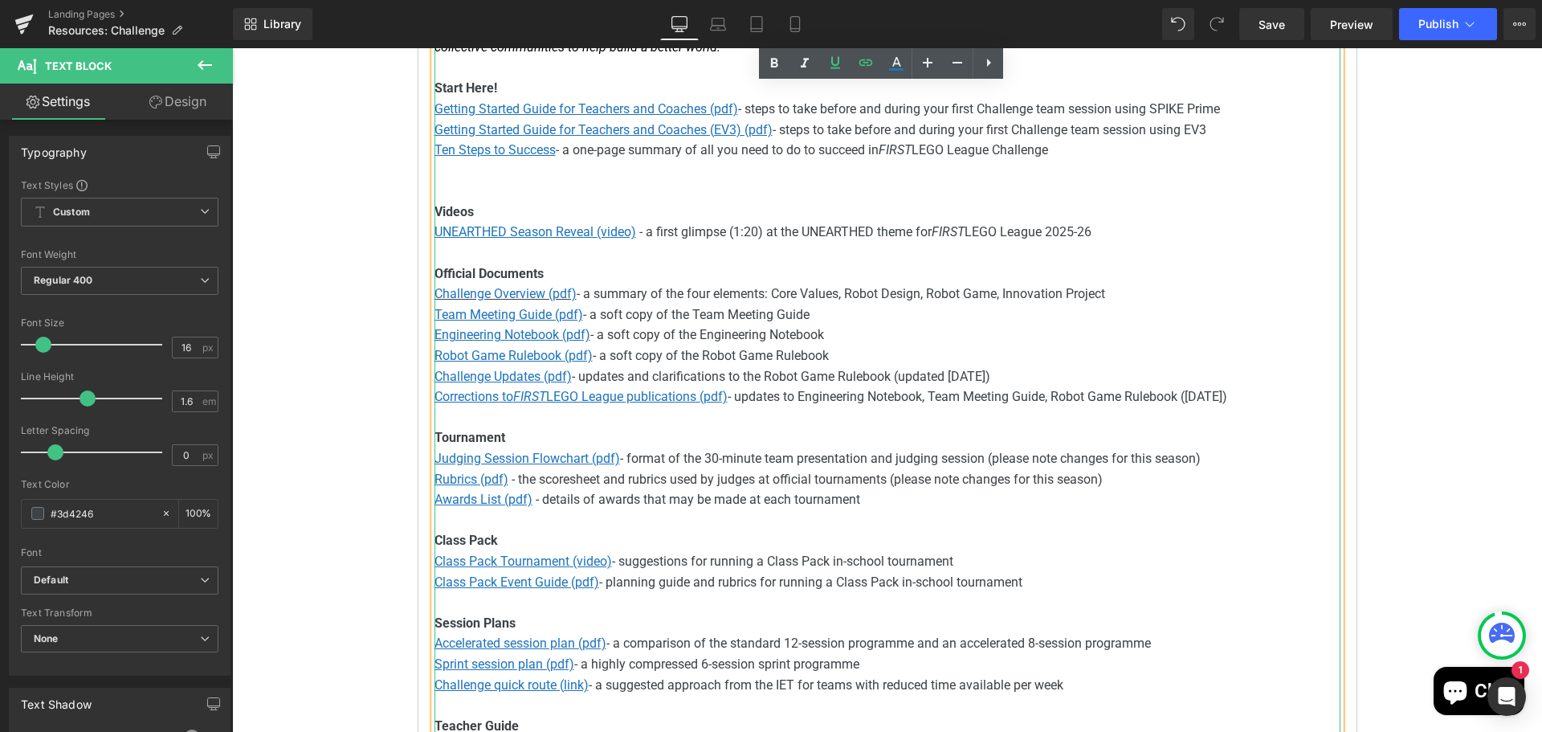
scroll to position [643, 0]
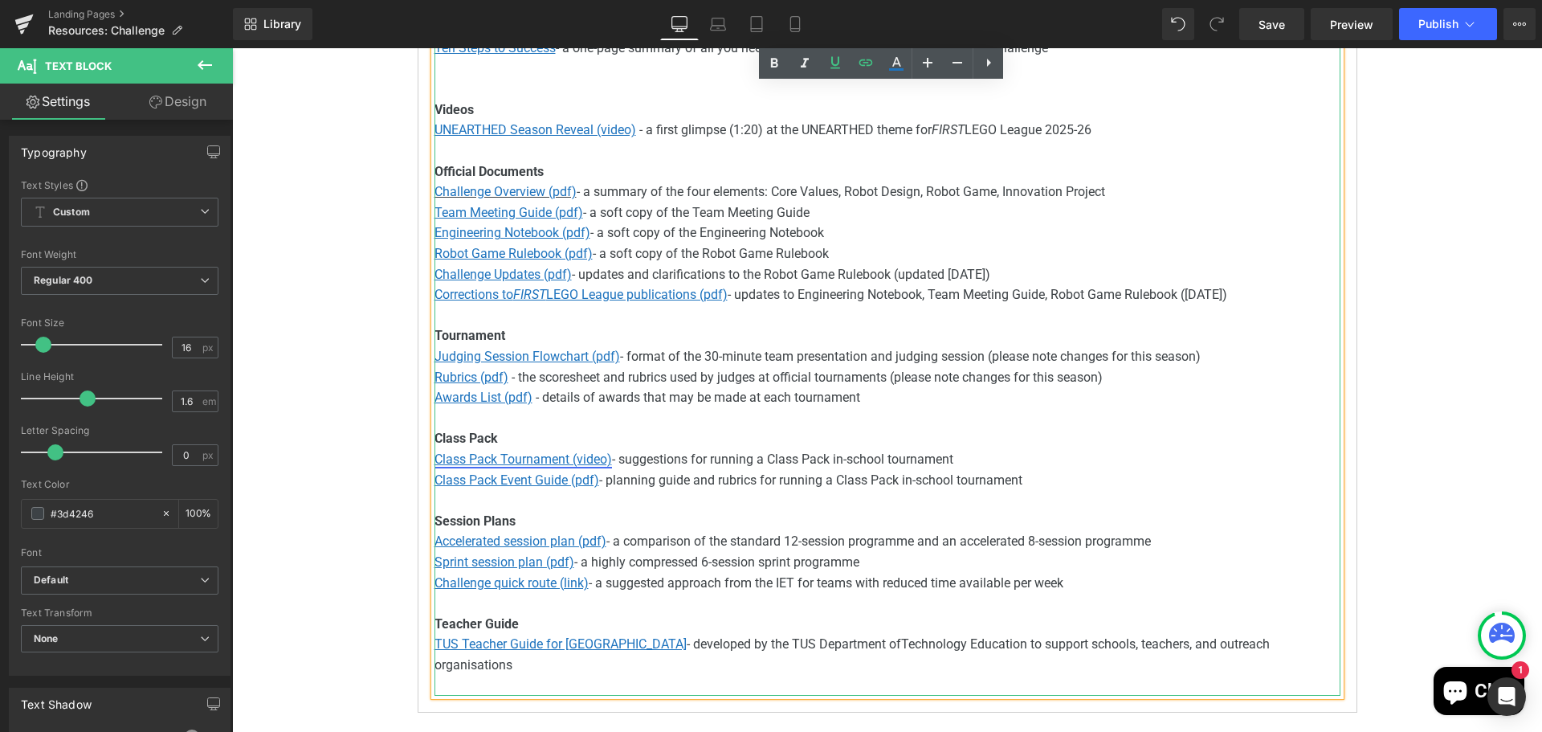
click at [534, 464] on u "Class Pack Tournament (video)" at bounding box center [524, 458] width 178 height 15
click at [575, 493] on span "Edit" at bounding box center [578, 488] width 18 height 14
click at [883, 452] on p "Class Pack Tournament (video) - suggestions for running a Class Pack in-school …" at bounding box center [888, 459] width 906 height 21
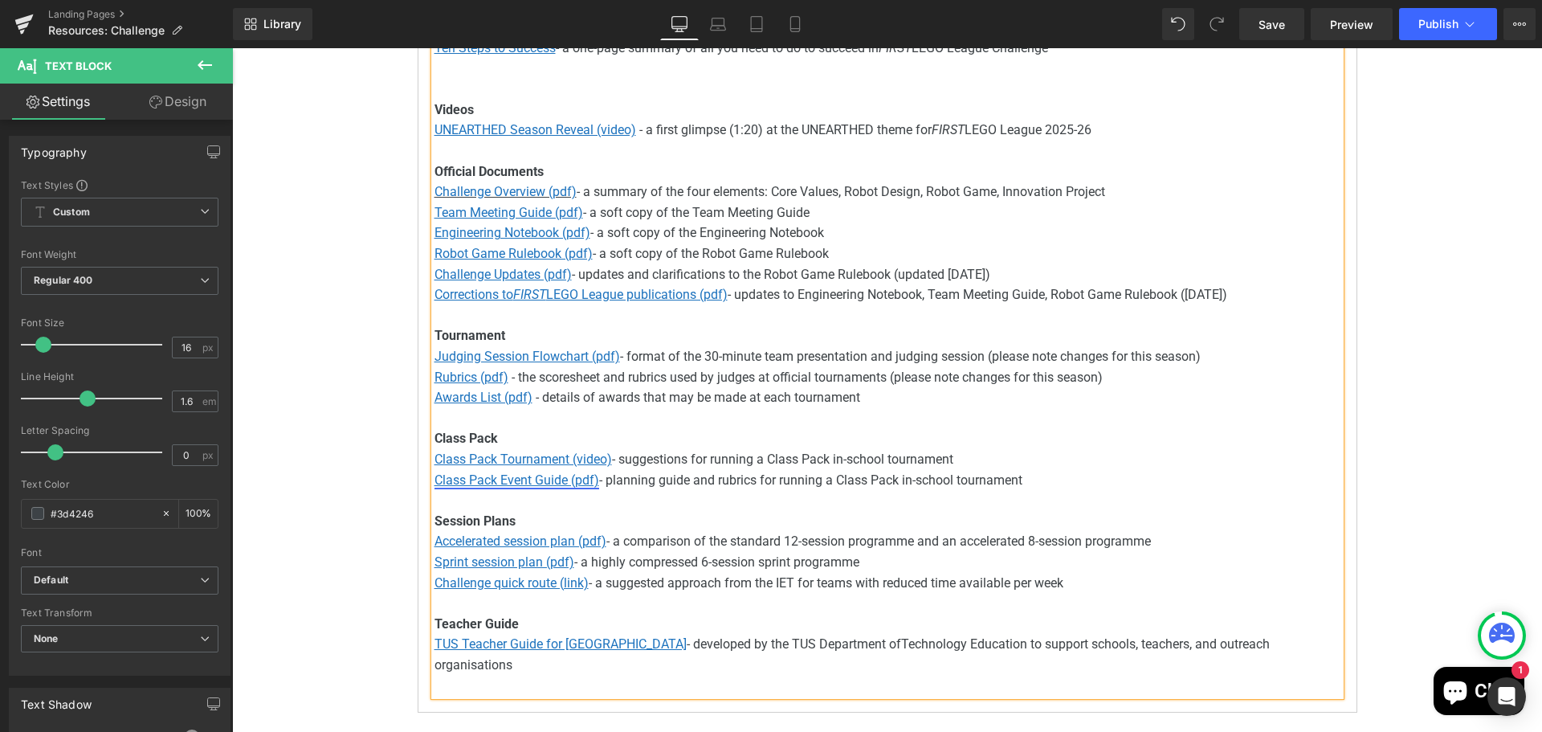
click at [549, 477] on u "Class Pack Event Guide (pdf)" at bounding box center [517, 479] width 165 height 15
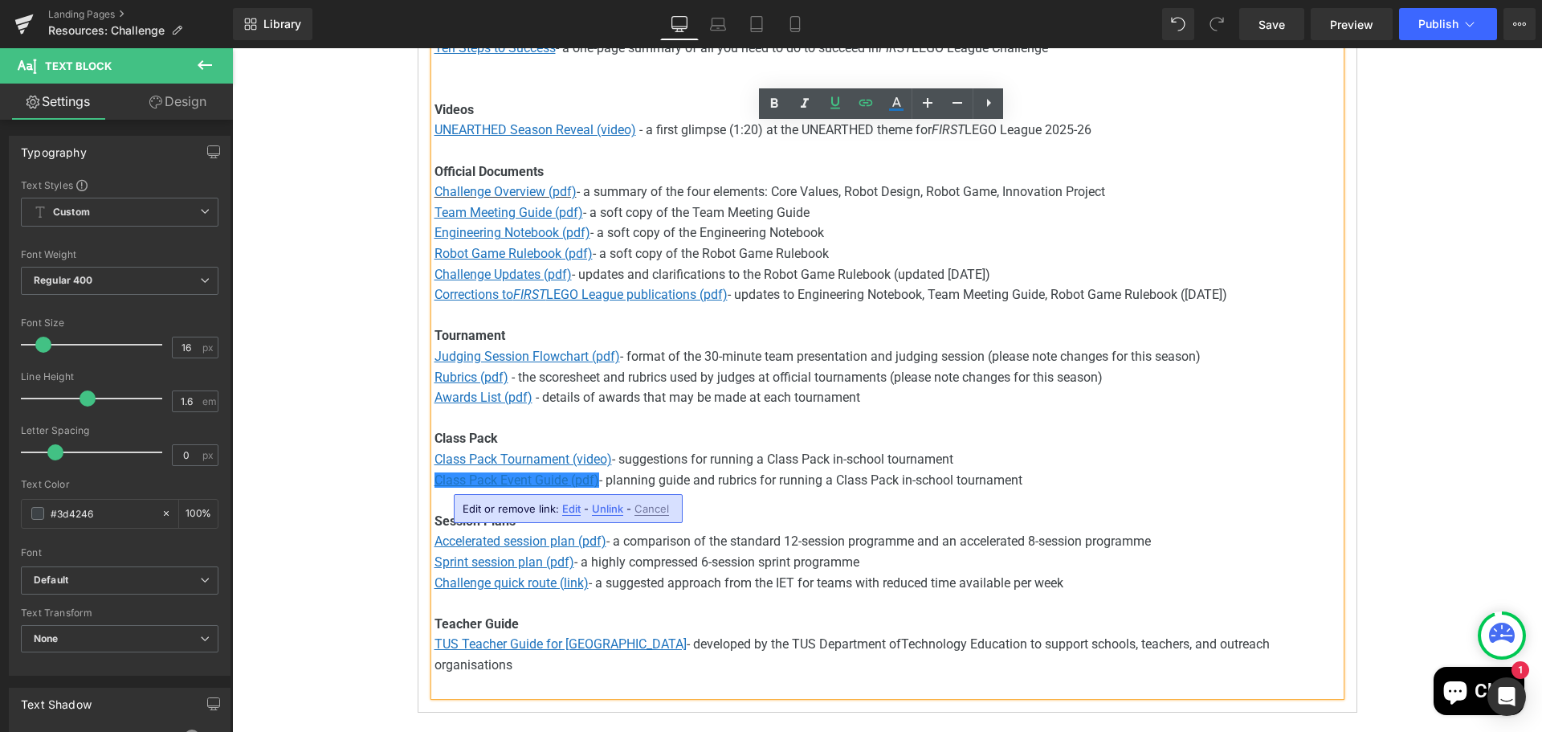
click at [568, 504] on span "Edit" at bounding box center [571, 509] width 18 height 14
click at [609, 510] on input "[URL][DOMAIN_NAME]" at bounding box center [554, 514] width 247 height 40
click at [834, 478] on span "- planning guide and rubrics for running a Class Pack in-school tournament" at bounding box center [810, 479] width 423 height 15
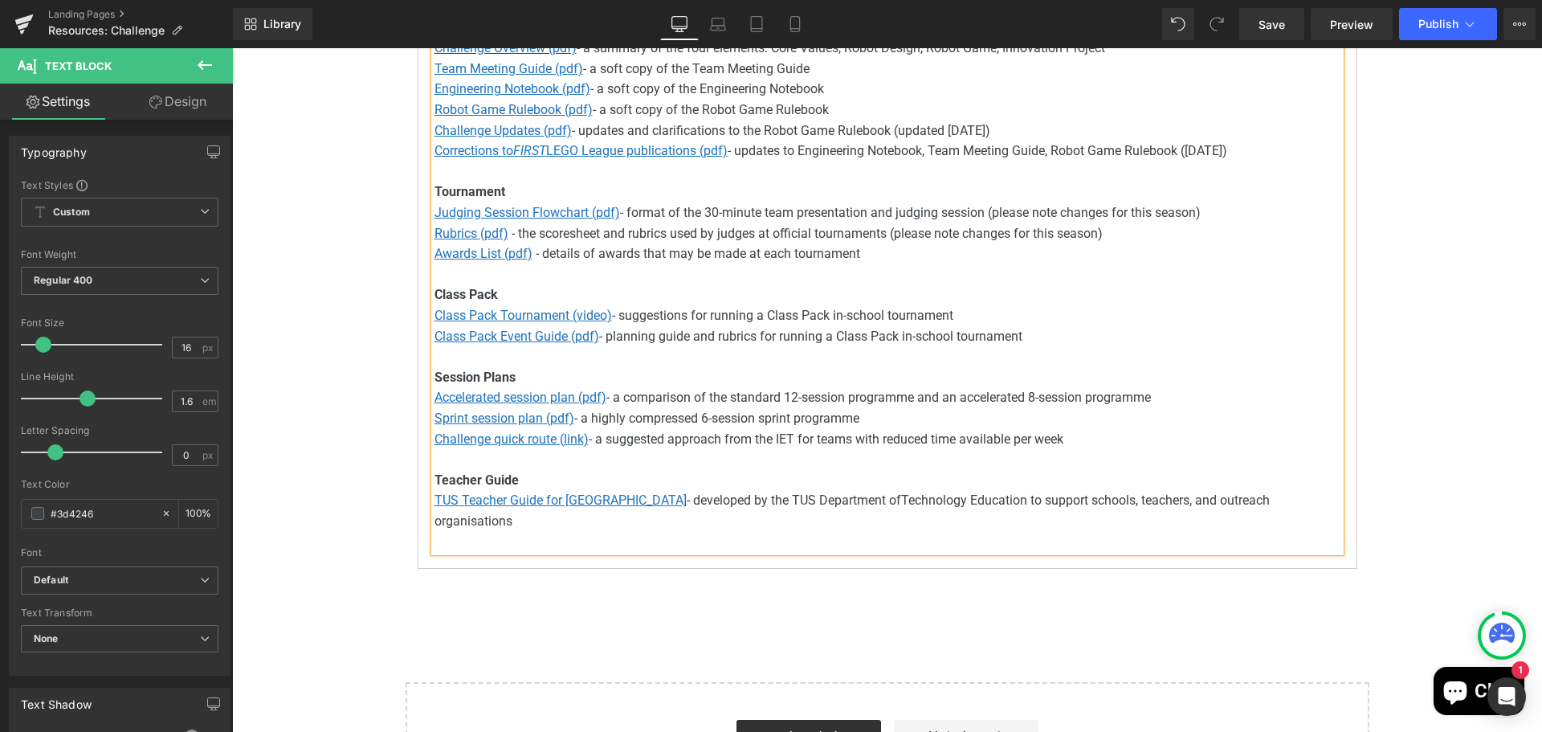
scroll to position [803, 0]
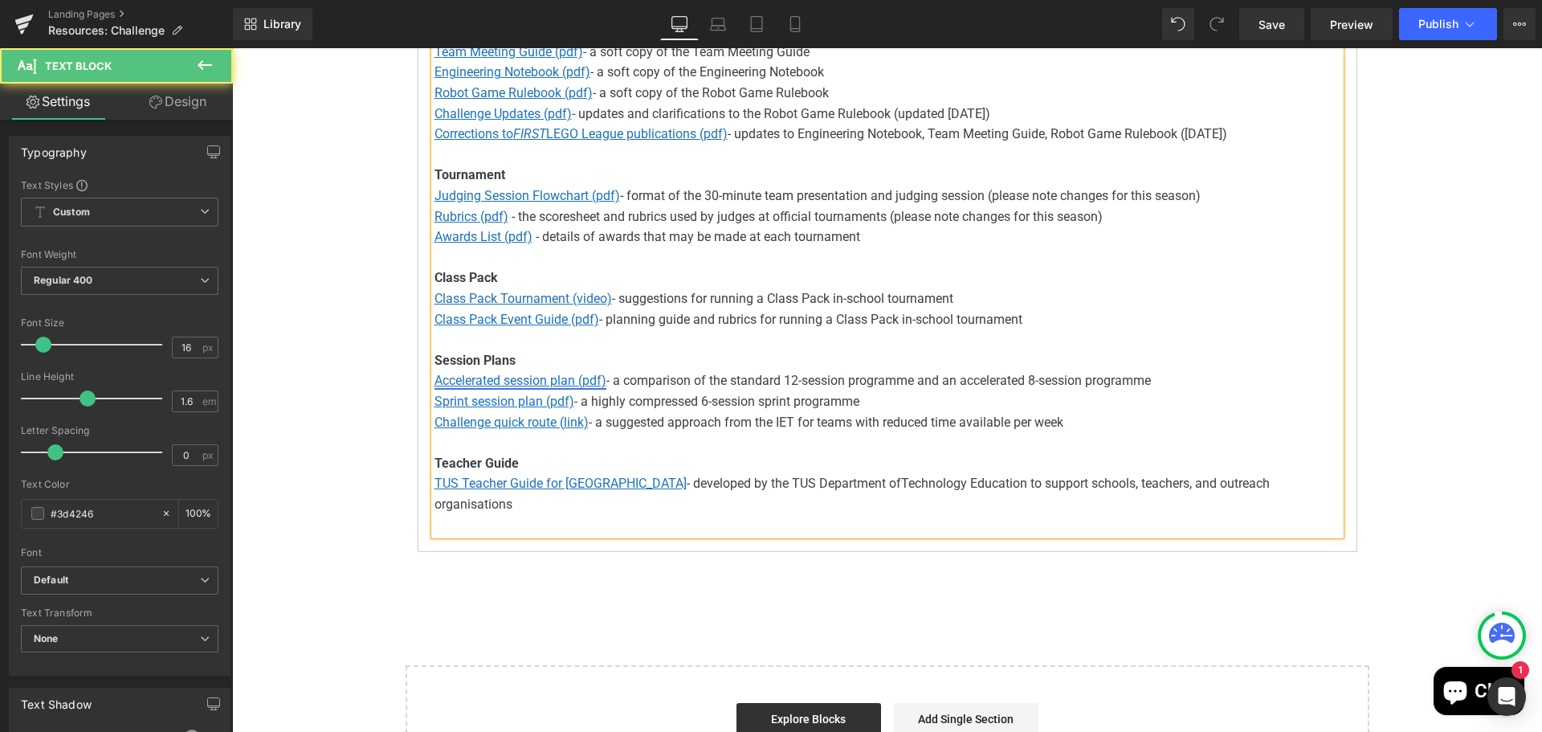
click at [536, 384] on u "Accelerated session plan (pdf)" at bounding box center [521, 380] width 172 height 15
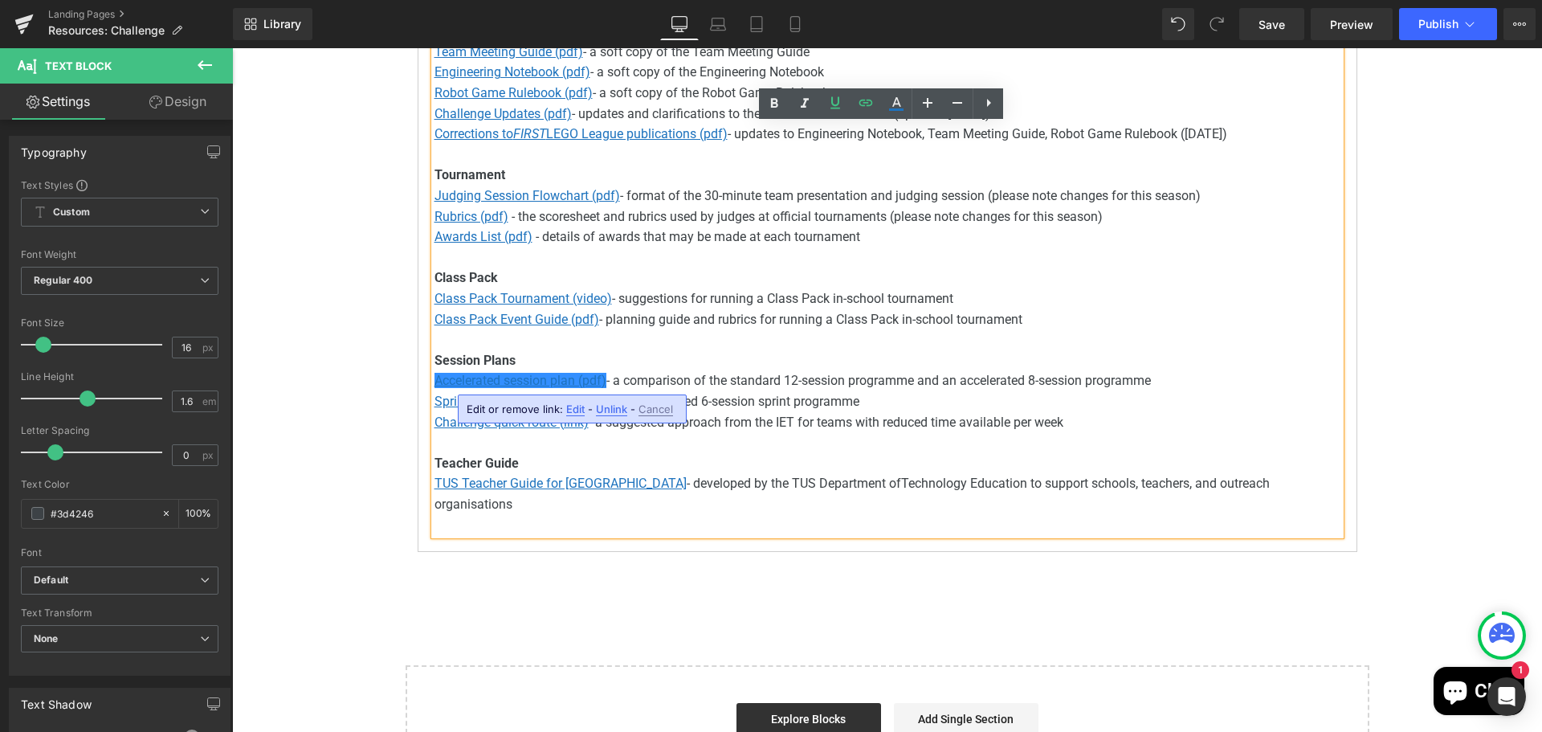
click at [574, 407] on span "Edit" at bounding box center [575, 409] width 18 height 14
click at [558, 418] on input "[URL][DOMAIN_NAME]" at bounding box center [558, 414] width 247 height 40
paste input "dvF9SH9G-6MPVgHN6F5hIOCH-liM3L10/view?usp=sharing"
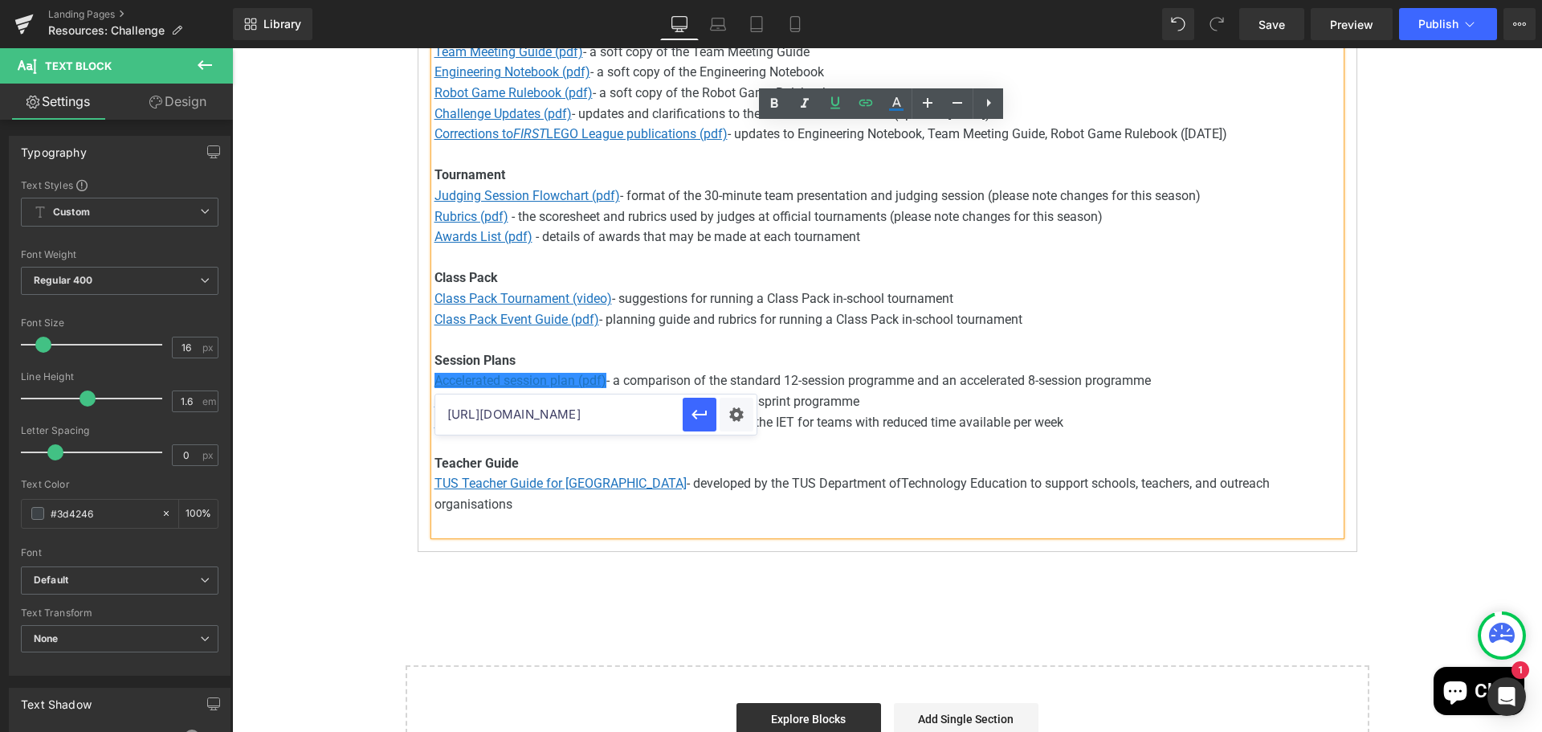
scroll to position [0, 322]
click at [698, 411] on icon "button" at bounding box center [699, 414] width 19 height 19
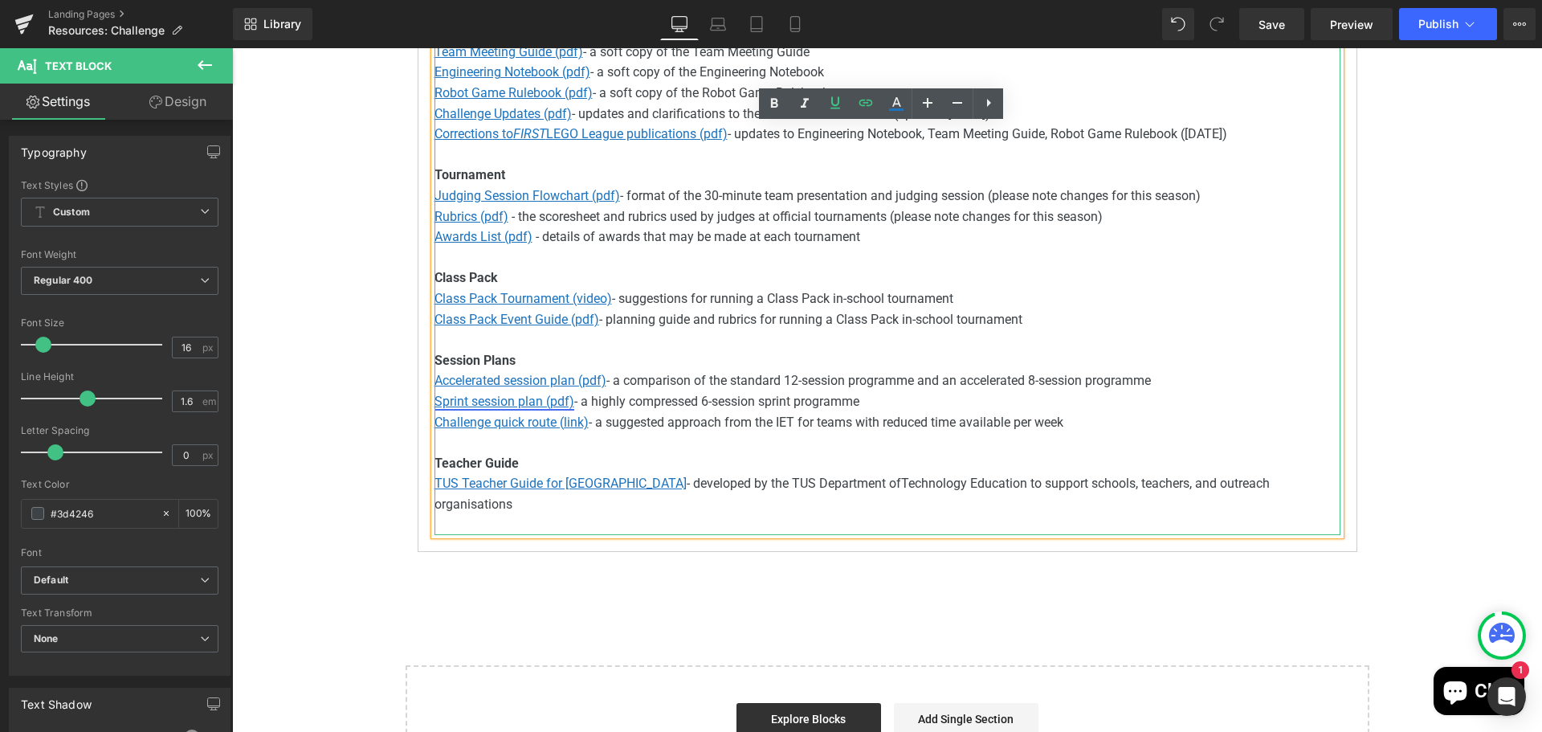
click at [458, 405] on u "Sprint session plan (pdf)" at bounding box center [505, 401] width 140 height 15
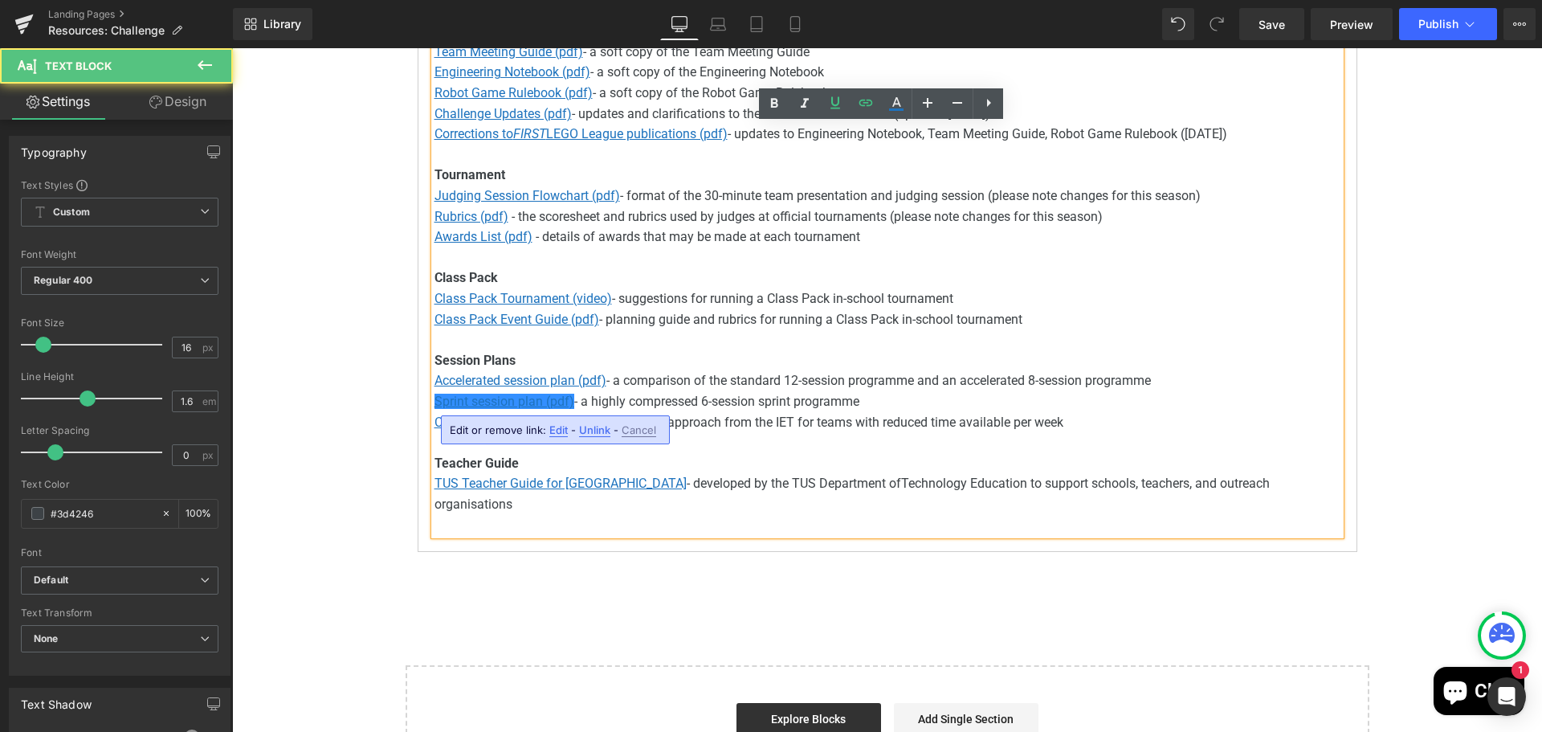
click at [561, 428] on span "Edit" at bounding box center [558, 430] width 18 height 14
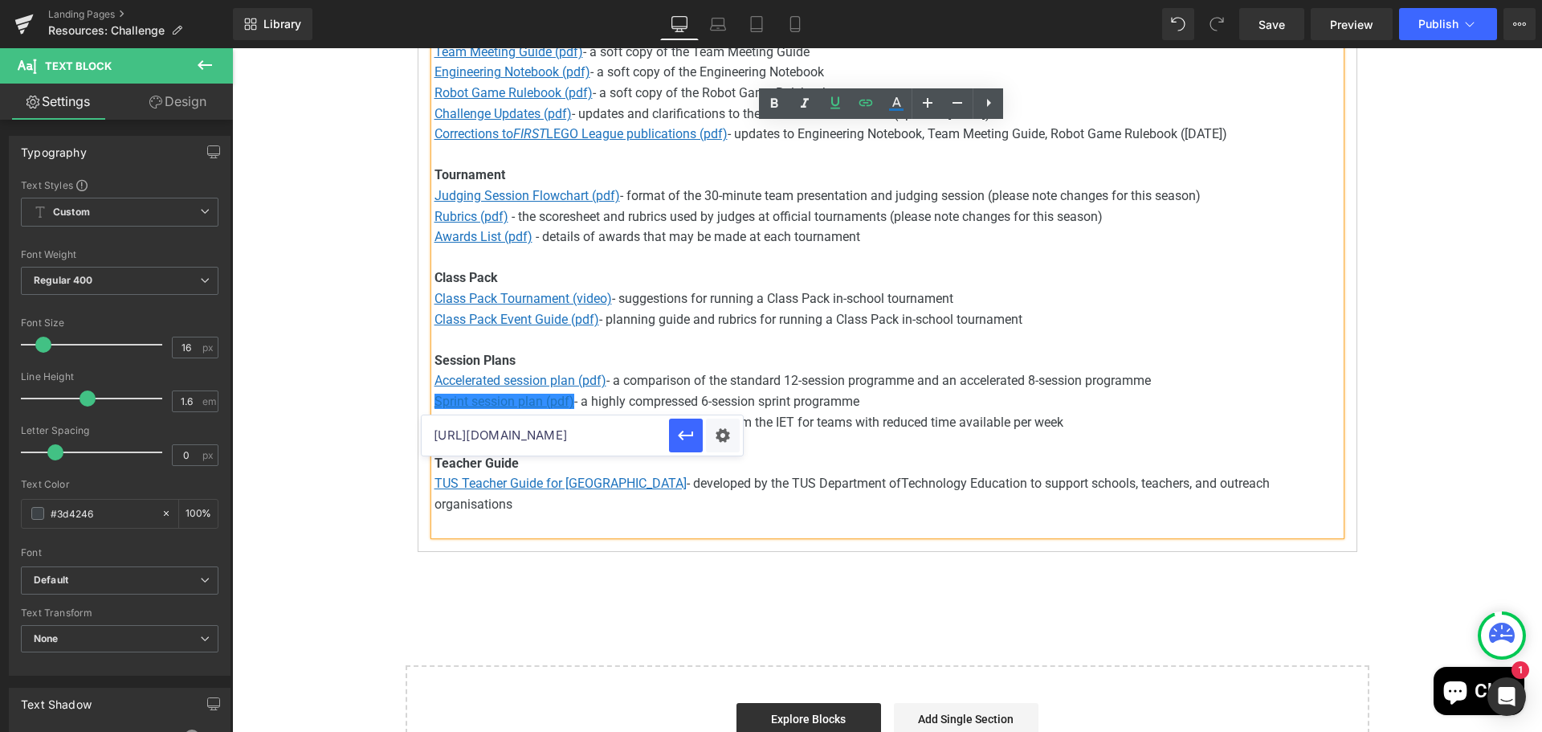
click at [589, 440] on input "[URL][DOMAIN_NAME]" at bounding box center [545, 435] width 247 height 40
paste input "UK6Av-GvJ_5OgOpMHLthyYm2B5F2Wzdm/view?usp=sharing"
click at [690, 438] on icon "button" at bounding box center [685, 435] width 19 height 19
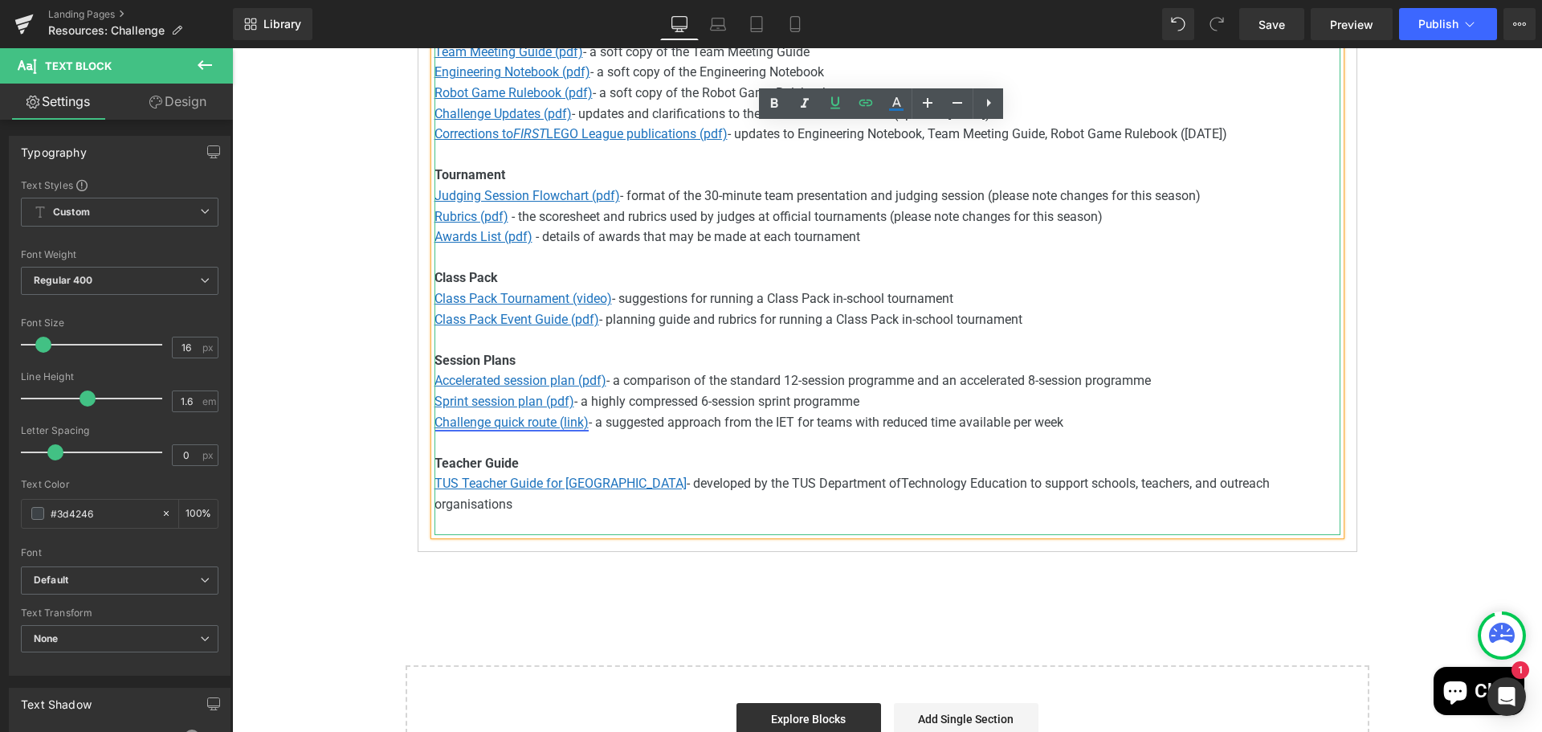
click at [530, 423] on u "Challenge quick route (link)" at bounding box center [512, 421] width 154 height 15
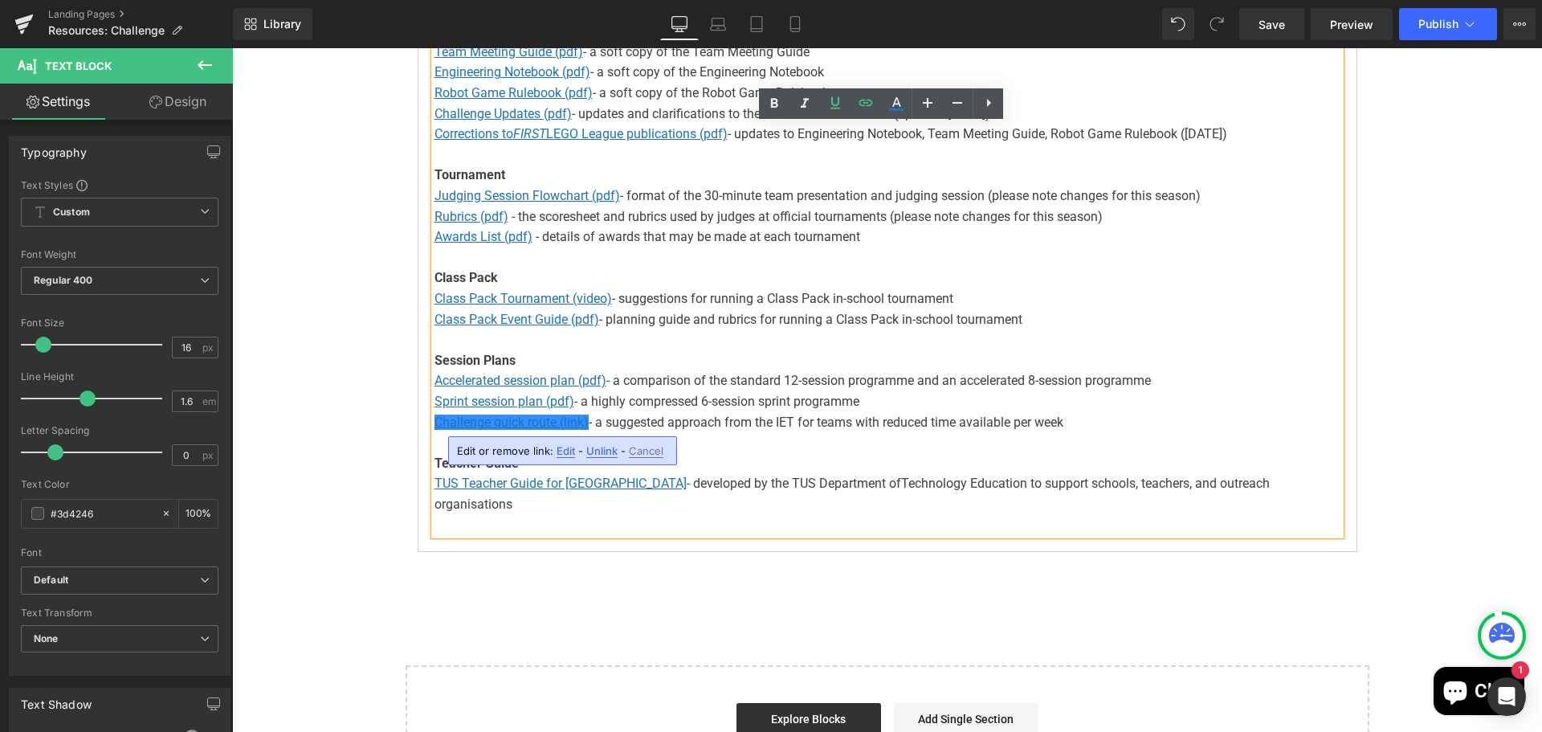
click at [566, 444] on span "Edit" at bounding box center [566, 451] width 18 height 14
type input "[URL][DOMAIN_NAME]"
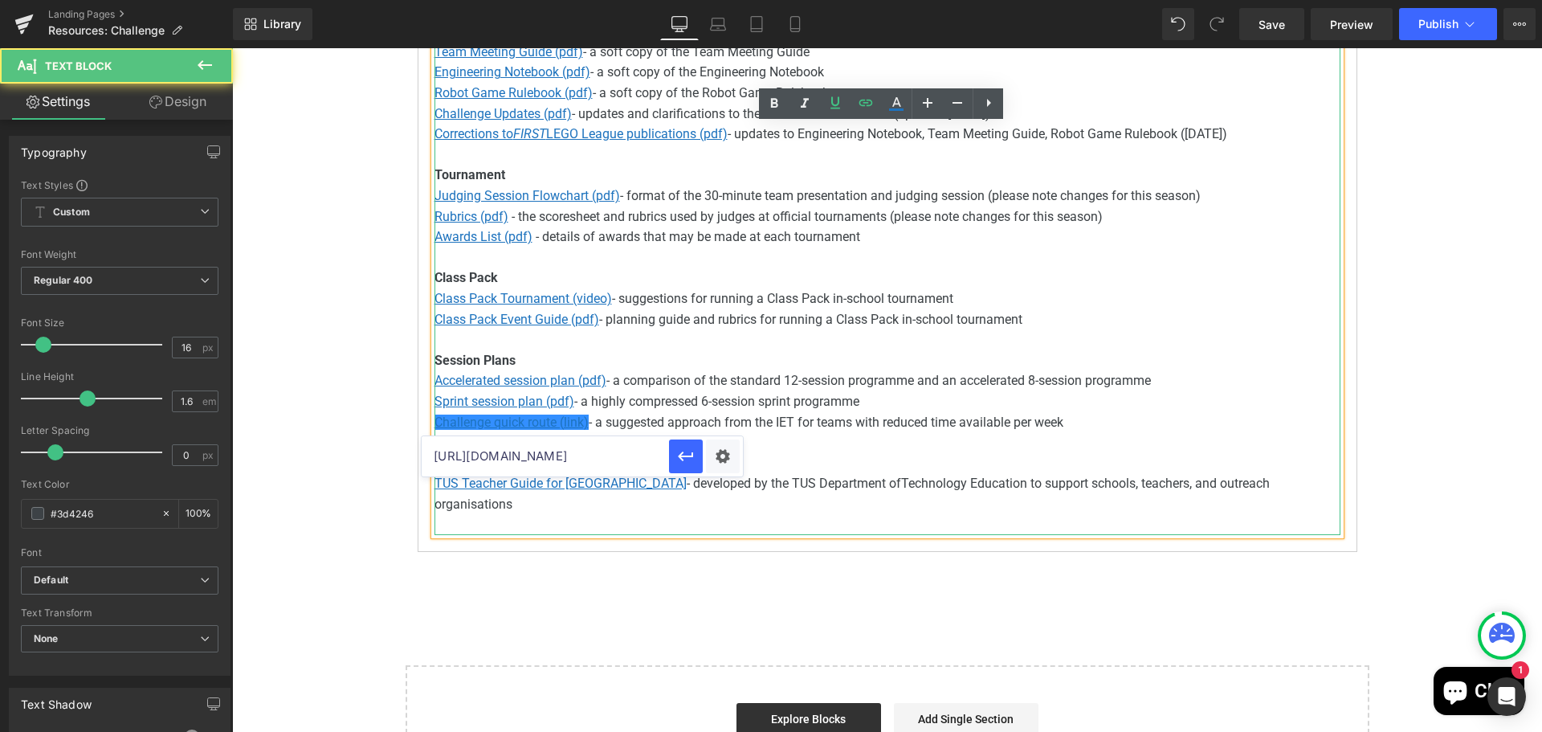
click at [851, 414] on p "Challenge quick route (link) - a suggested approach from the IET for teams with…" at bounding box center [888, 422] width 906 height 21
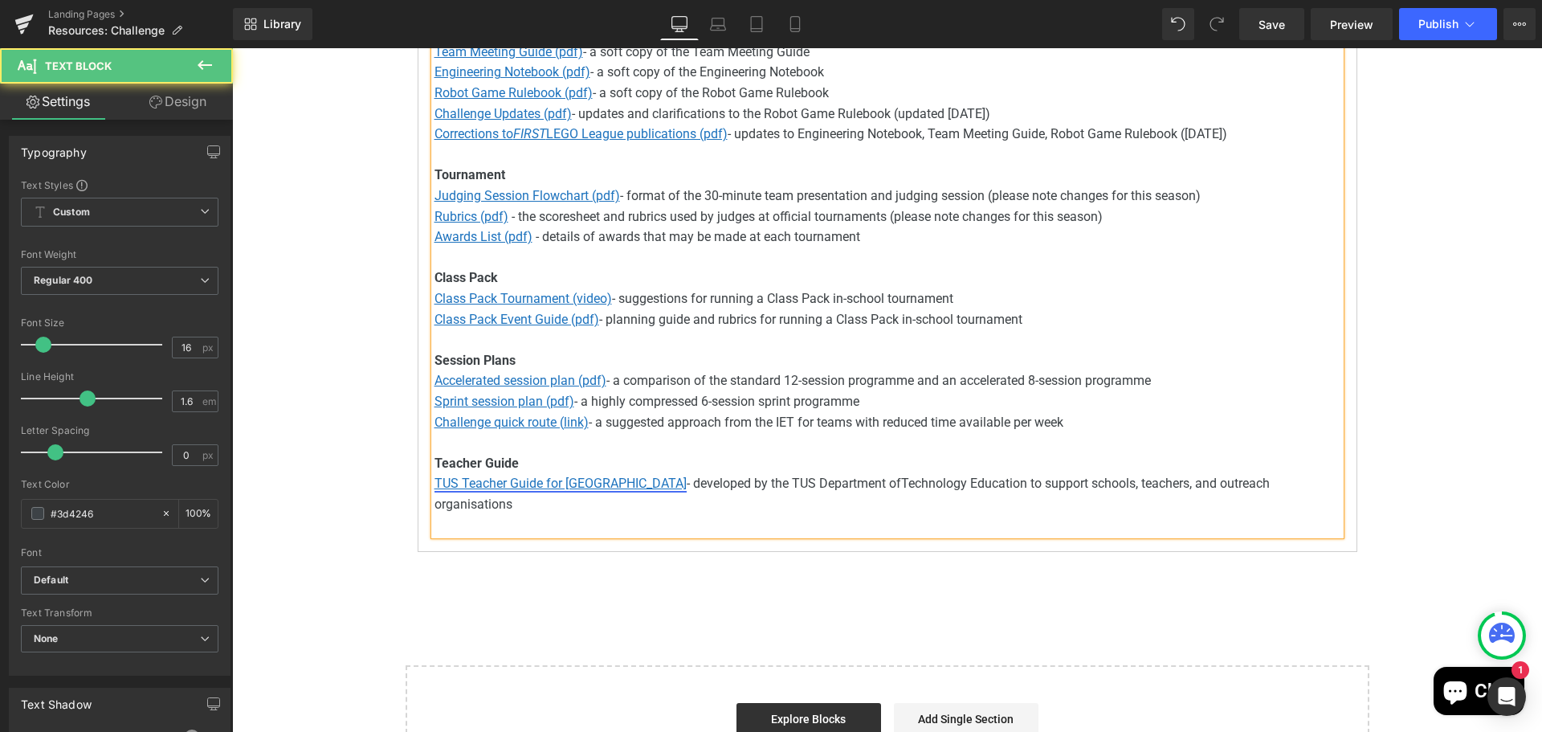
click at [537, 484] on u "TUS Teacher Guide for [GEOGRAPHIC_DATA]" at bounding box center [561, 483] width 252 height 15
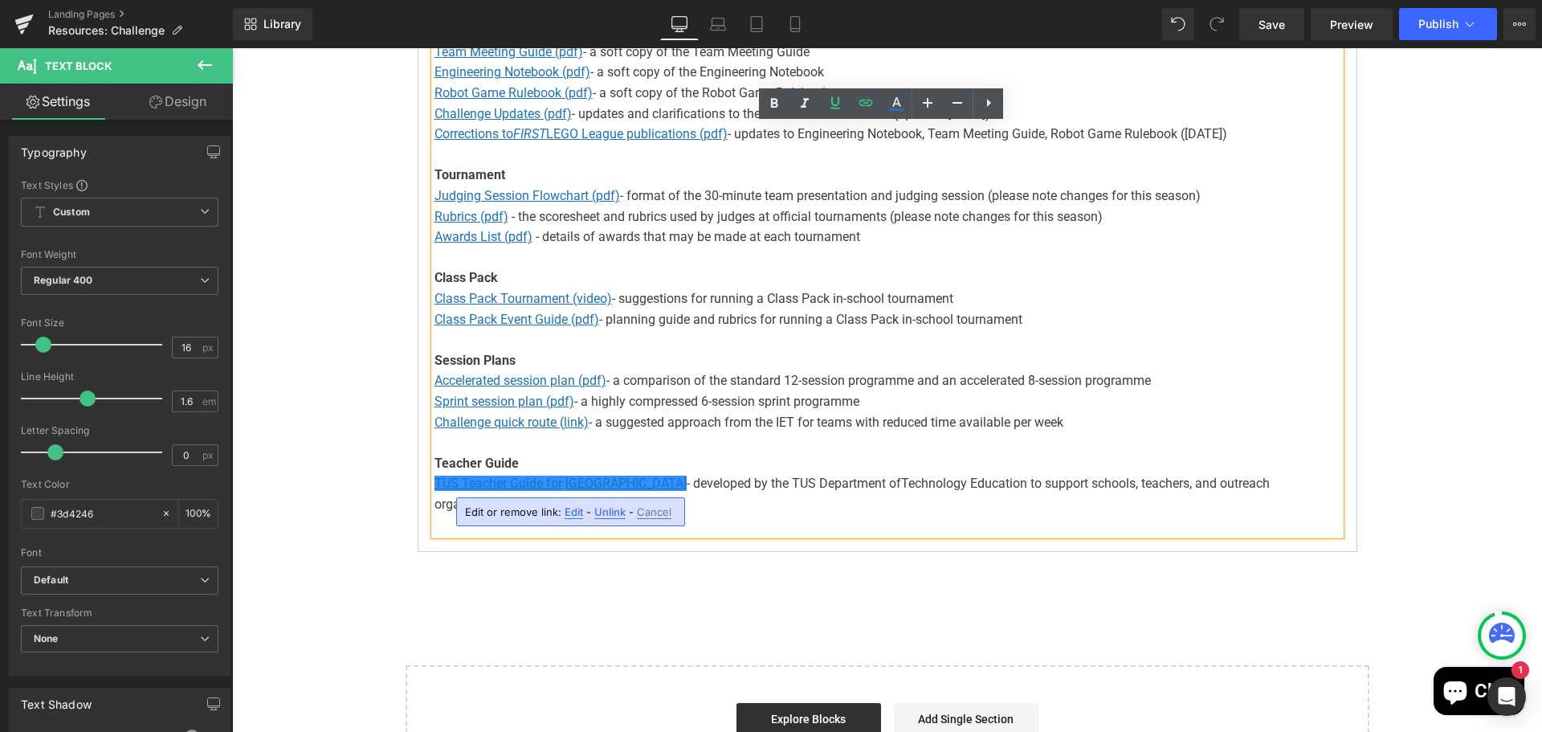
click at [802, 483] on span "- developed by the TUS Department of" at bounding box center [794, 483] width 214 height 15
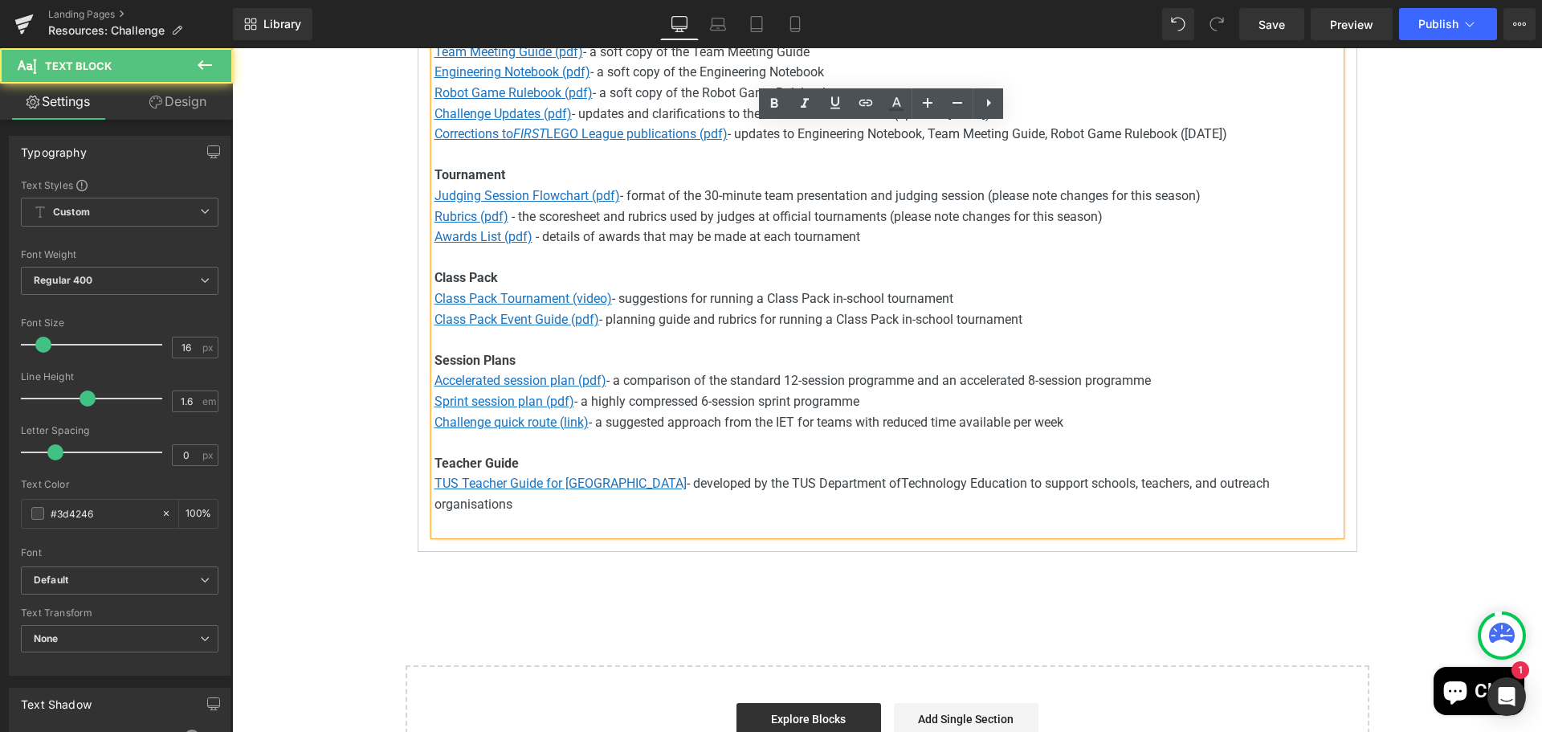
click at [687, 483] on span "- developed by the TUS Department of" at bounding box center [794, 483] width 214 height 15
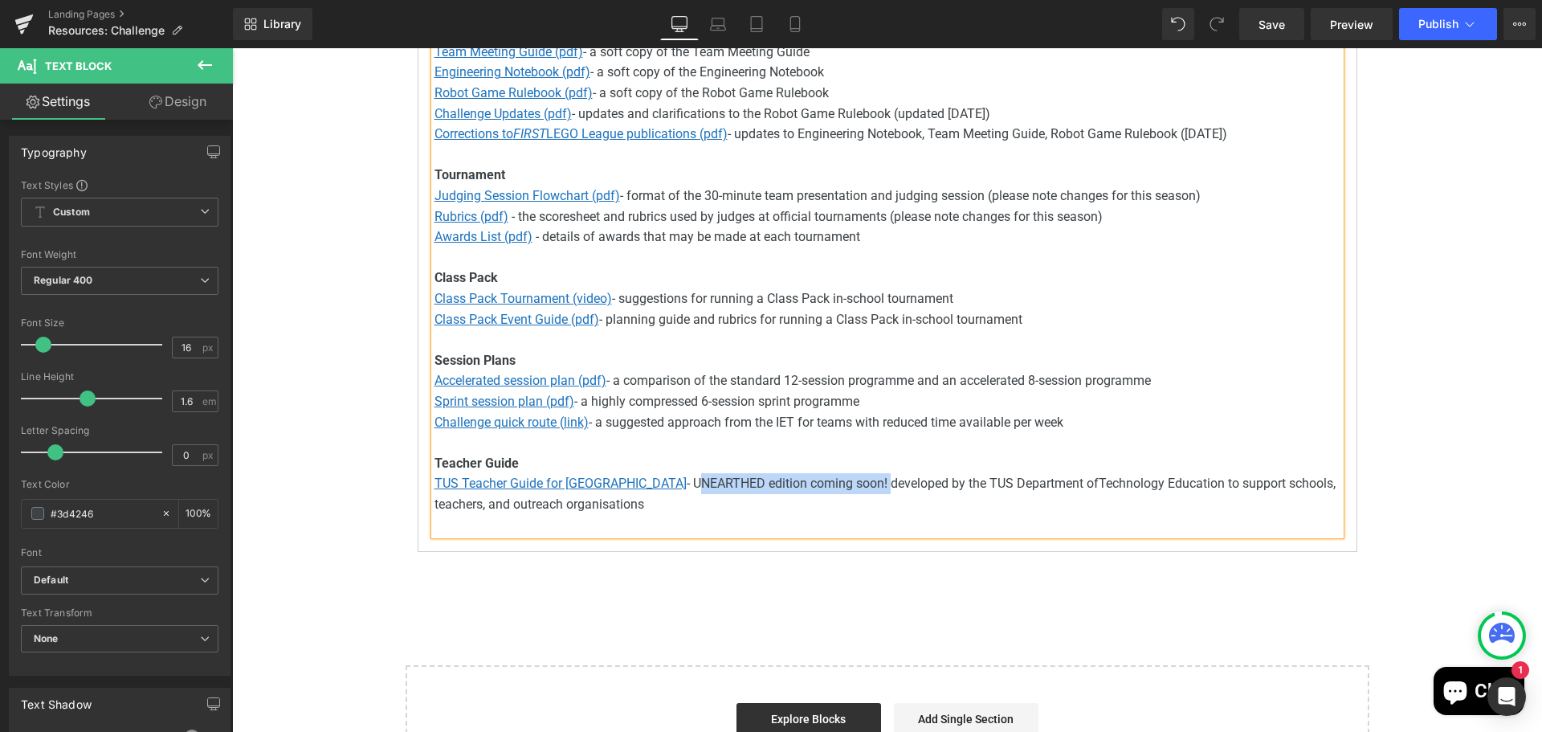
drag, startPoint x: 614, startPoint y: 481, endPoint x: 804, endPoint y: 480, distance: 190.4
click at [804, 480] on span "- UNEARTHED edition coming soon! developed by the TUS Department of" at bounding box center [893, 483] width 412 height 15
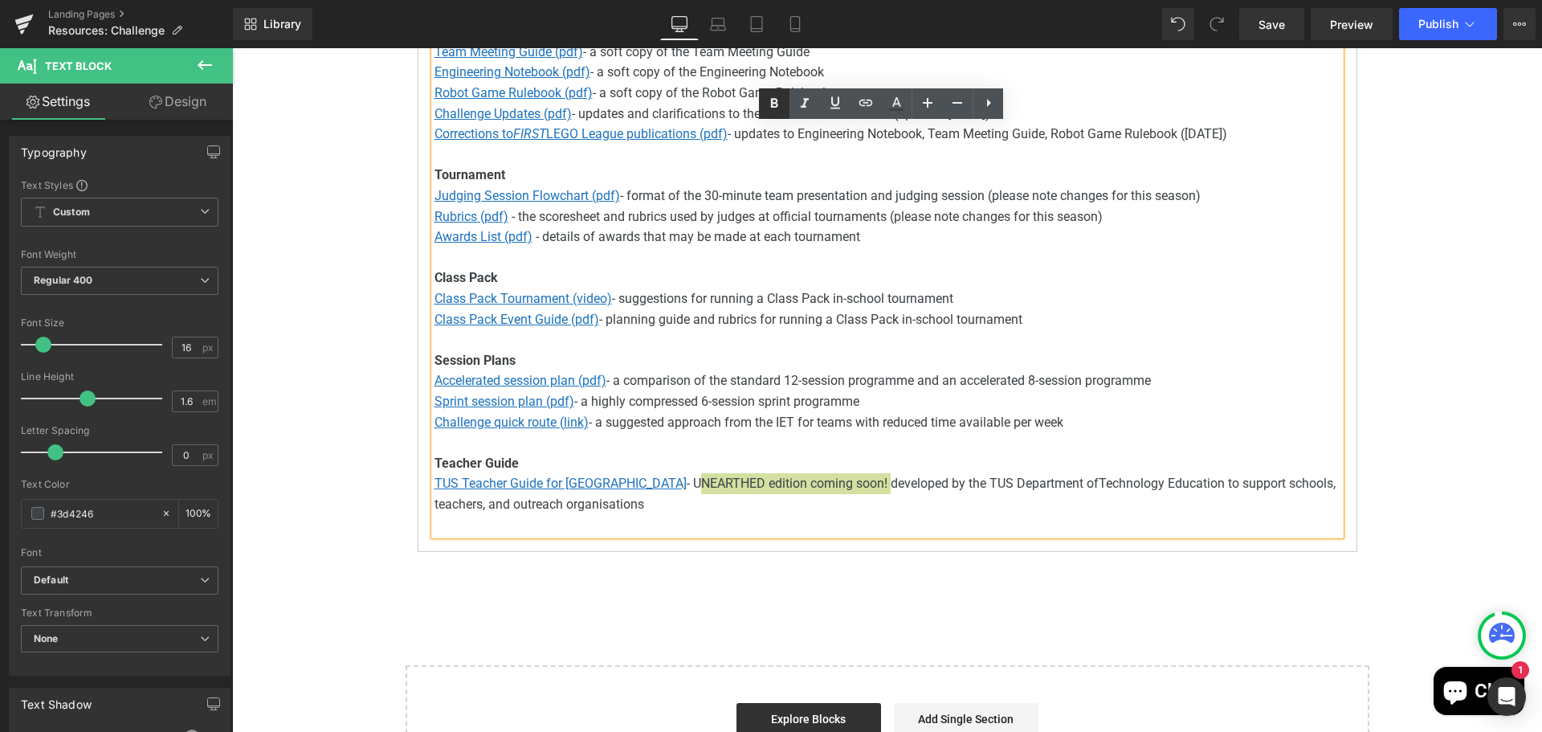
click at [771, 110] on icon at bounding box center [774, 103] width 19 height 19
click at [1435, 23] on span "Publish" at bounding box center [1439, 24] width 40 height 13
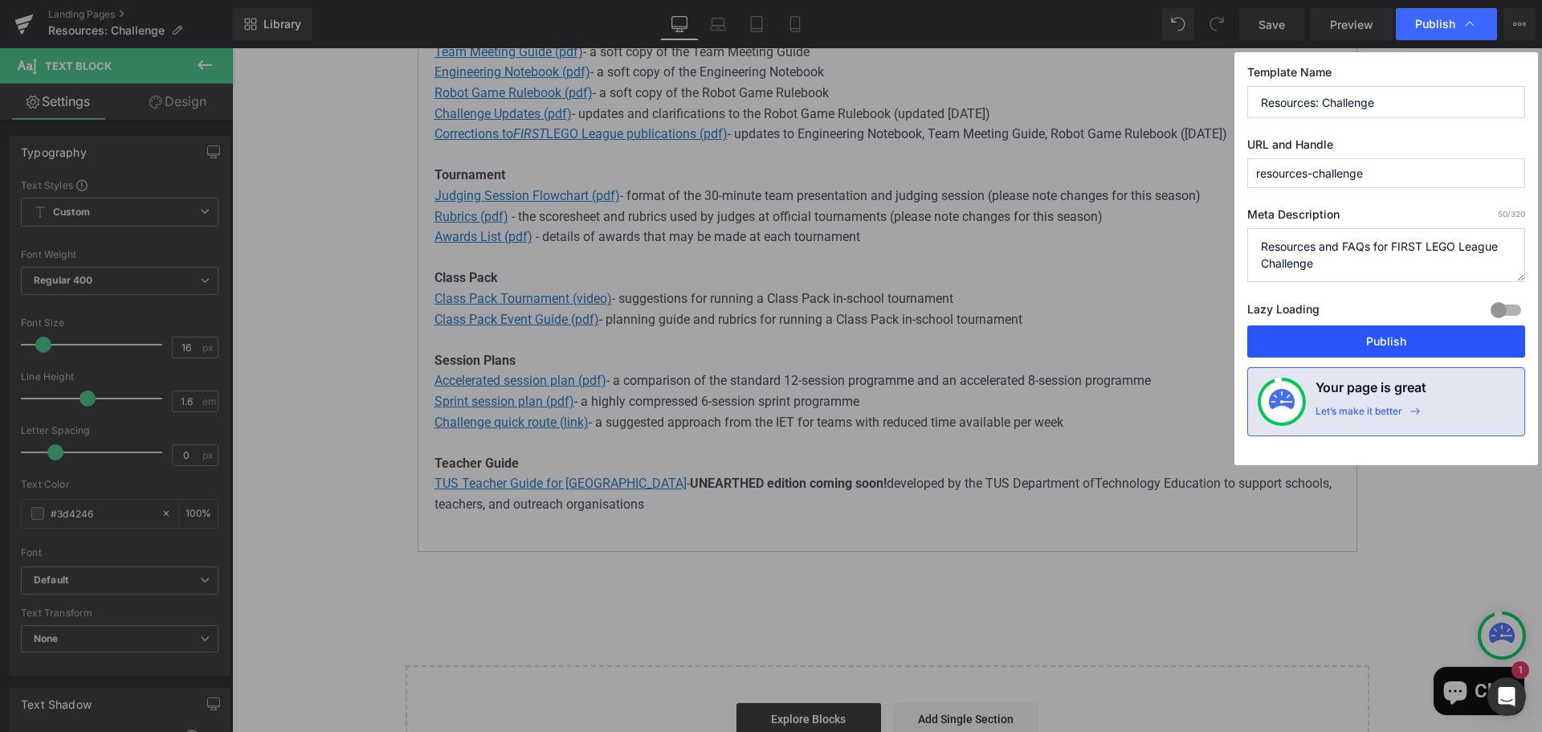
click at [1379, 339] on button "Publish" at bounding box center [1386, 341] width 278 height 32
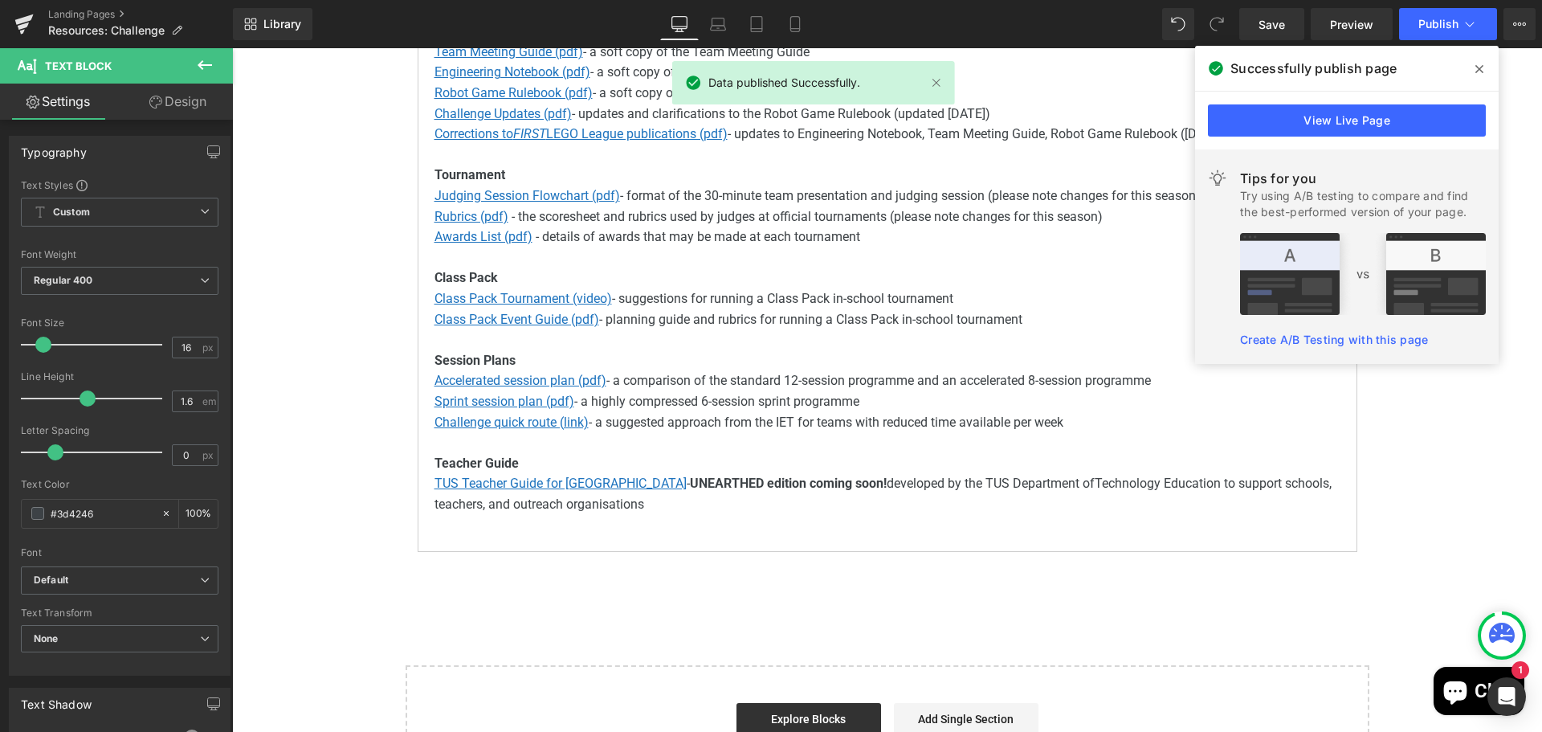
click at [1481, 65] on icon at bounding box center [1480, 69] width 8 height 13
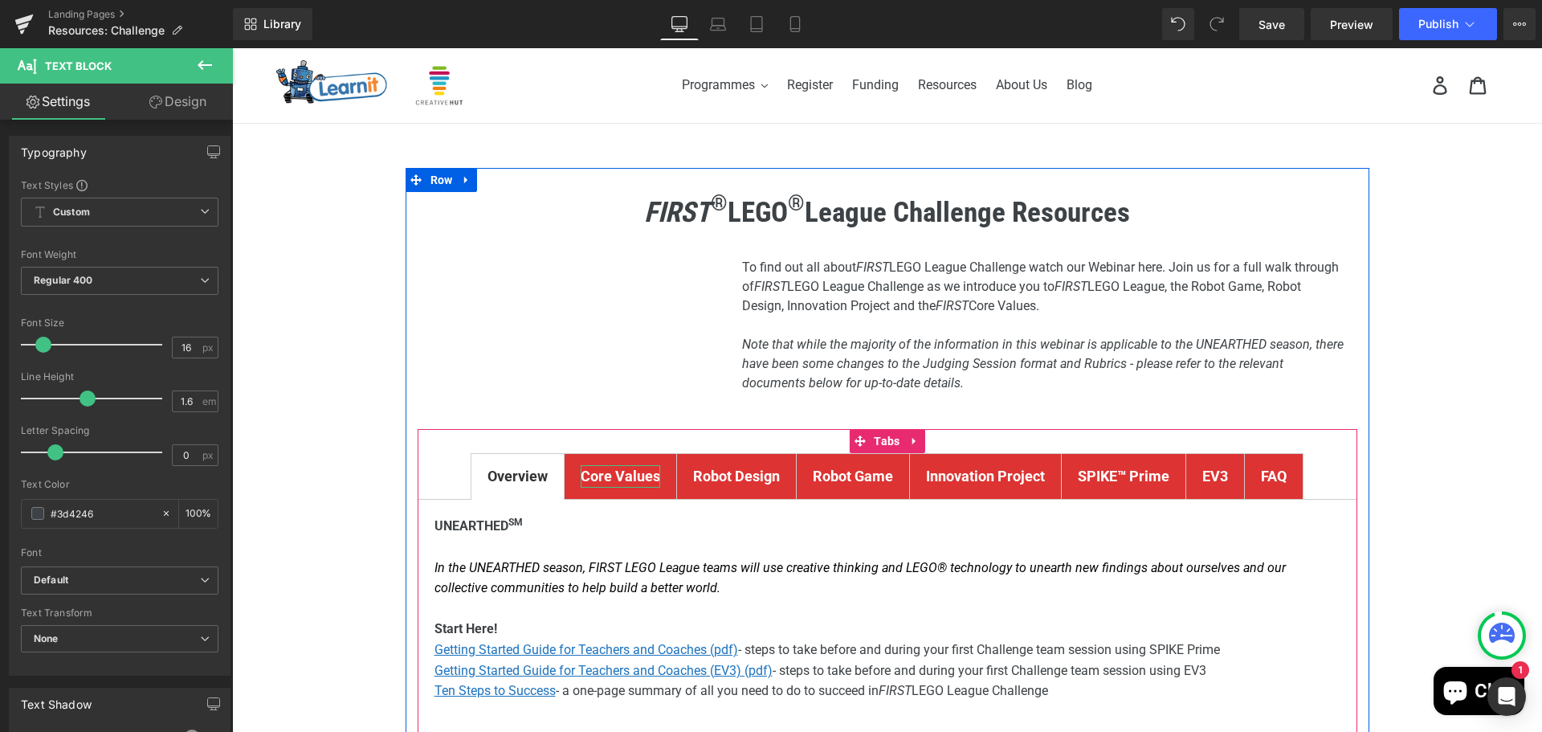
click at [605, 469] on strong "Core Values" at bounding box center [621, 475] width 80 height 17
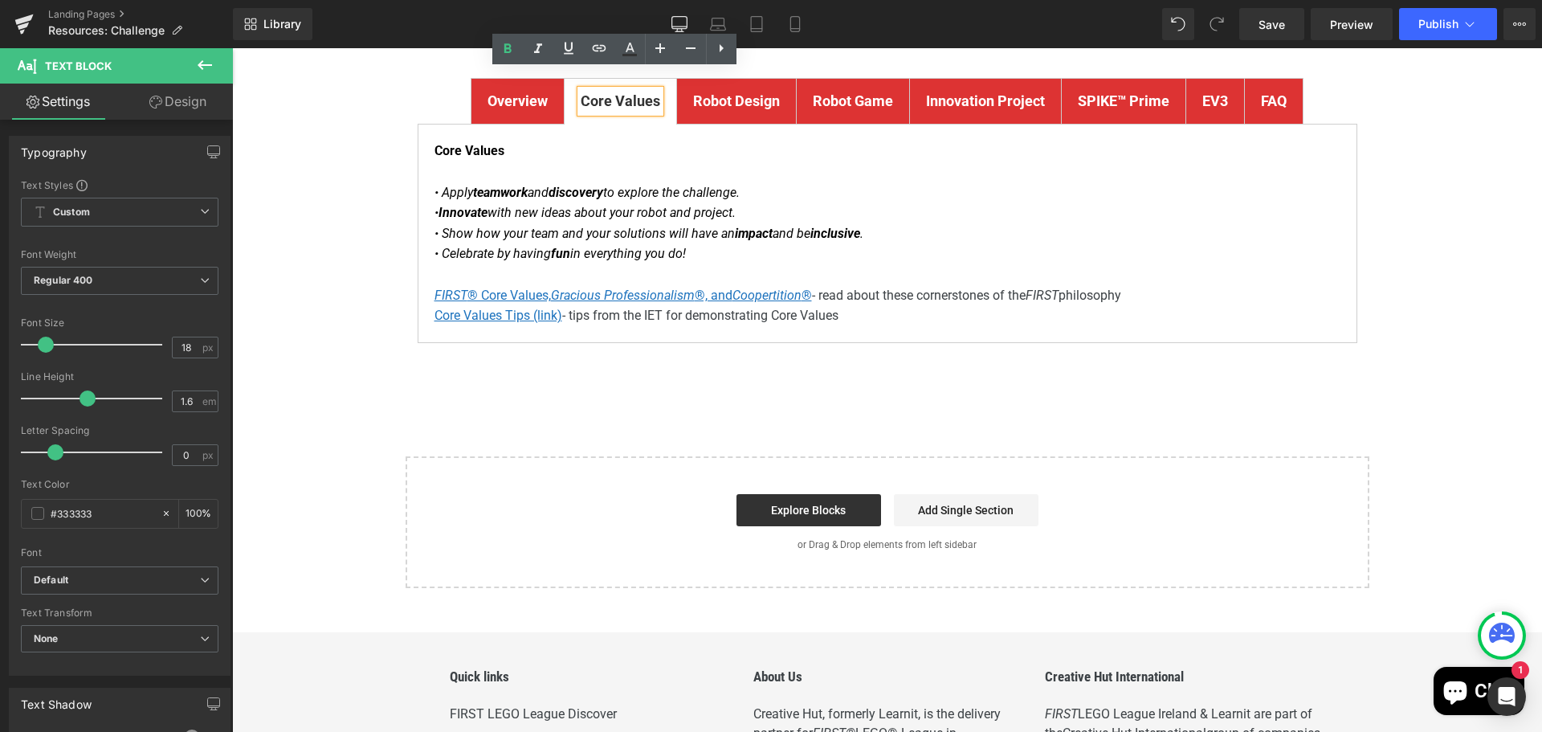
scroll to position [402, 0]
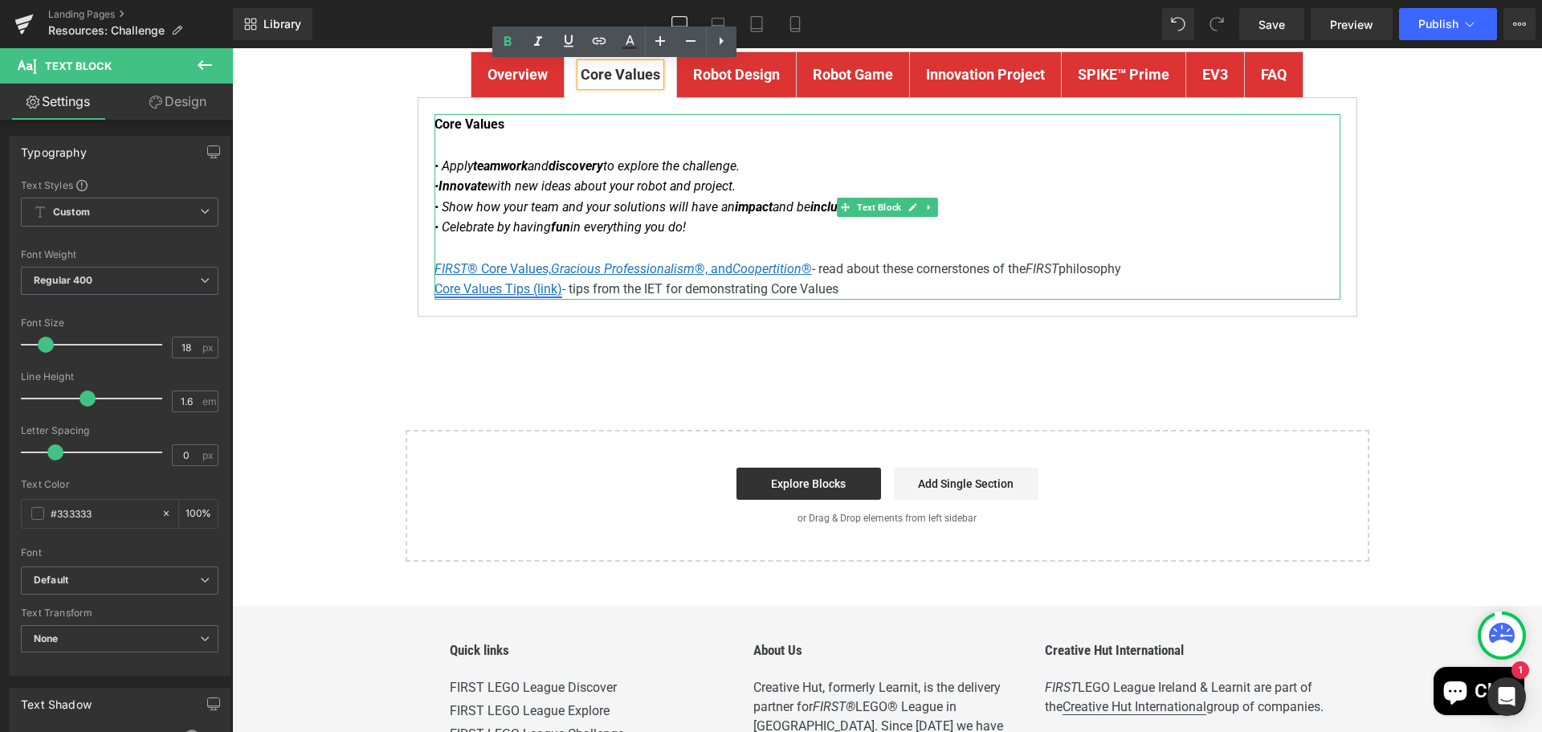
click at [497, 290] on u "Core Values Tips (link)" at bounding box center [499, 288] width 128 height 15
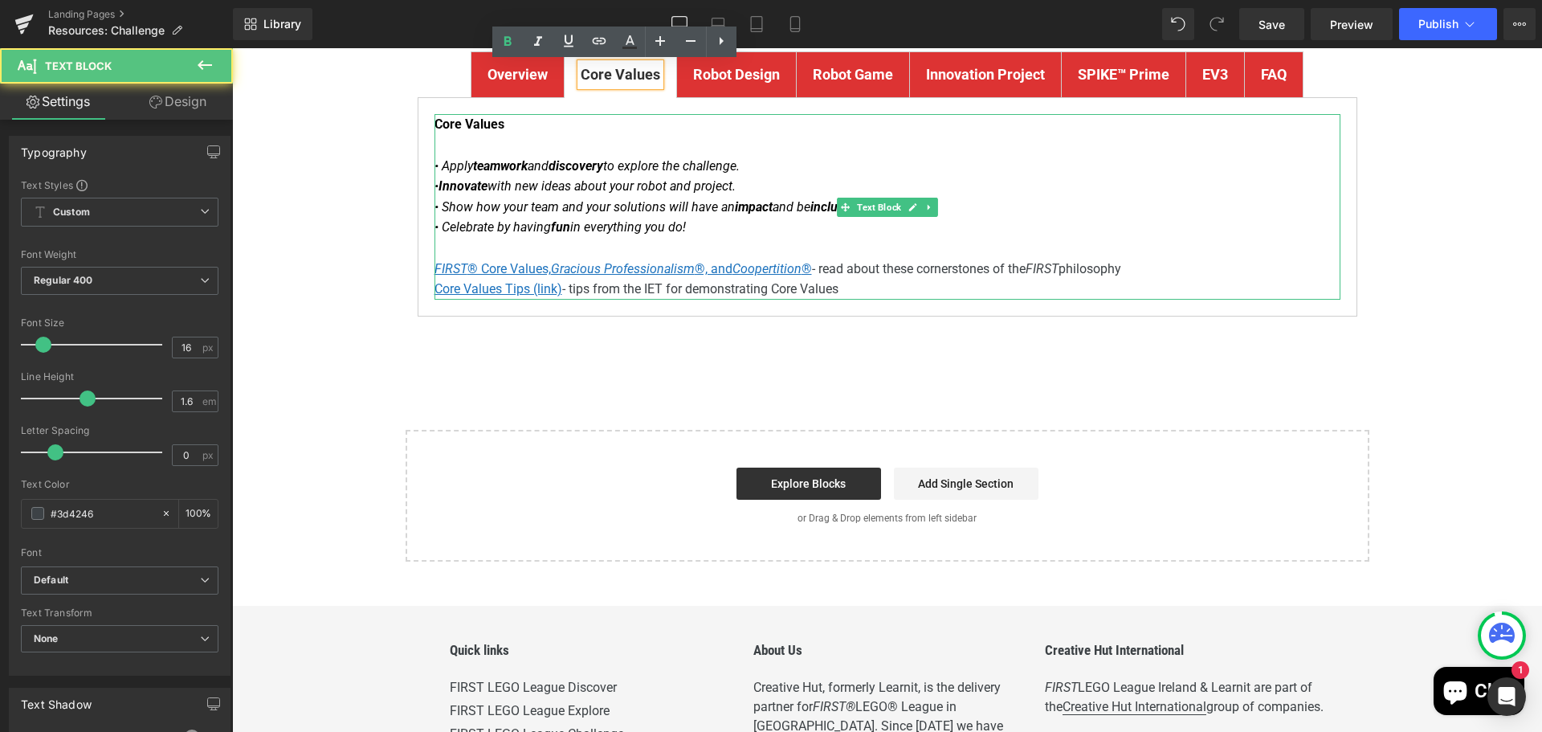
click at [910, 267] on p "Core Values • Apply teamwork and discovery to explore the challenge. • Innovate…" at bounding box center [888, 206] width 906 height 185
